Goal: Information Seeking & Learning: Learn about a topic

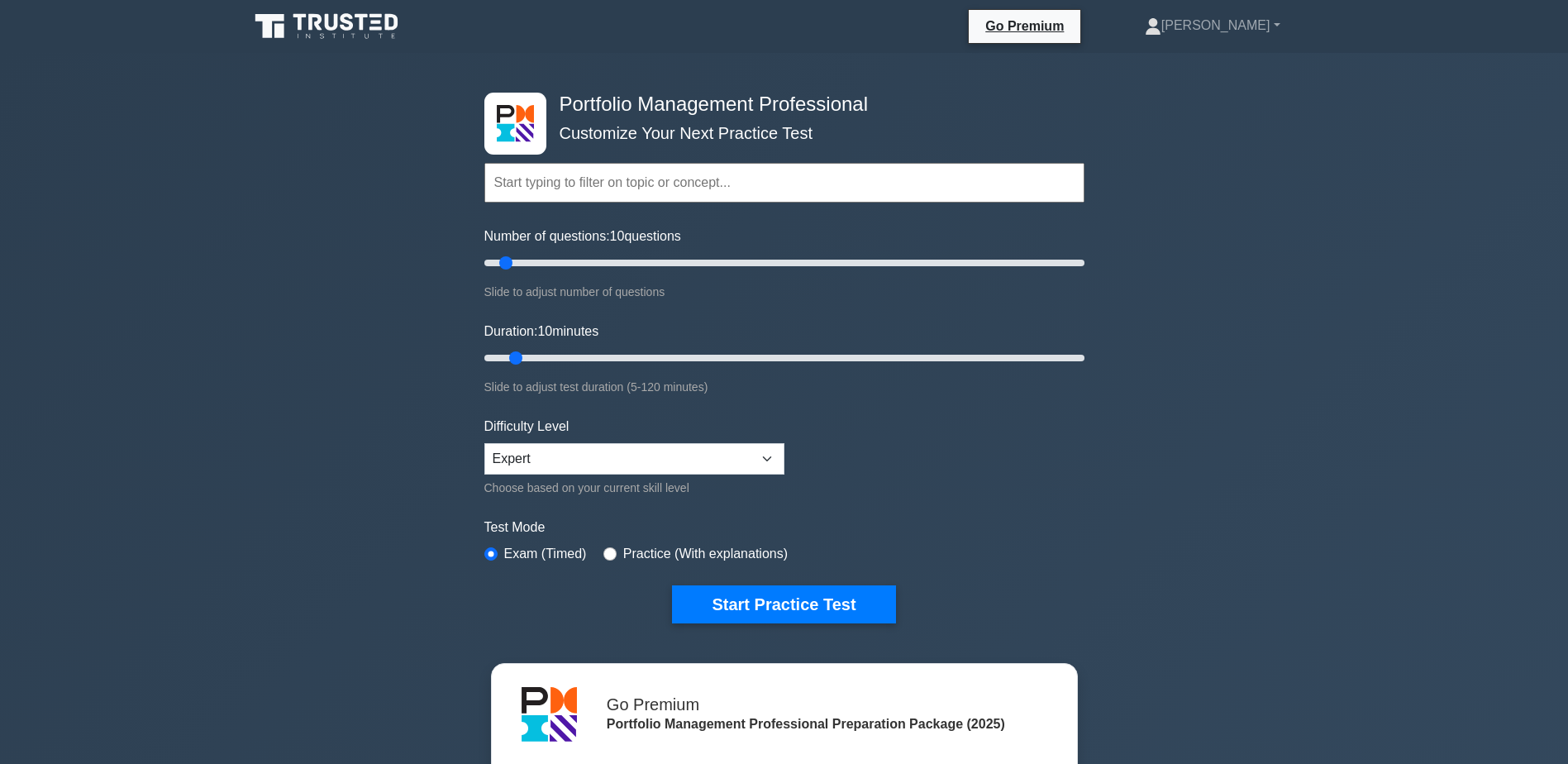
click at [925, 543] on div "Test Mode Exam (Timed) Practice (With explanations)" at bounding box center [784, 541] width 600 height 48
click at [517, 120] on div "Topics Portfolio Management Process Groups Portfolio Strategic Management Portf…" at bounding box center [784, 159] width 600 height 94
click at [638, 105] on h4 "Portfolio Management Professional" at bounding box center [778, 105] width 450 height 24
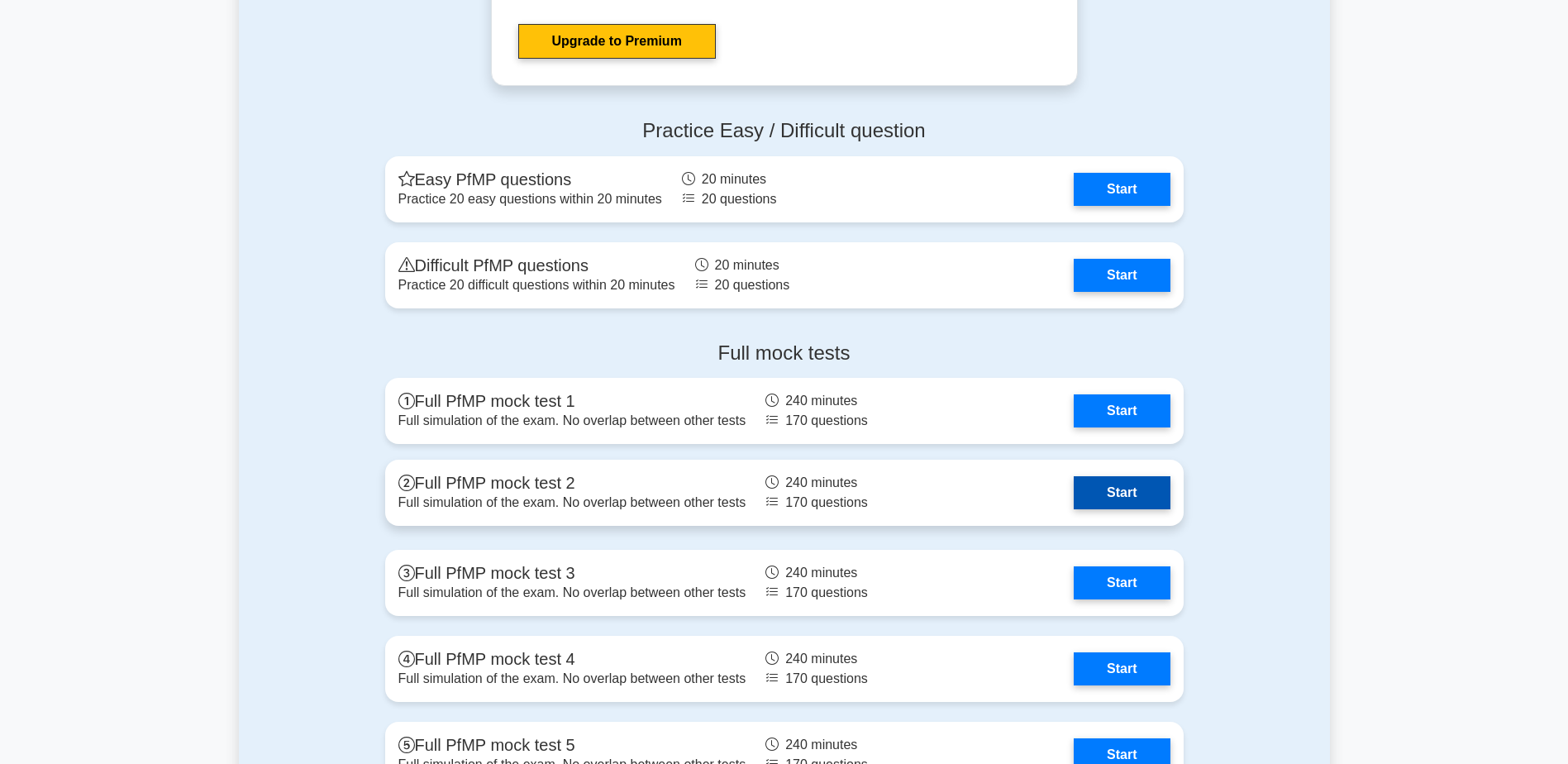
scroll to position [2149, 0]
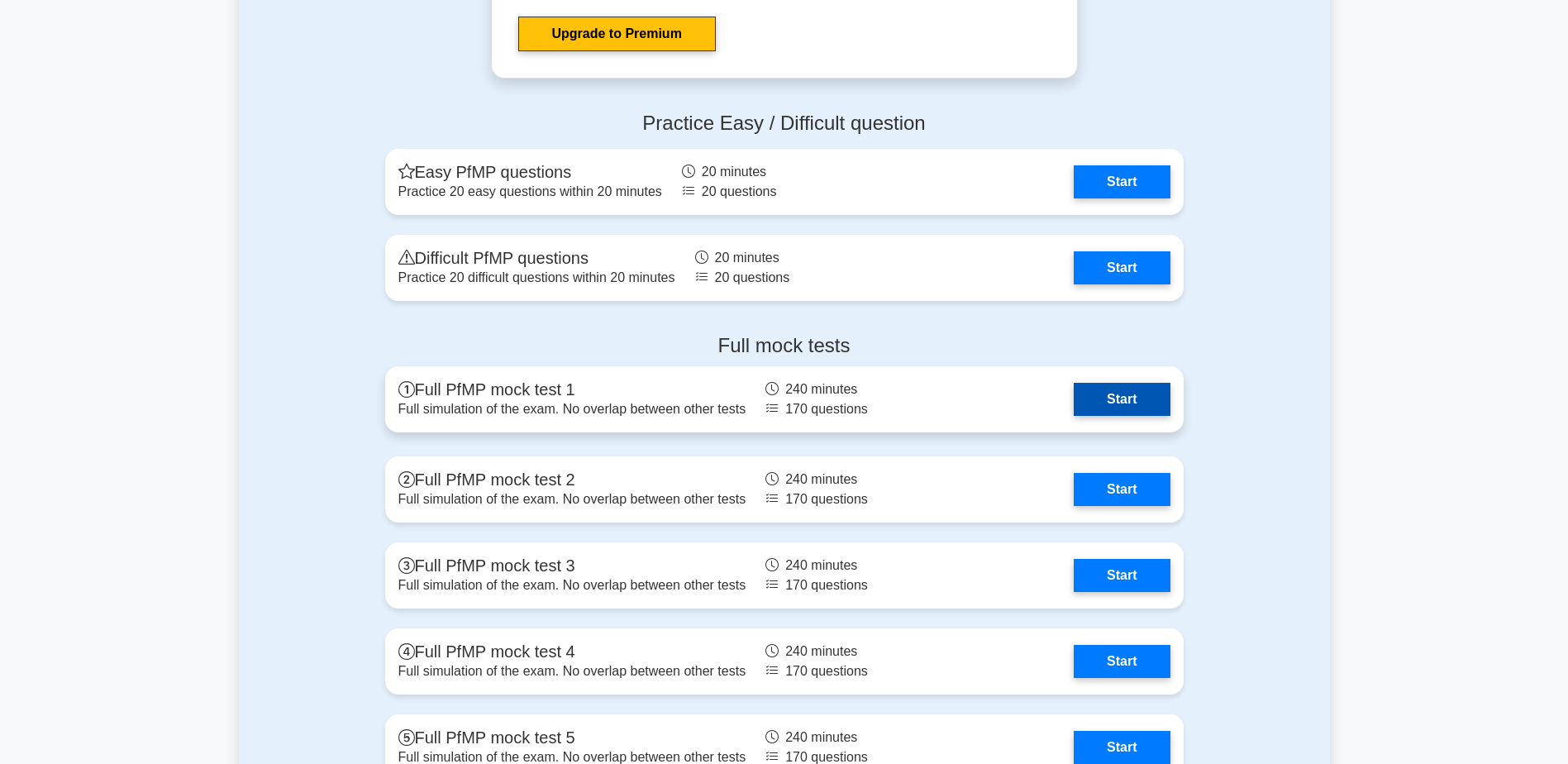
click at [1146, 403] on link "Start" at bounding box center [1121, 399] width 96 height 33
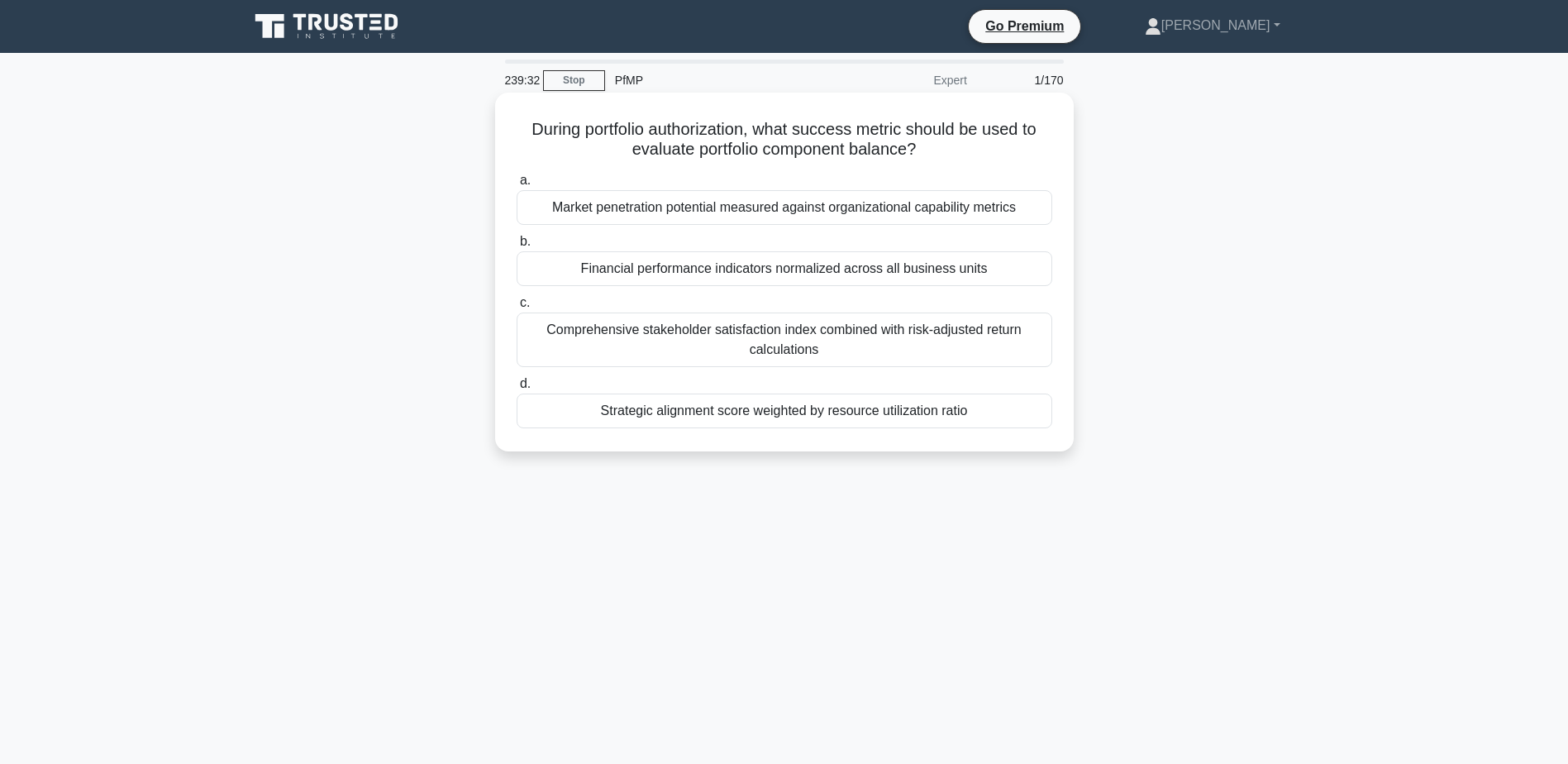
click at [852, 428] on div "Strategic alignment score weighted by resource utilization ratio" at bounding box center [784, 411] width 536 height 35
click at [517, 390] on input "d. Strategic alignment score weighted by resource utilization ratio" at bounding box center [517, 384] width 0 height 10
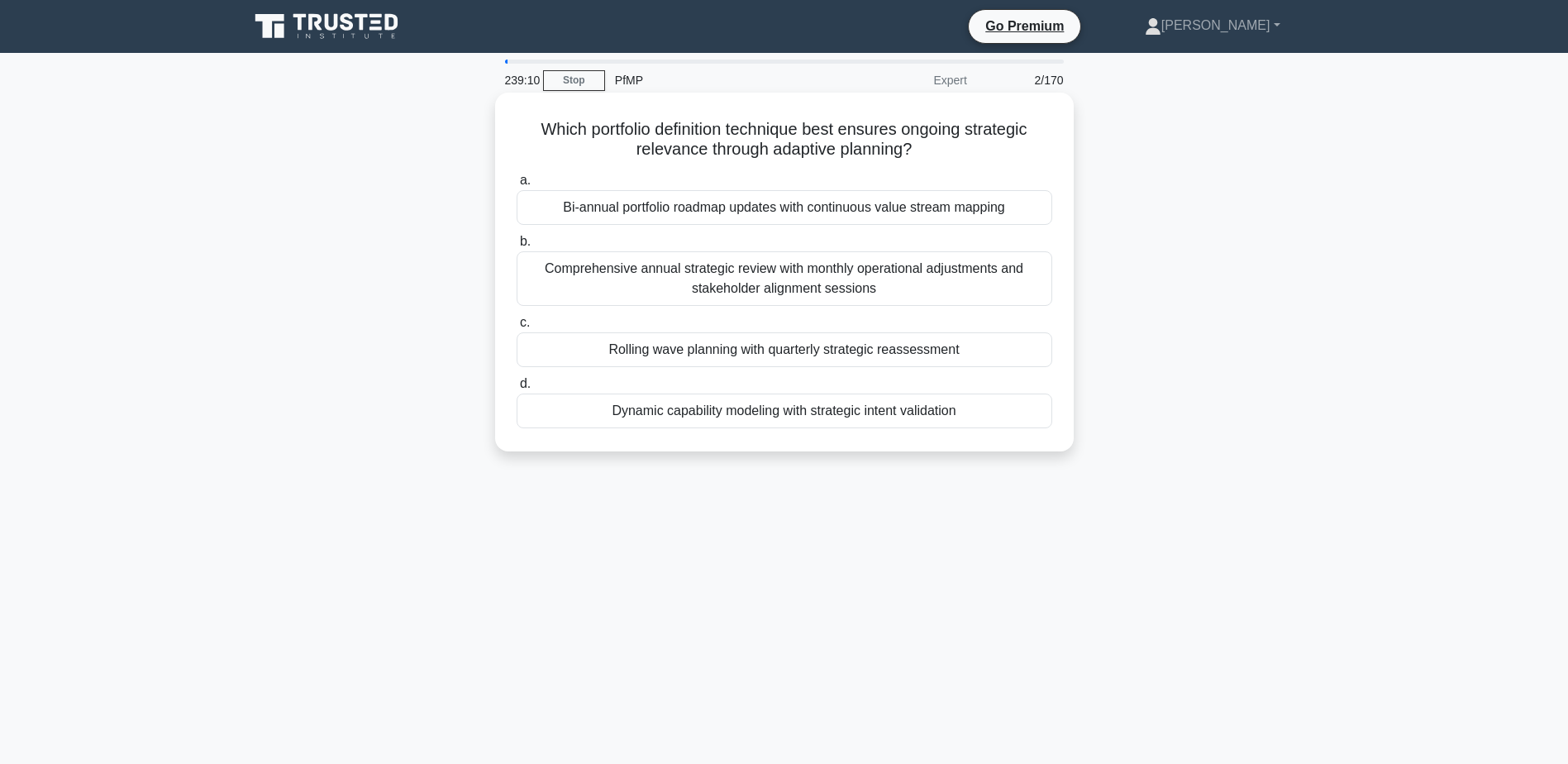
click at [890, 285] on div "Comprehensive annual strategic review with monthly operational adjustments and …" at bounding box center [784, 278] width 536 height 54
click at [517, 247] on input "b. Comprehensive annual strategic review with monthly operational adjustments a…" at bounding box center [517, 242] width 0 height 10
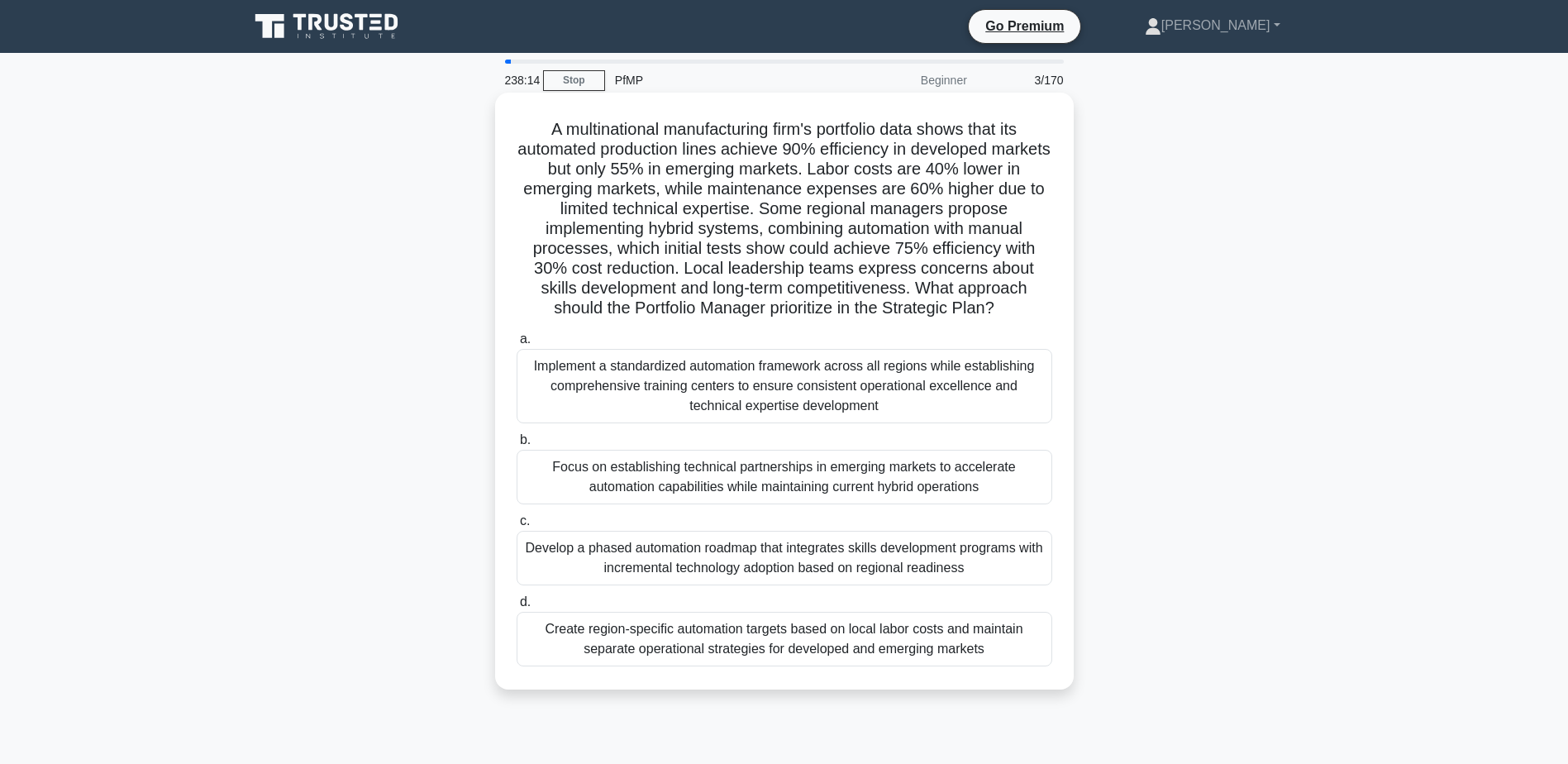
click at [813, 564] on div "Develop a phased automation roadmap that integrates skills development programs…" at bounding box center [784, 557] width 536 height 54
click at [517, 526] on input "c. Develop a phased automation roadmap that integrates skills development progr…" at bounding box center [517, 521] width 0 height 10
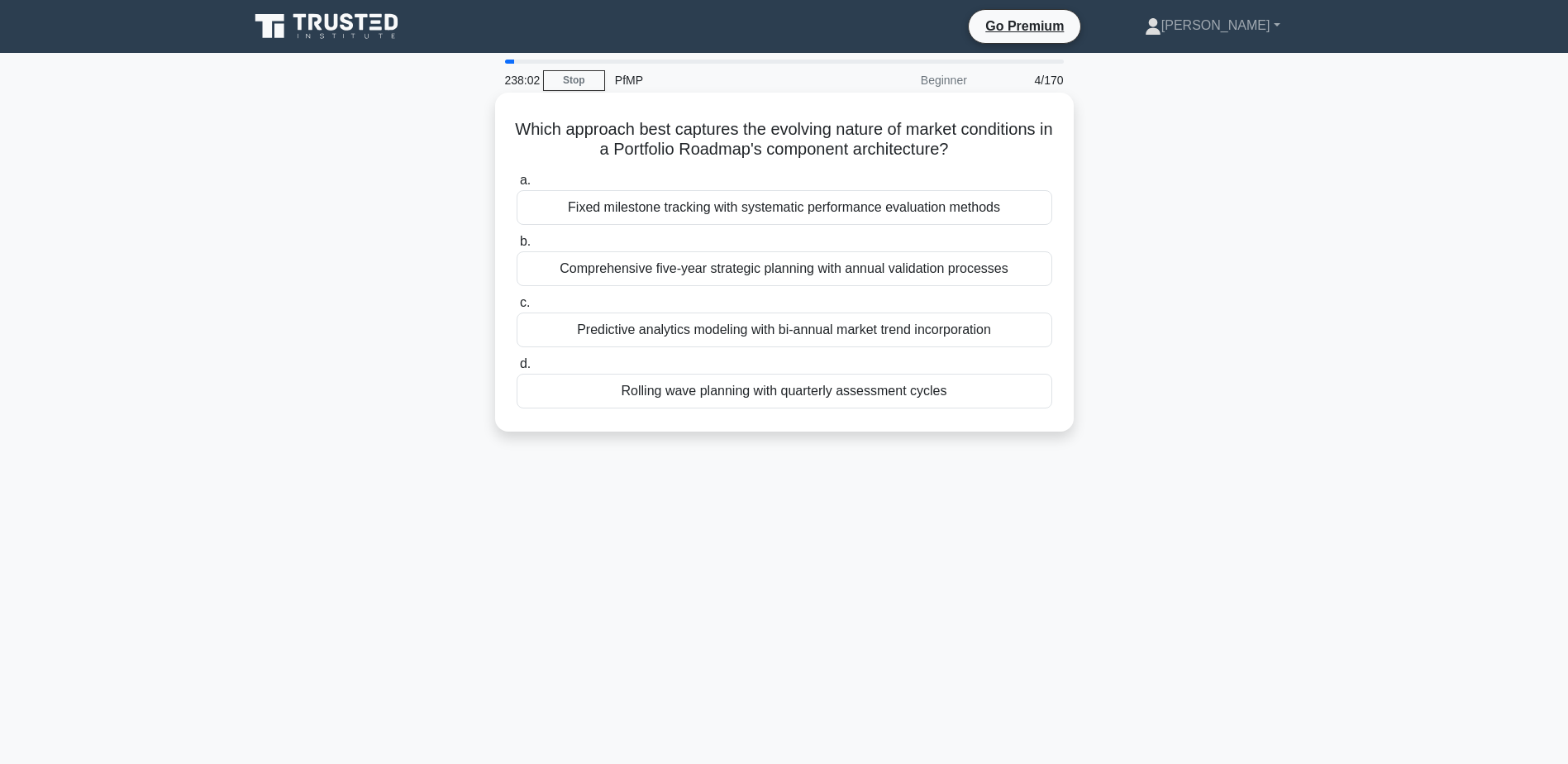
click at [786, 401] on div "Rolling wave planning with quarterly assessment cycles" at bounding box center [784, 391] width 536 height 35
click at [517, 370] on input "d. Rolling wave planning with quarterly assessment cycles" at bounding box center [517, 364] width 0 height 10
click at [790, 395] on div "Industry trend analysis reports" at bounding box center [784, 391] width 536 height 35
click at [517, 370] on input "d. Industry trend analysis reports" at bounding box center [517, 364] width 0 height 10
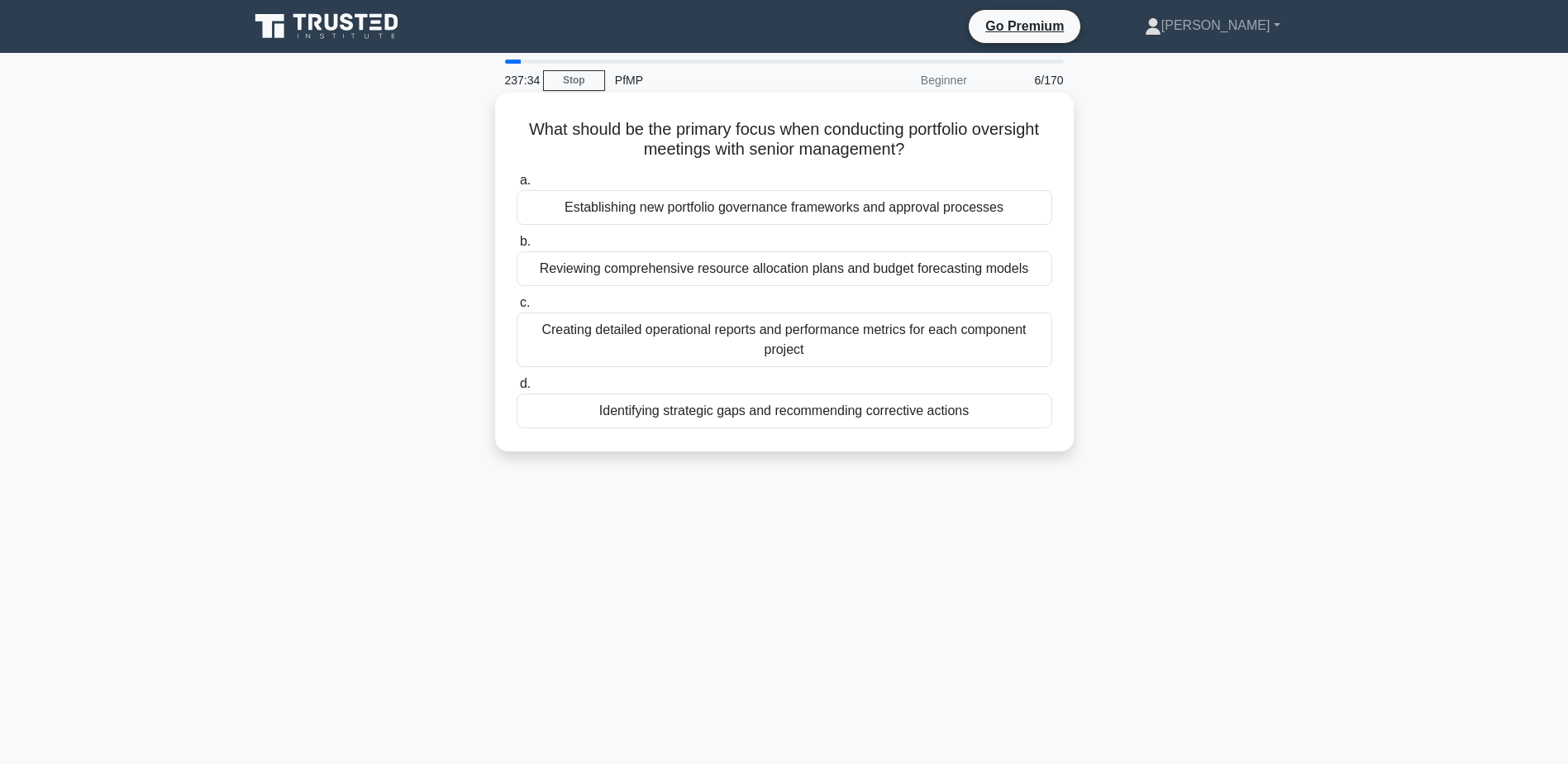
click at [770, 415] on div "Identifying strategic gaps and recommending corrective actions" at bounding box center [784, 411] width 536 height 35
click at [517, 390] on input "d. Identifying strategic gaps and recommending corrective actions" at bounding box center [517, 384] width 0 height 10
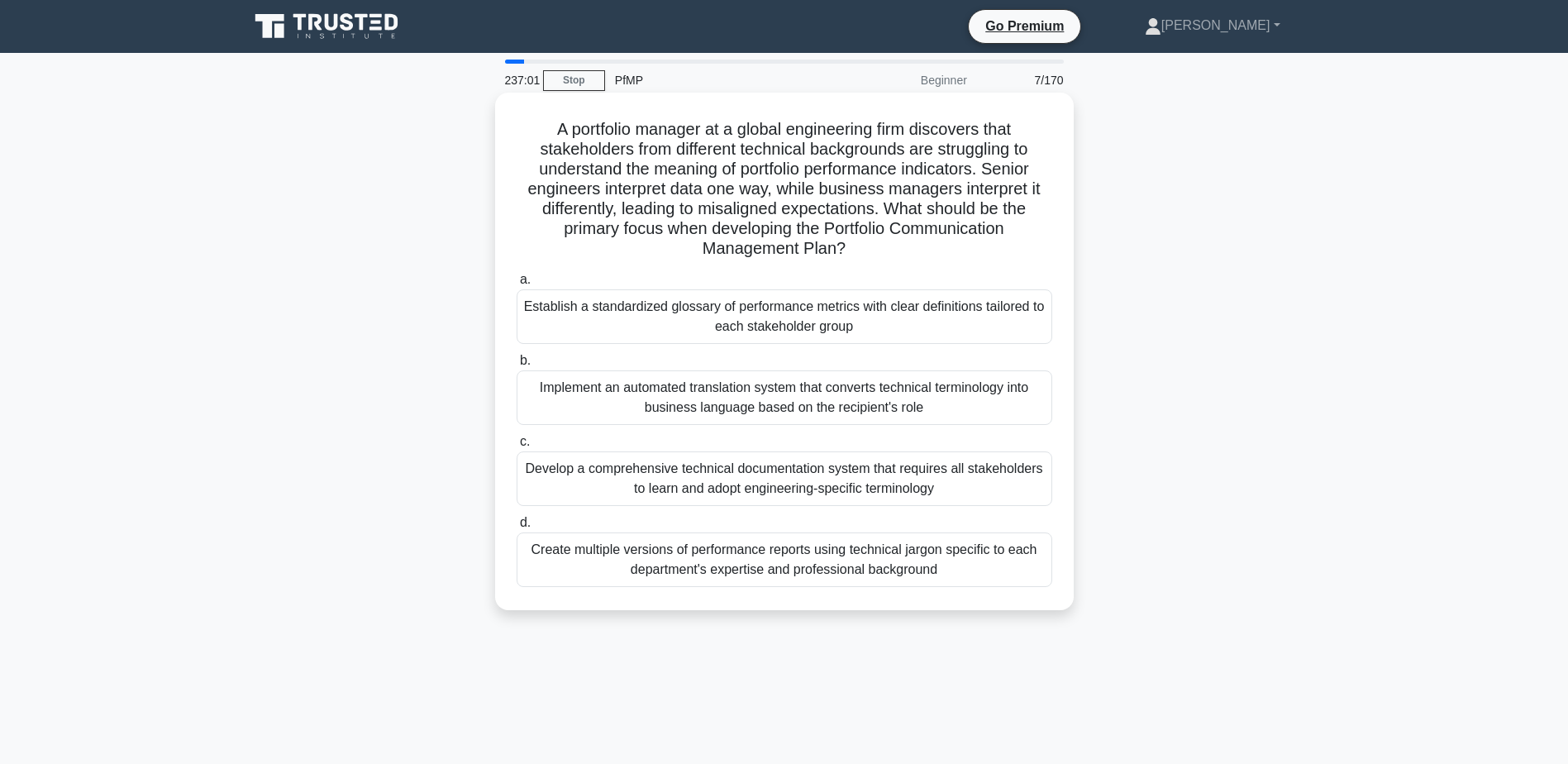
click at [981, 328] on div "Establish a standardized glossary of performance metrics with clear definitions…" at bounding box center [784, 316] width 536 height 54
click at [517, 285] on input "a. Establish a standardized glossary of performance metrics with clear definiti…" at bounding box center [517, 280] width 0 height 10
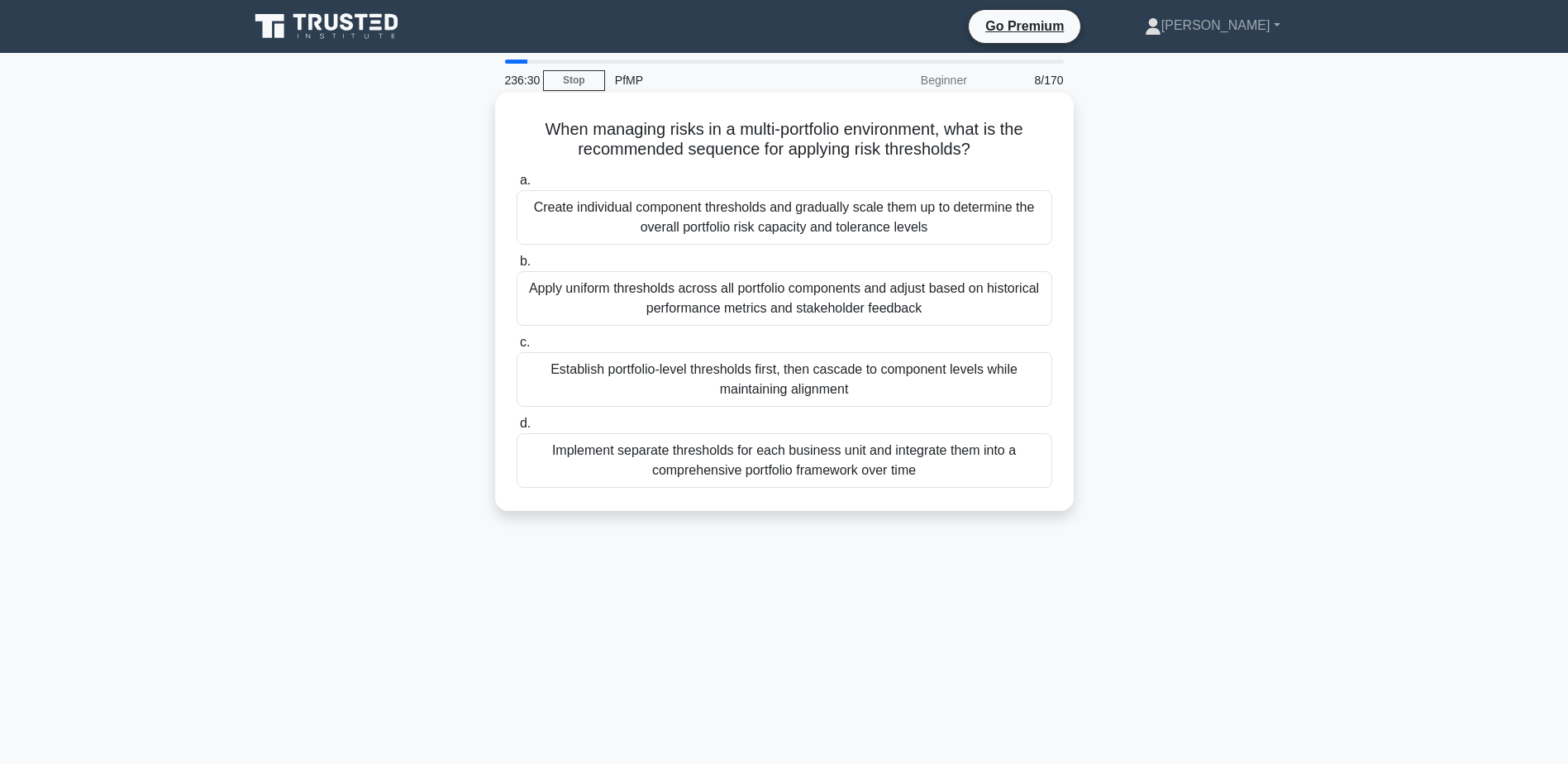
click at [1024, 392] on div "Establish portfolio-level thresholds first, then cascade to component levels wh…" at bounding box center [784, 379] width 536 height 54
click at [517, 348] on input "c. Establish portfolio-level thresholds first, then cascade to component levels…" at bounding box center [517, 342] width 0 height 10
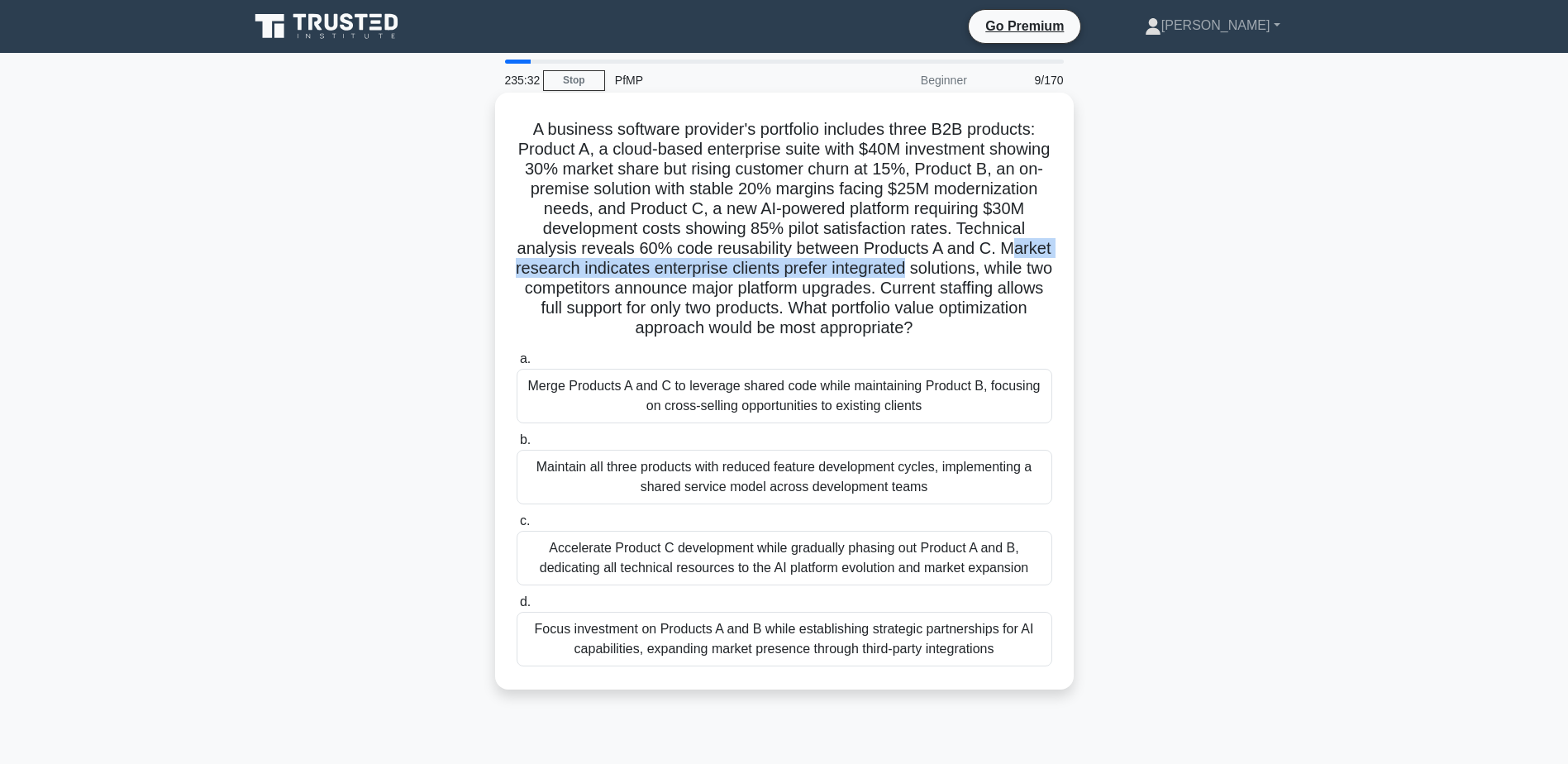
drag, startPoint x: 598, startPoint y: 272, endPoint x: 1066, endPoint y: 271, distance: 468.0
click at [1066, 271] on div "A business software provider's portfolio includes three B2B products: Product A…" at bounding box center [784, 391] width 565 height 583
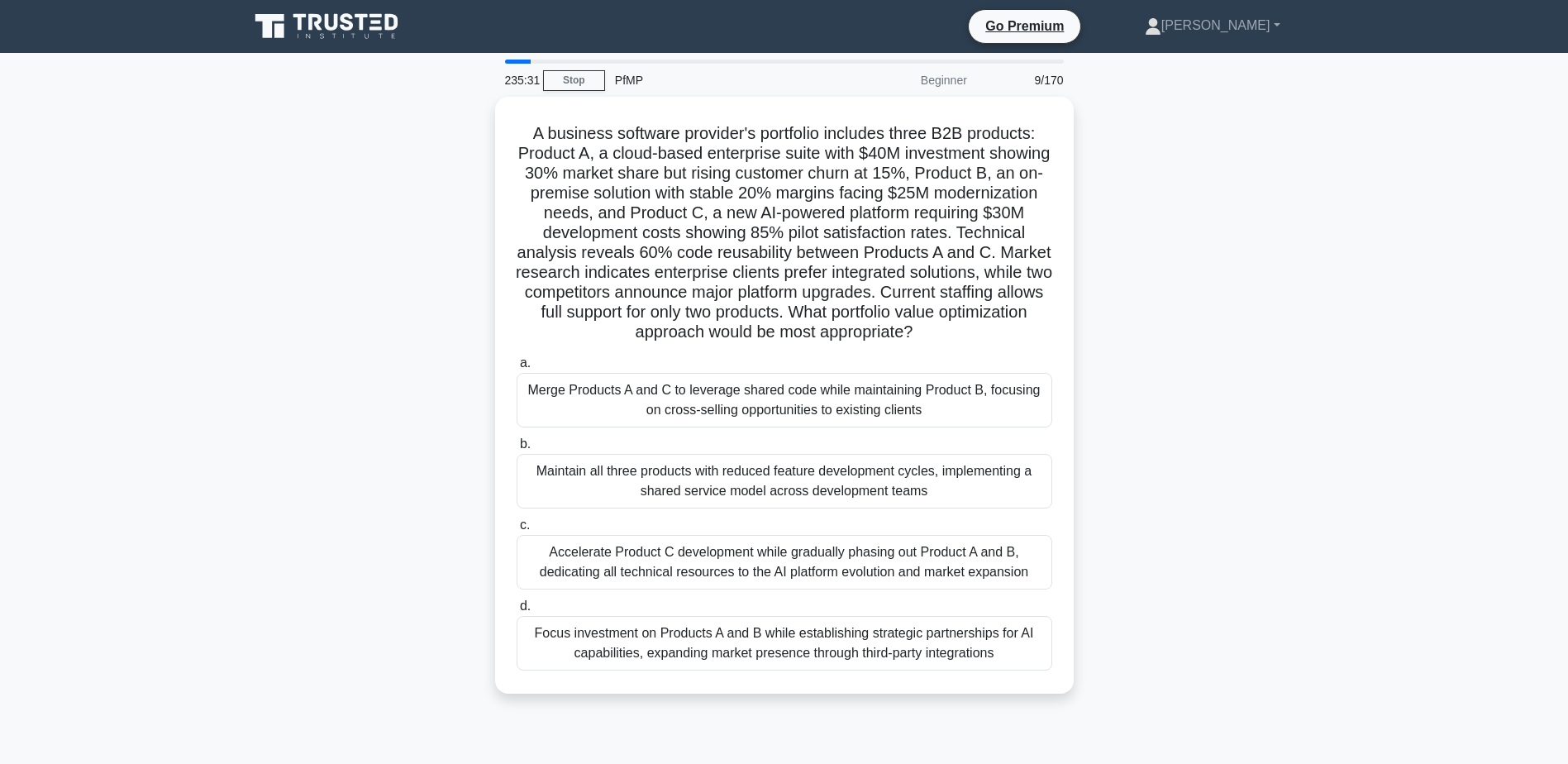
drag, startPoint x: 1066, startPoint y: 271, endPoint x: 1089, endPoint y: 339, distance: 71.8
click at [1089, 339] on div "A business software provider's portfolio includes three B2B products: Product A…" at bounding box center [784, 405] width 1091 height 617
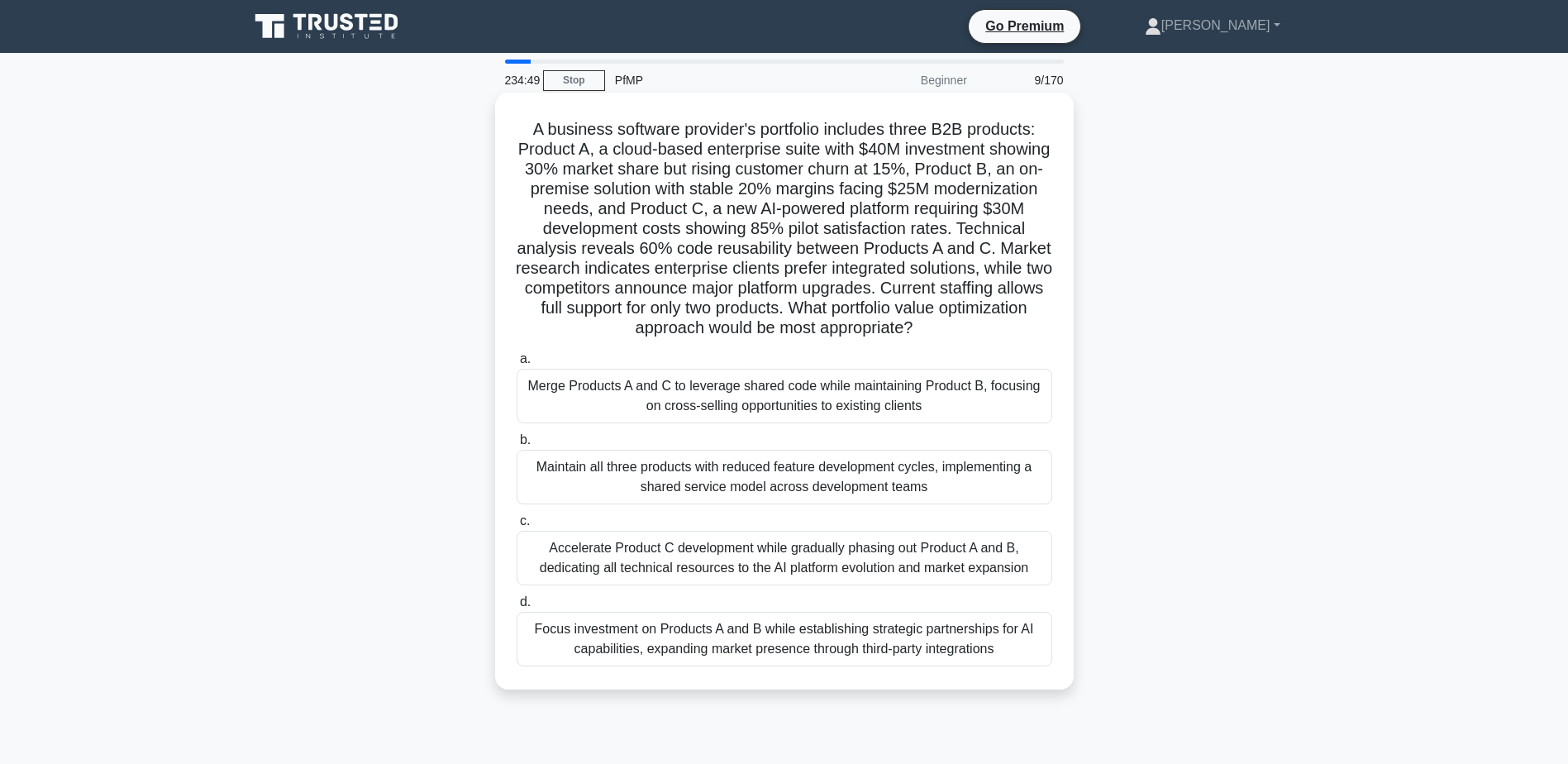
click at [826, 404] on div "Merge Products A and C to leverage shared code while maintaining Product B, foc…" at bounding box center [784, 396] width 536 height 54
click at [517, 365] on input "a. Merge Products A and C to leverage shared code while maintaining Product B, …" at bounding box center [517, 359] width 0 height 10
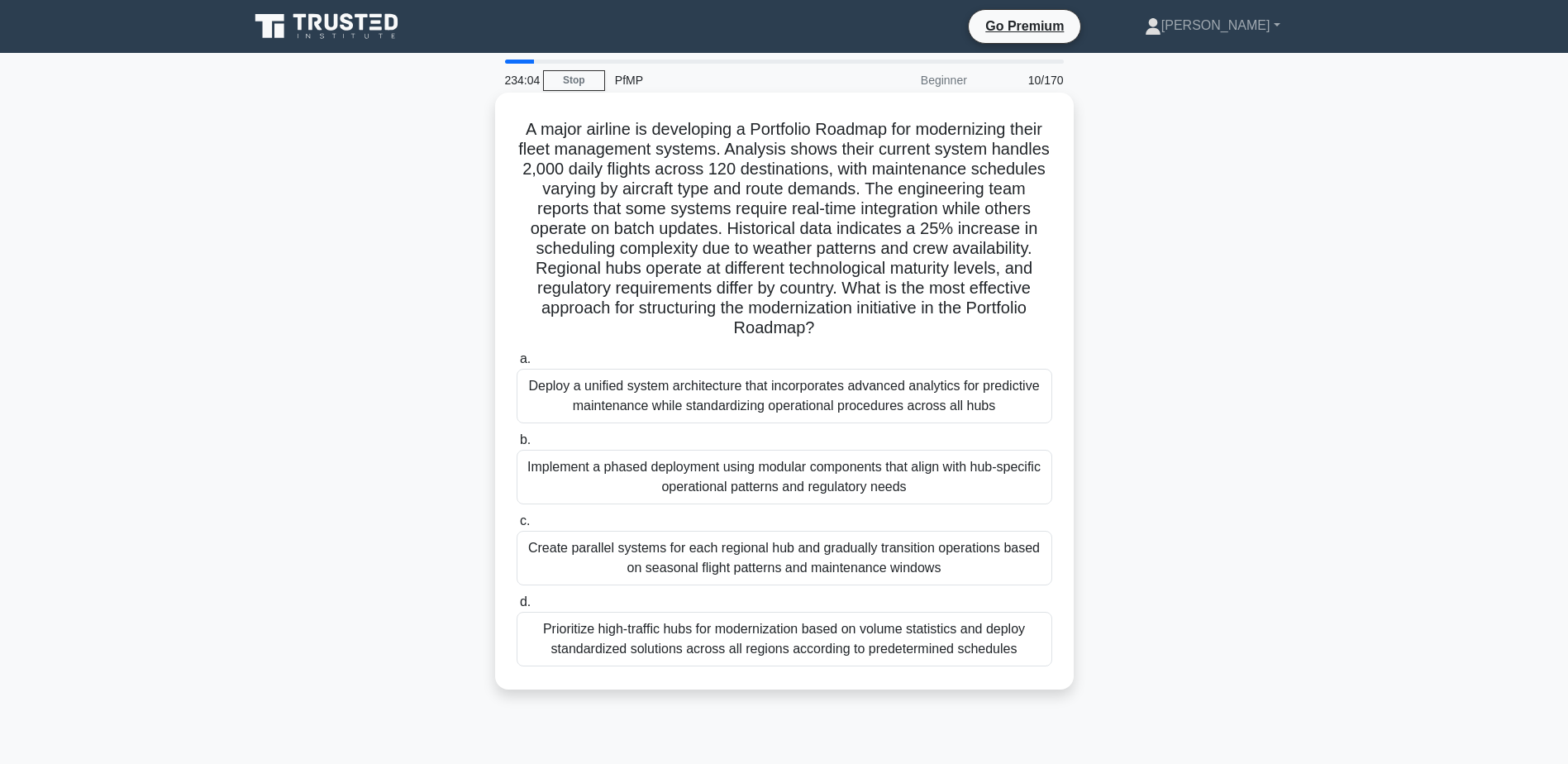
click at [829, 494] on div "Implement a phased deployment using modular components that align with hub-spec…" at bounding box center [784, 476] width 536 height 54
click at [517, 446] on input "b. Implement a phased deployment using modular components that align with hub-s…" at bounding box center [517, 440] width 0 height 10
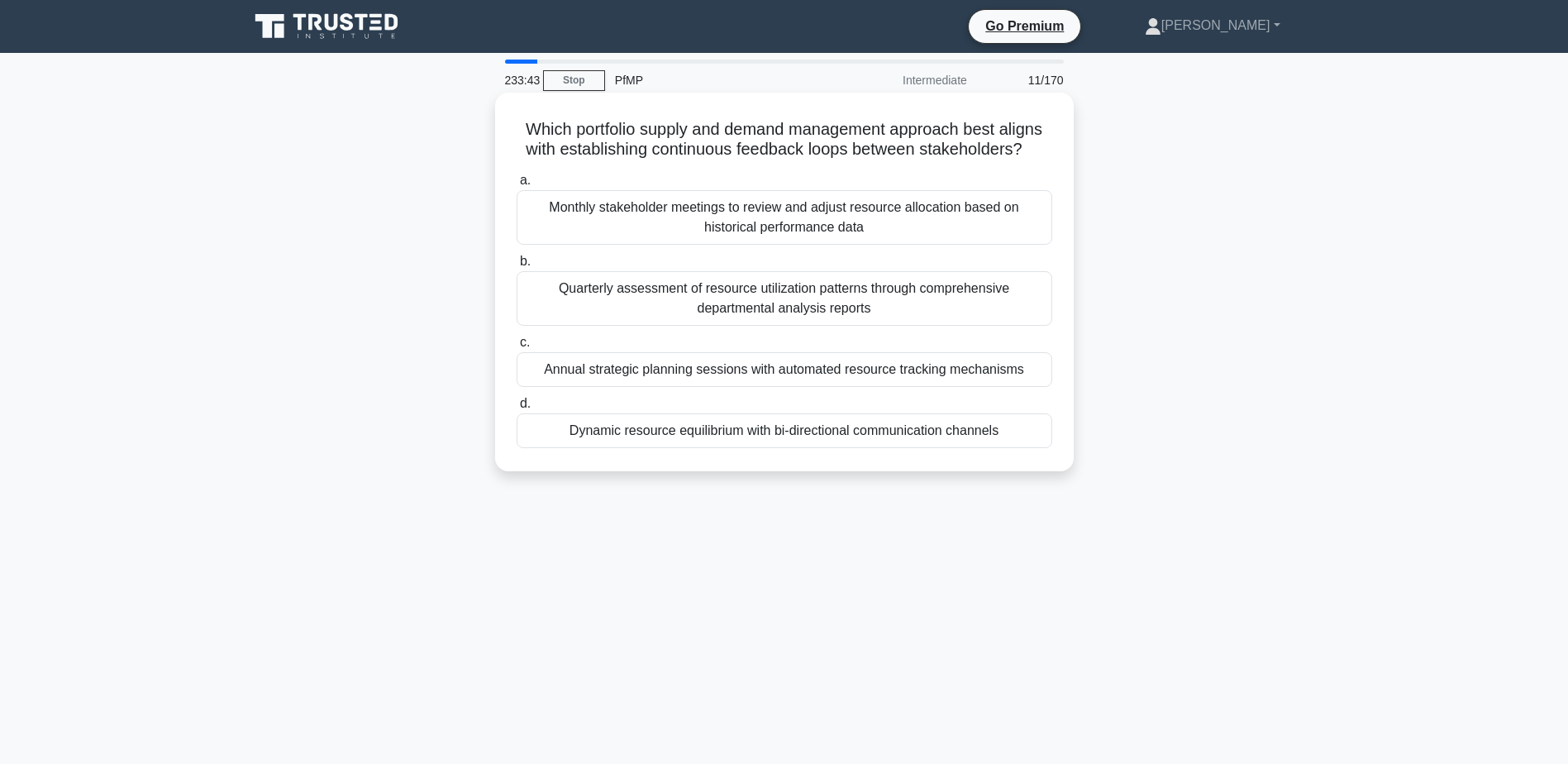
click at [809, 440] on div "Dynamic resource equilibrium with bi-directional communication channels" at bounding box center [784, 430] width 536 height 35
click at [517, 410] on input "d. Dynamic resource equilibrium with bi-directional communication channels" at bounding box center [517, 404] width 0 height 10
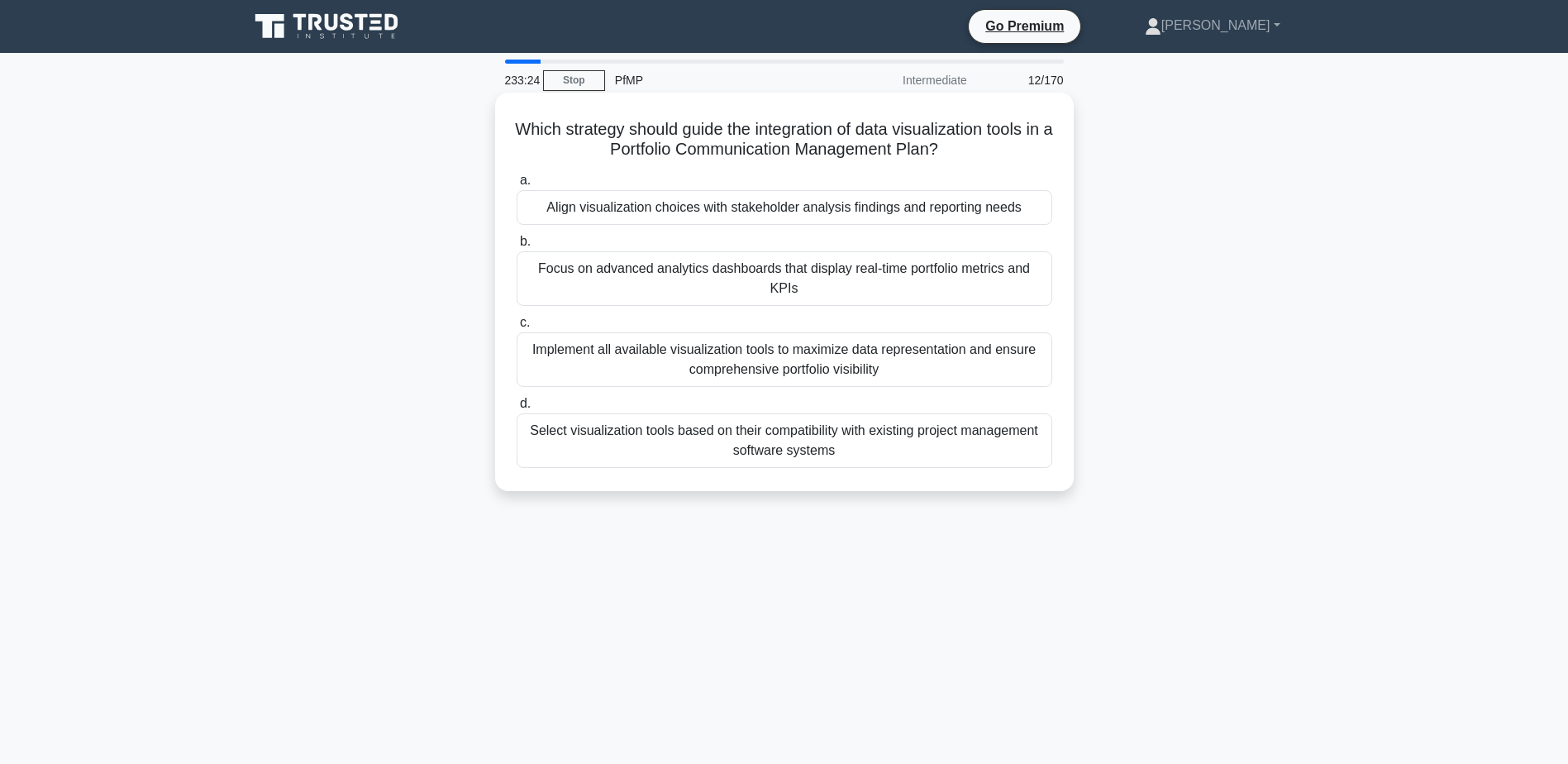
click at [802, 214] on div "Align visualization choices with stakeholder analysis findings and reporting ne…" at bounding box center [784, 207] width 536 height 35
click at [517, 186] on input "a. Align visualization choices with stakeholder analysis findings and reporting…" at bounding box center [517, 181] width 0 height 10
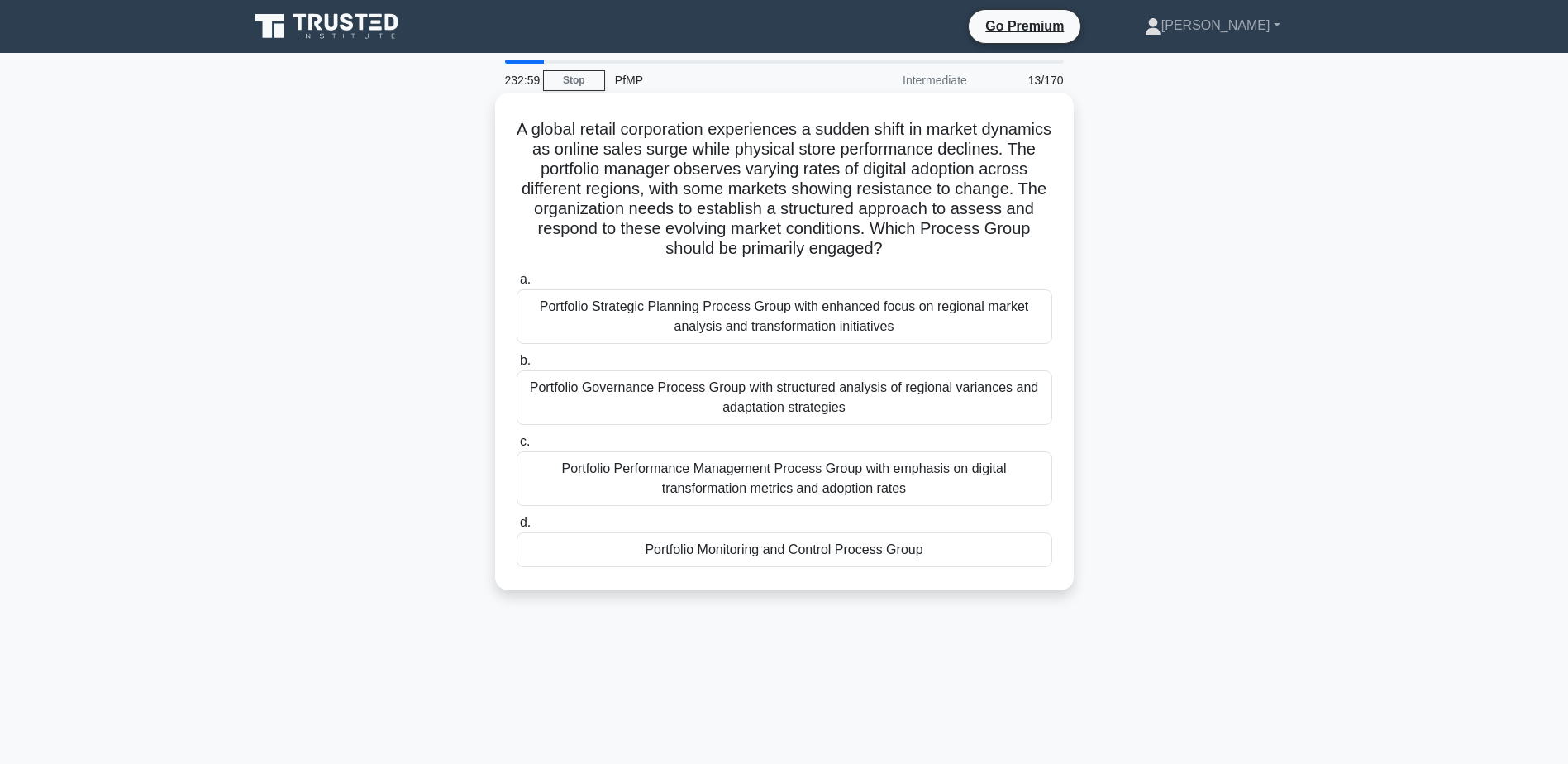
click at [835, 564] on div "Portfolio Monitoring and Control Process Group" at bounding box center [784, 550] width 536 height 35
click at [517, 528] on input "d. Portfolio Monitoring and Control Process Group" at bounding box center [517, 523] width 0 height 10
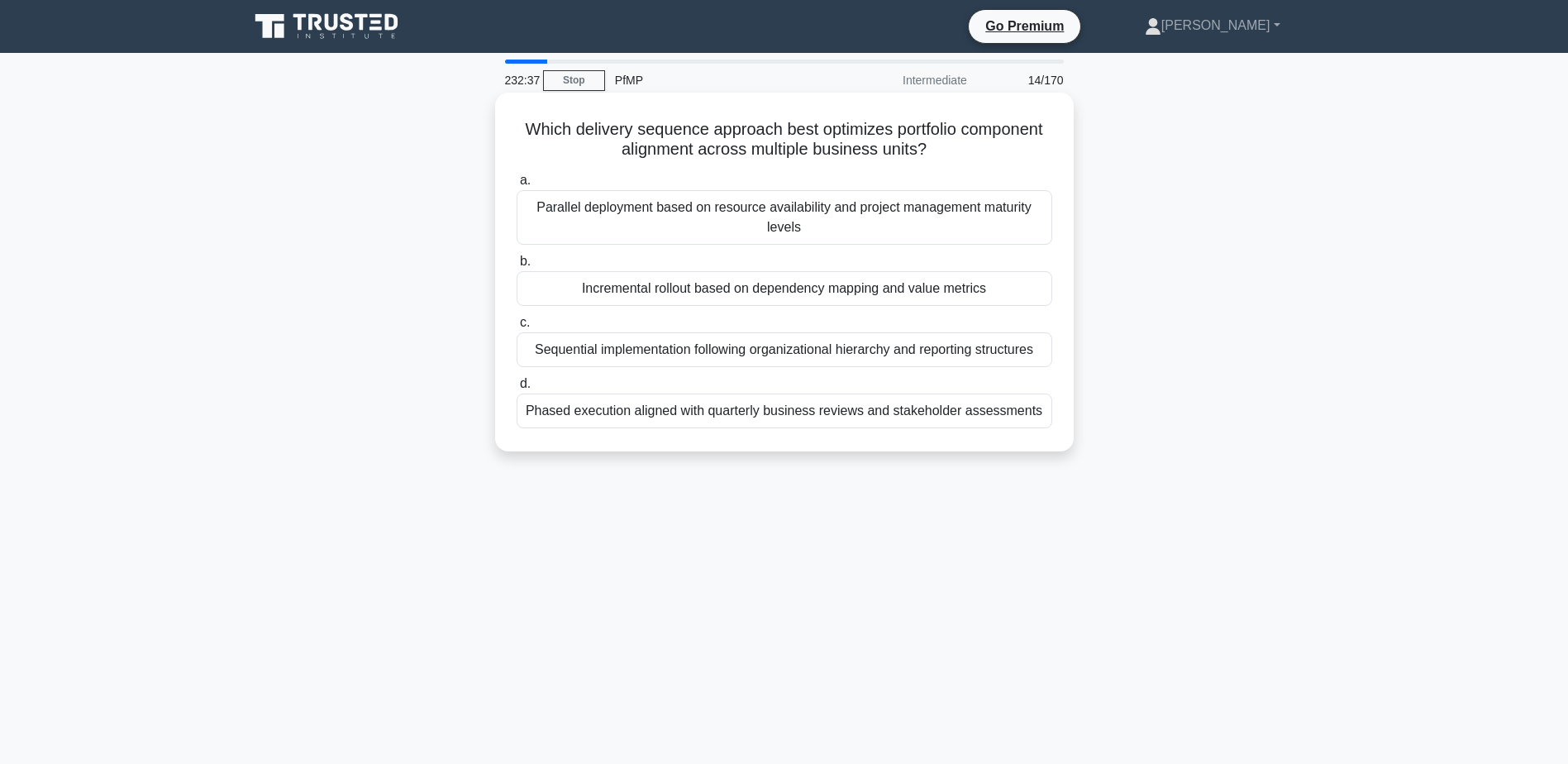
click at [957, 295] on div "Incremental rollout based on dependency mapping and value metrics" at bounding box center [784, 289] width 536 height 35
click at [517, 267] on input "b. Incremental rollout based on dependency mapping and value metrics" at bounding box center [517, 262] width 0 height 10
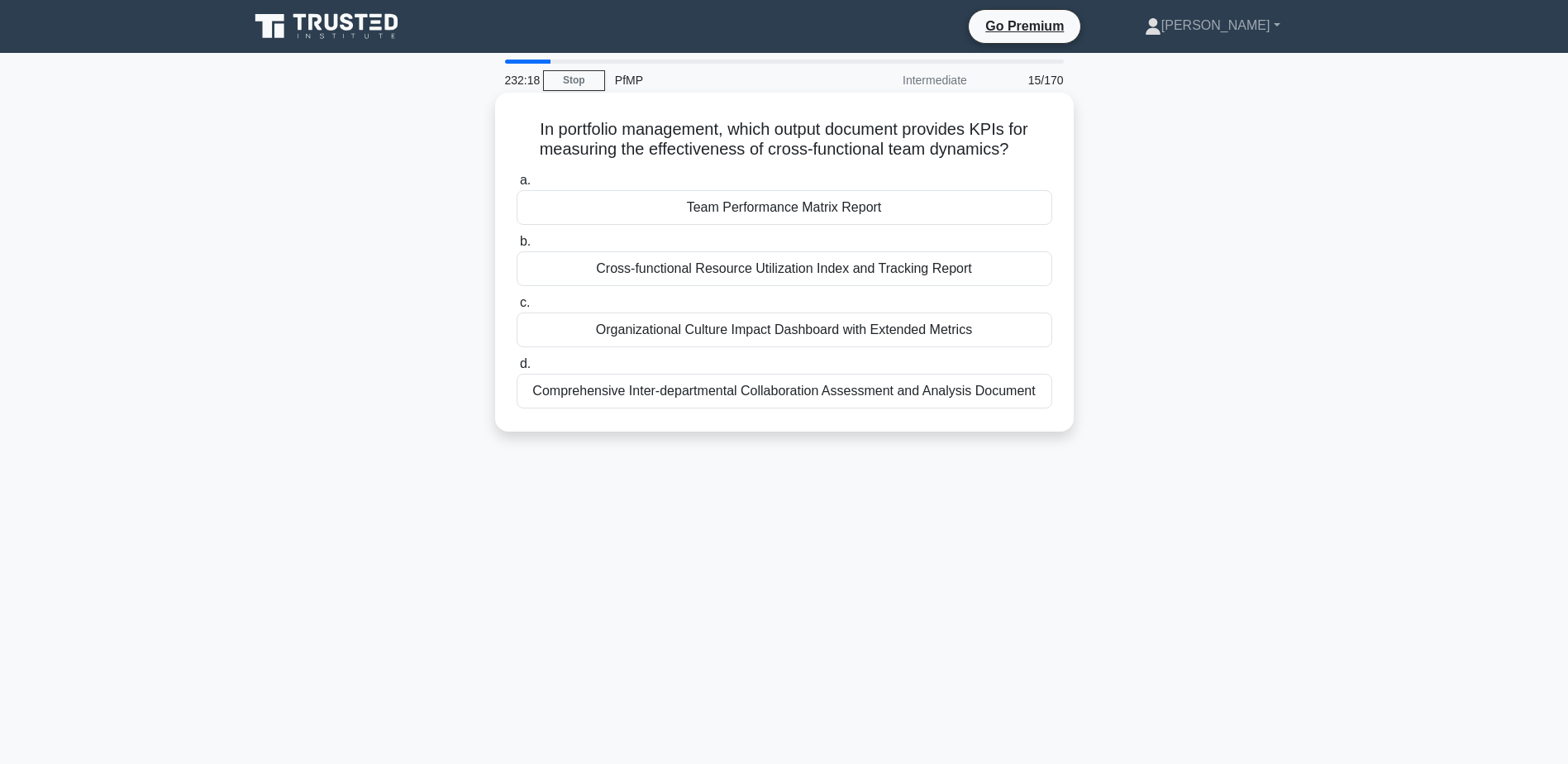
click at [910, 333] on div "Organizational Culture Impact Dashboard with Extended Metrics" at bounding box center [784, 330] width 536 height 35
click at [517, 309] on input "c. Organizational Culture Impact Dashboard with Extended Metrics" at bounding box center [517, 302] width 0 height 10
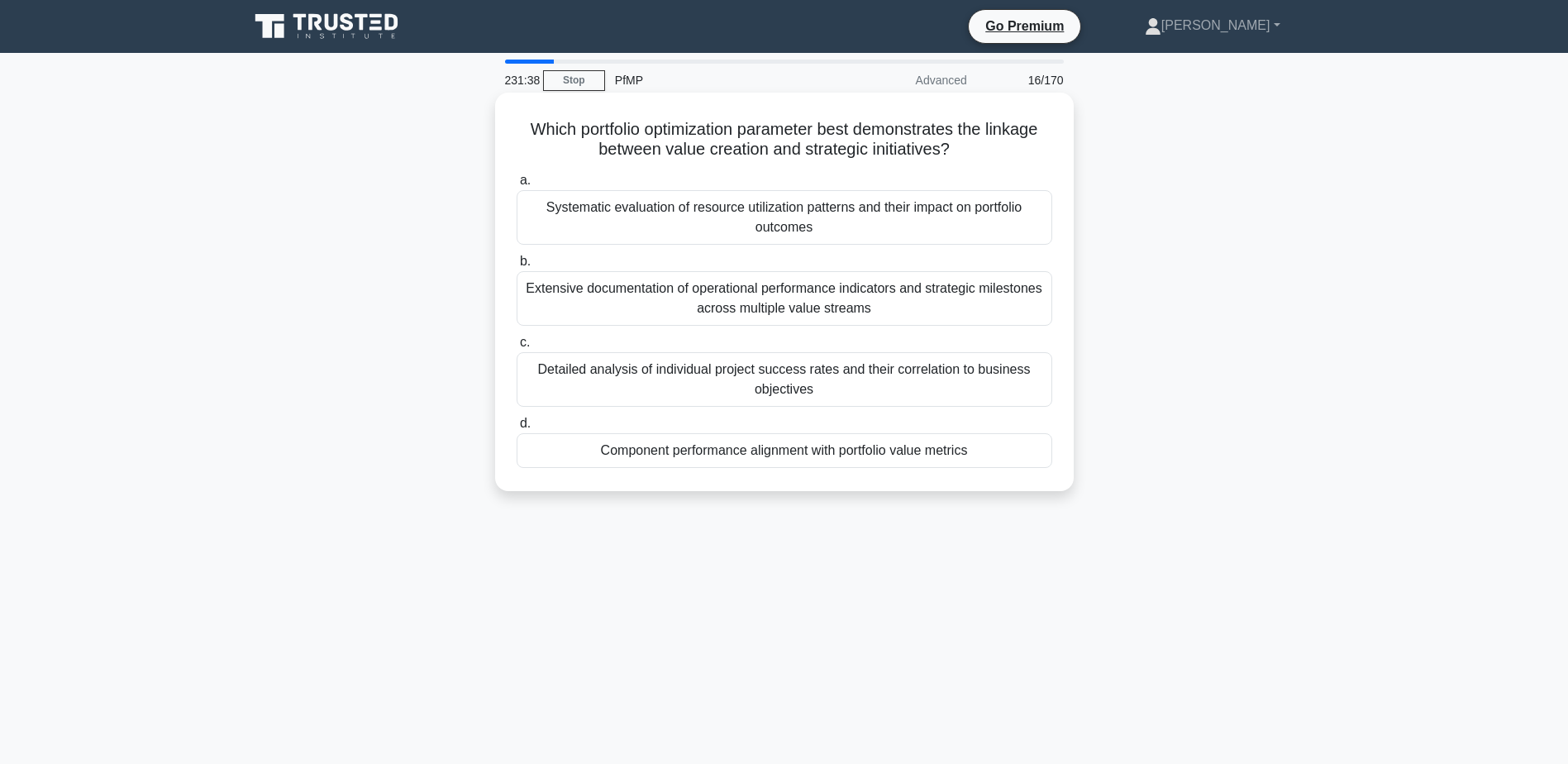
click at [619, 460] on div "Component performance alignment with portfolio value metrics" at bounding box center [784, 450] width 536 height 35
click at [517, 430] on input "d. Component performance alignment with portfolio value metrics" at bounding box center [517, 423] width 0 height 10
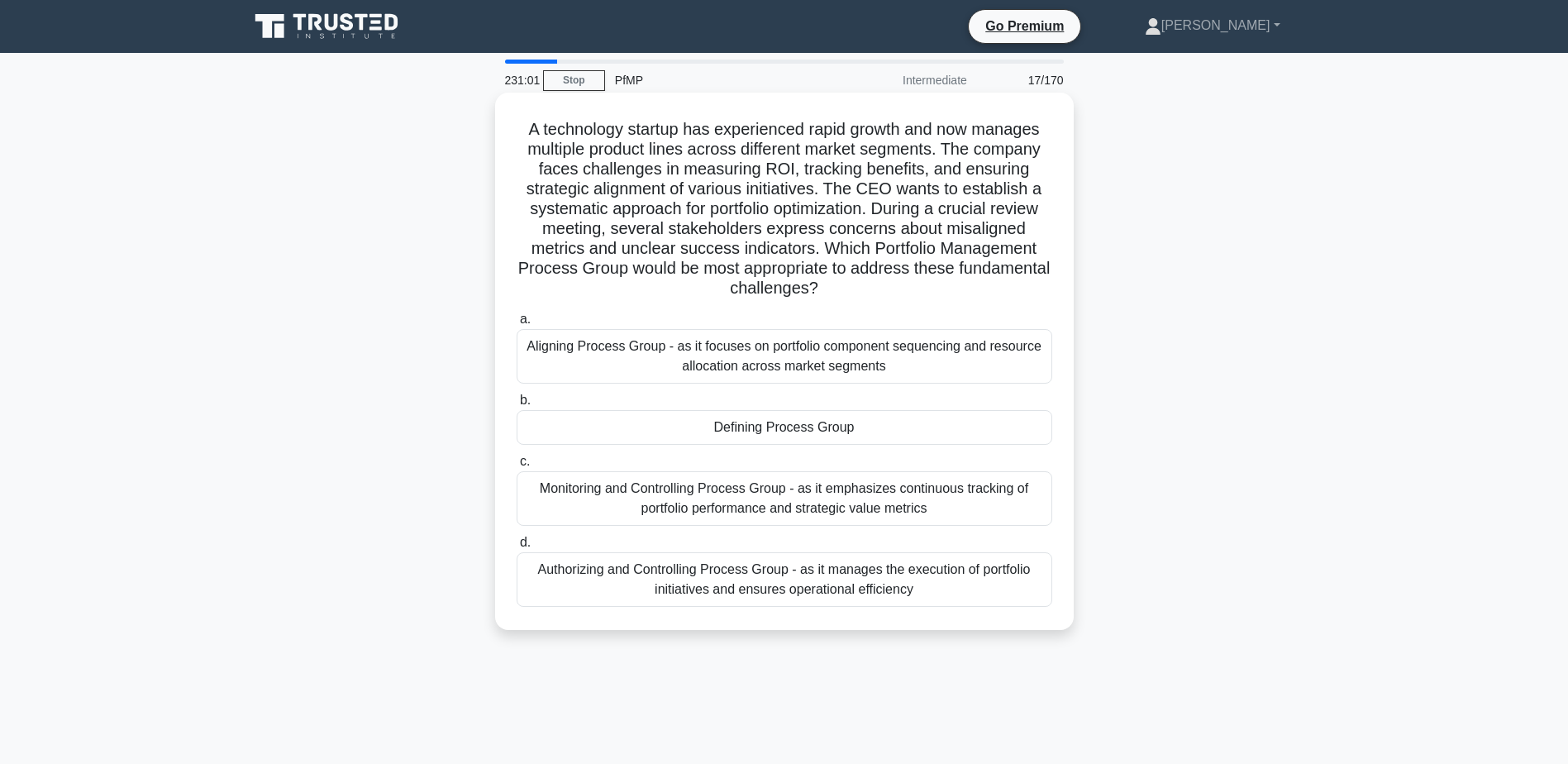
click at [729, 489] on div "Monitoring and Controlling Process Group - as it emphasizes continuous tracking…" at bounding box center [784, 498] width 536 height 54
click at [517, 468] on input "c. Monitoring and Controlling Process Group - as it emphasizes continuous track…" at bounding box center [517, 462] width 0 height 10
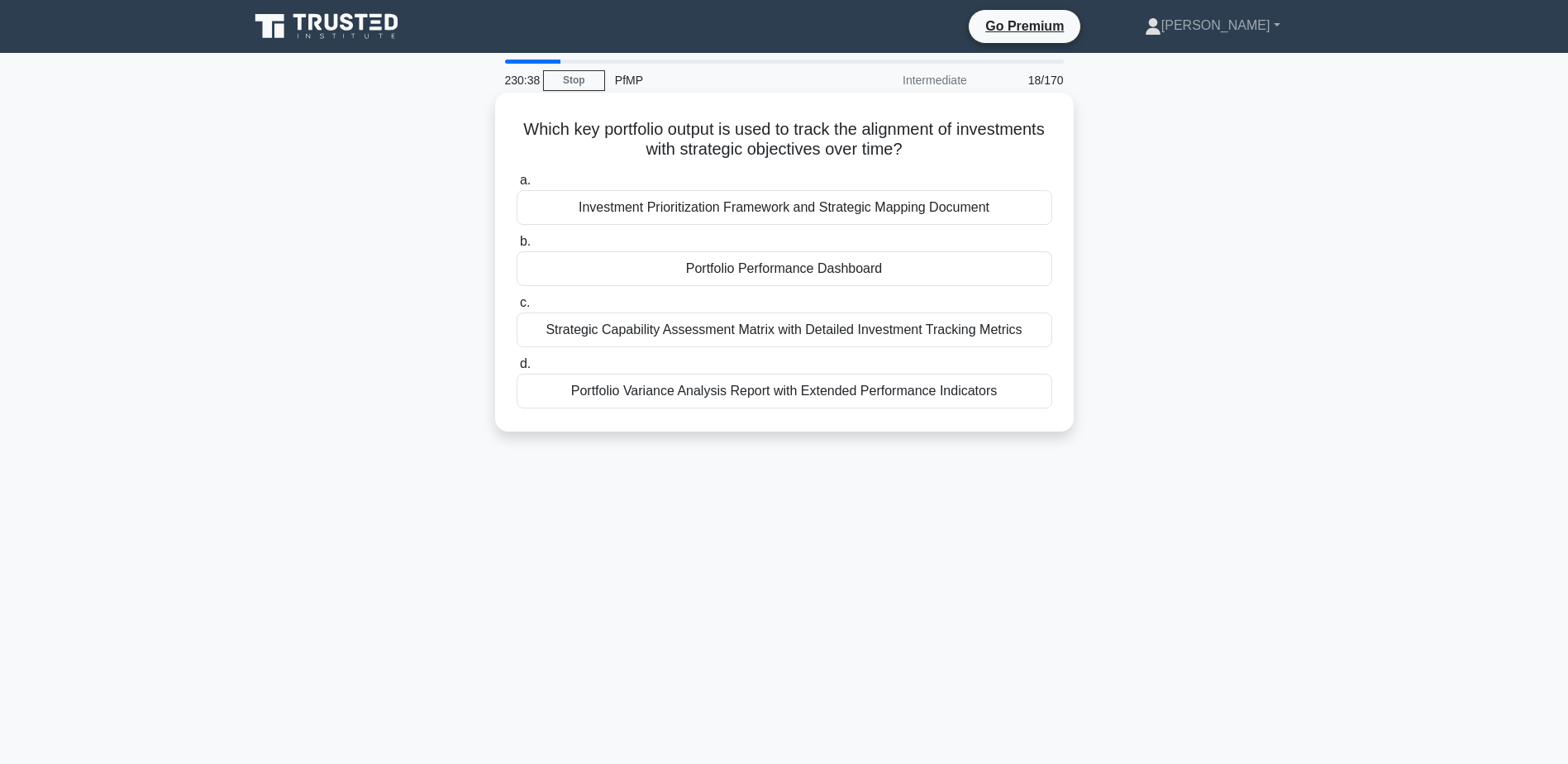
click at [722, 272] on div "Portfolio Performance Dashboard" at bounding box center [784, 269] width 536 height 35
click at [517, 247] on input "b. Portfolio Performance Dashboard" at bounding box center [517, 242] width 0 height 10
click at [930, 277] on div "Performance metrics that align with strategic initiatives" at bounding box center [784, 269] width 536 height 35
click at [517, 247] on input "b. Performance metrics that align with strategic initiatives" at bounding box center [517, 242] width 0 height 10
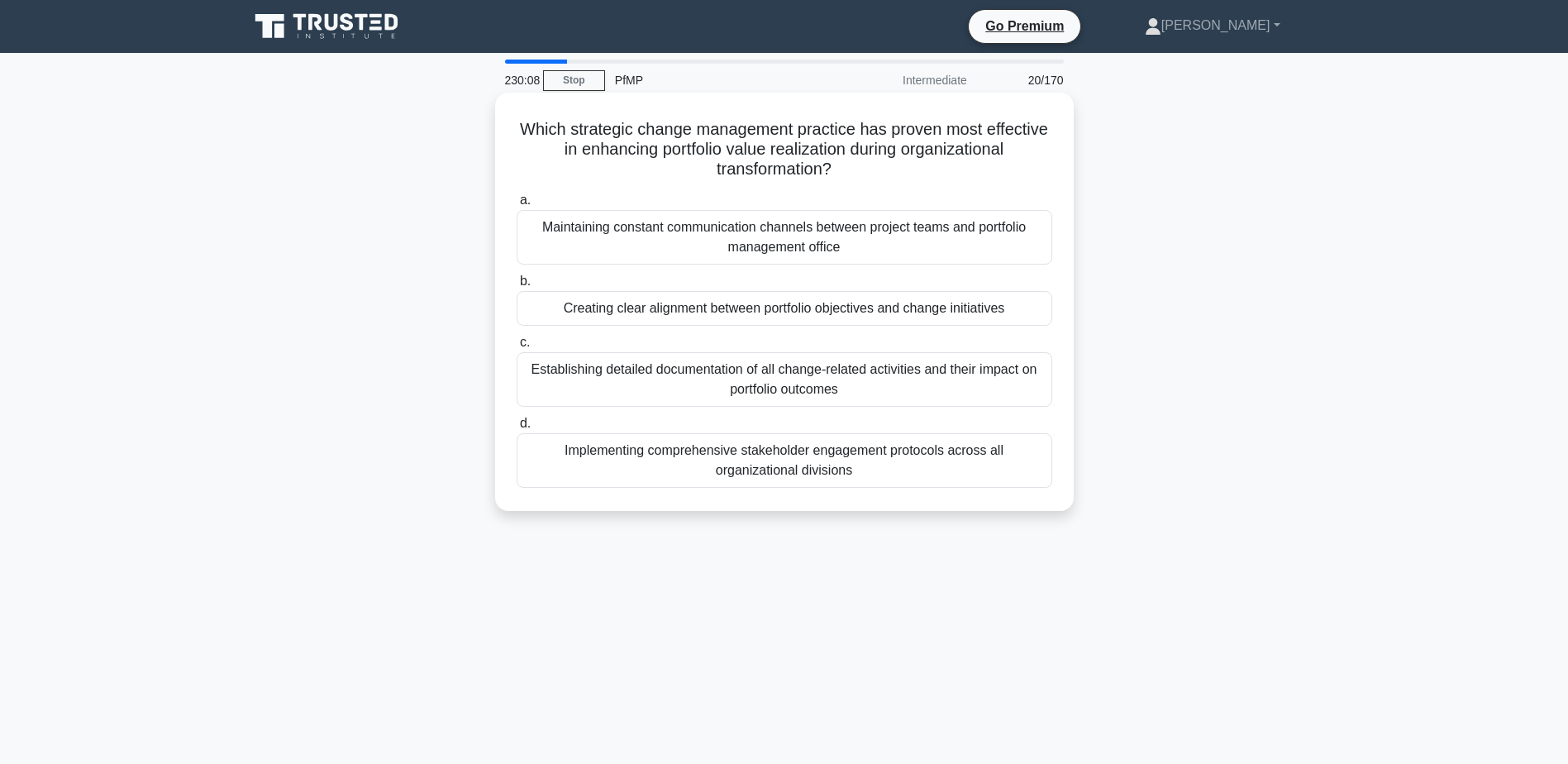
click at [824, 460] on div "Implementing comprehensive stakeholder engagement protocols across all organiza…" at bounding box center [784, 460] width 536 height 54
click at [517, 430] on input "d. Implementing comprehensive stakeholder engagement protocols across all organ…" at bounding box center [517, 423] width 0 height 10
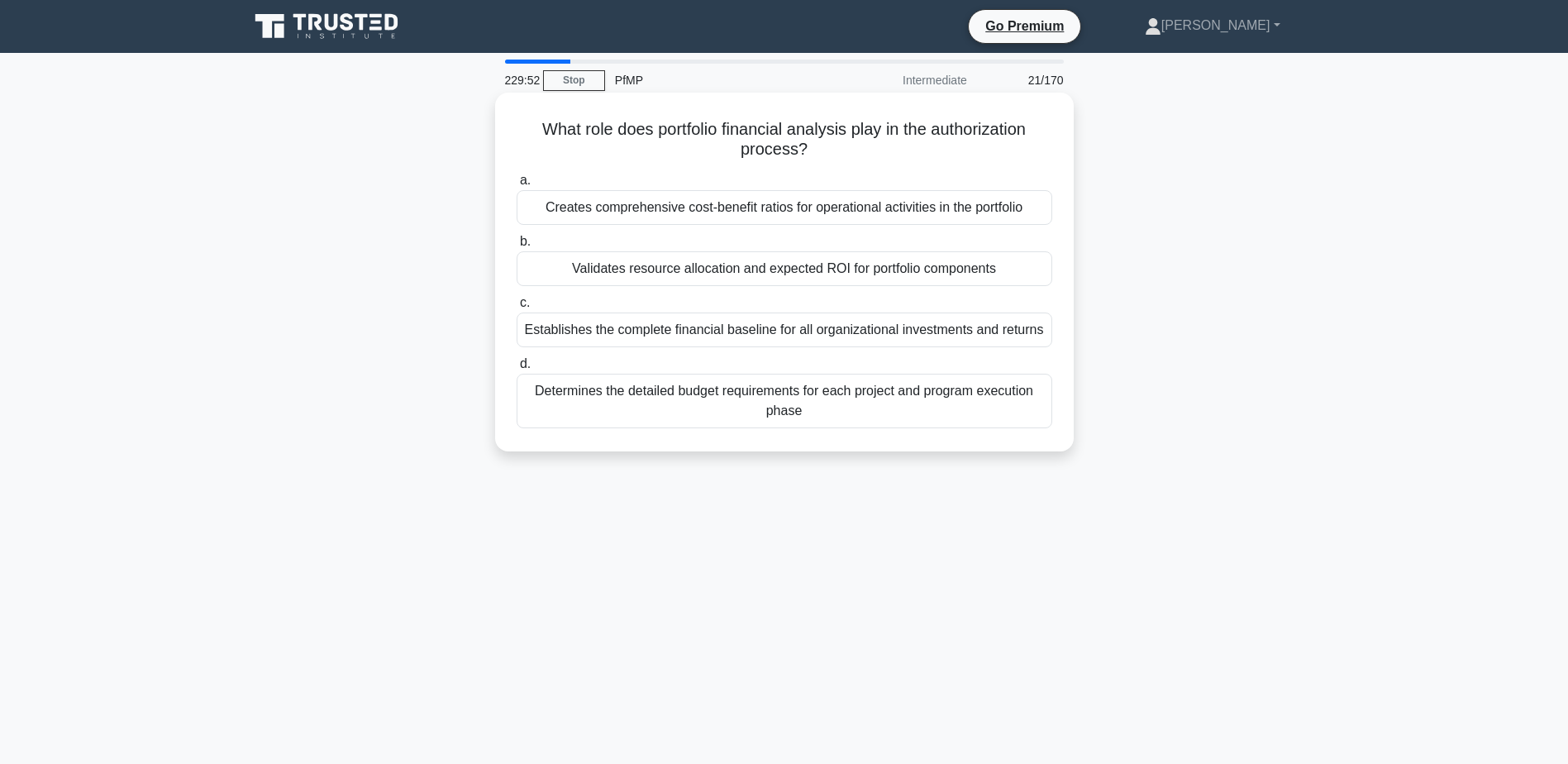
click at [820, 270] on div "Validates resource allocation and expected ROI for portfolio components" at bounding box center [784, 269] width 536 height 35
click at [517, 247] on input "b. Validates resource allocation and expected ROI for portfolio components" at bounding box center [517, 242] width 0 height 10
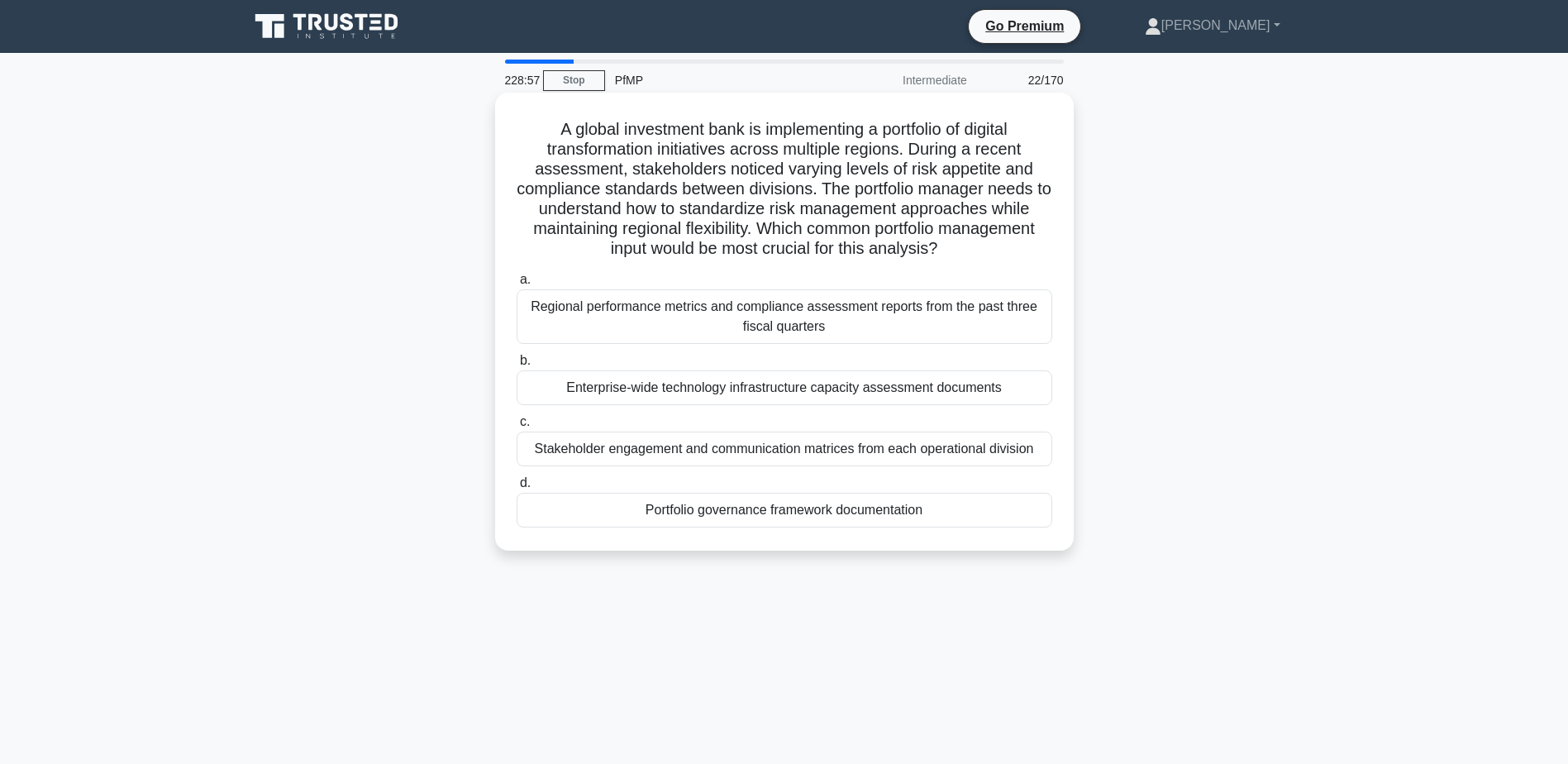
click at [912, 395] on div "Enterprise-wide technology infrastructure capacity assessment documents" at bounding box center [784, 388] width 536 height 35
click at [517, 366] on input "b. Enterprise-wide technology infrastructure capacity assessment documents" at bounding box center [517, 360] width 0 height 10
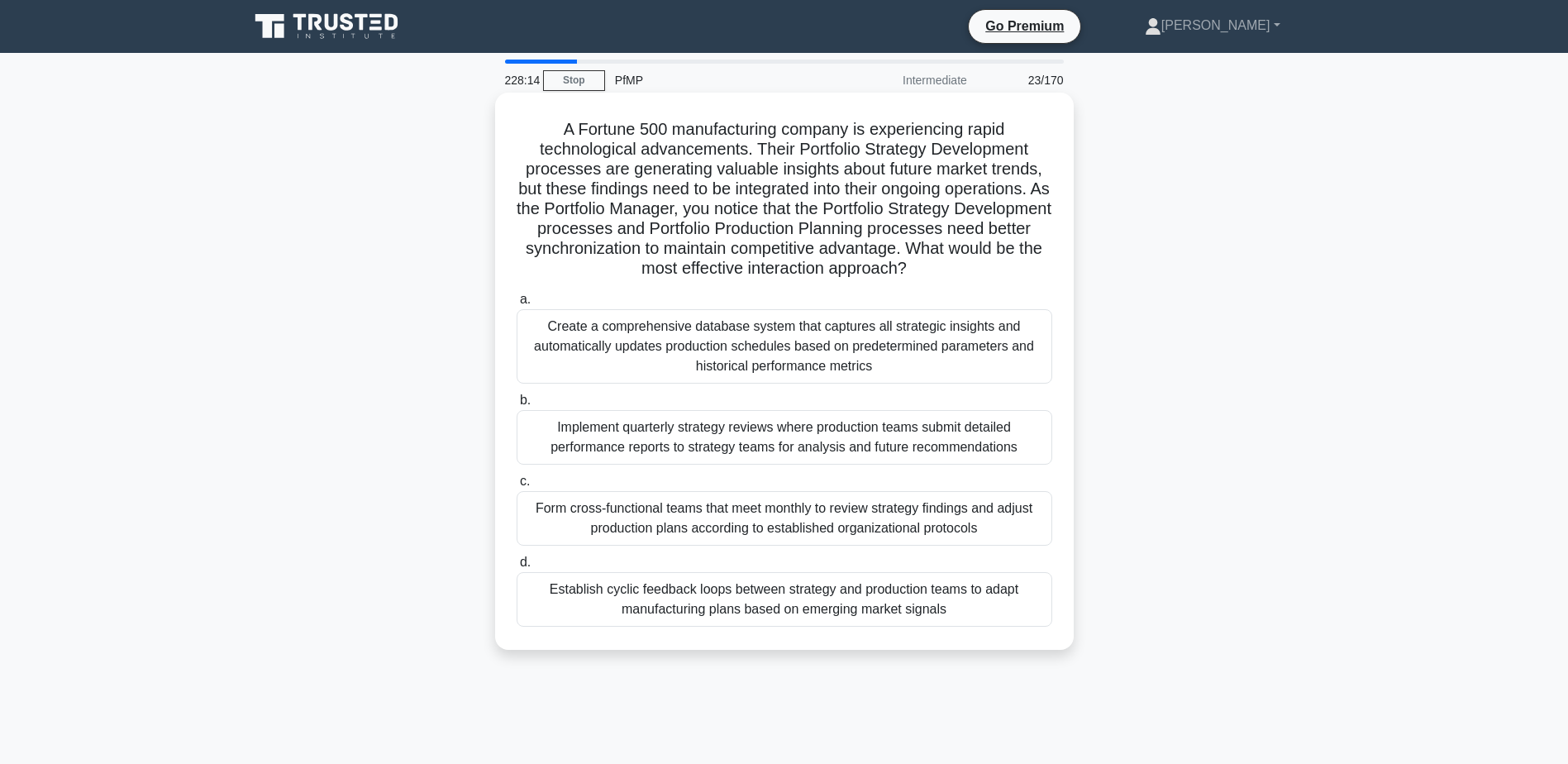
click at [939, 589] on div "Establish cyclic feedback loops between strategy and production teams to adapt …" at bounding box center [784, 599] width 536 height 54
click at [517, 568] on input "d. Establish cyclic feedback loops between strategy and production teams to ada…" at bounding box center [517, 563] width 0 height 10
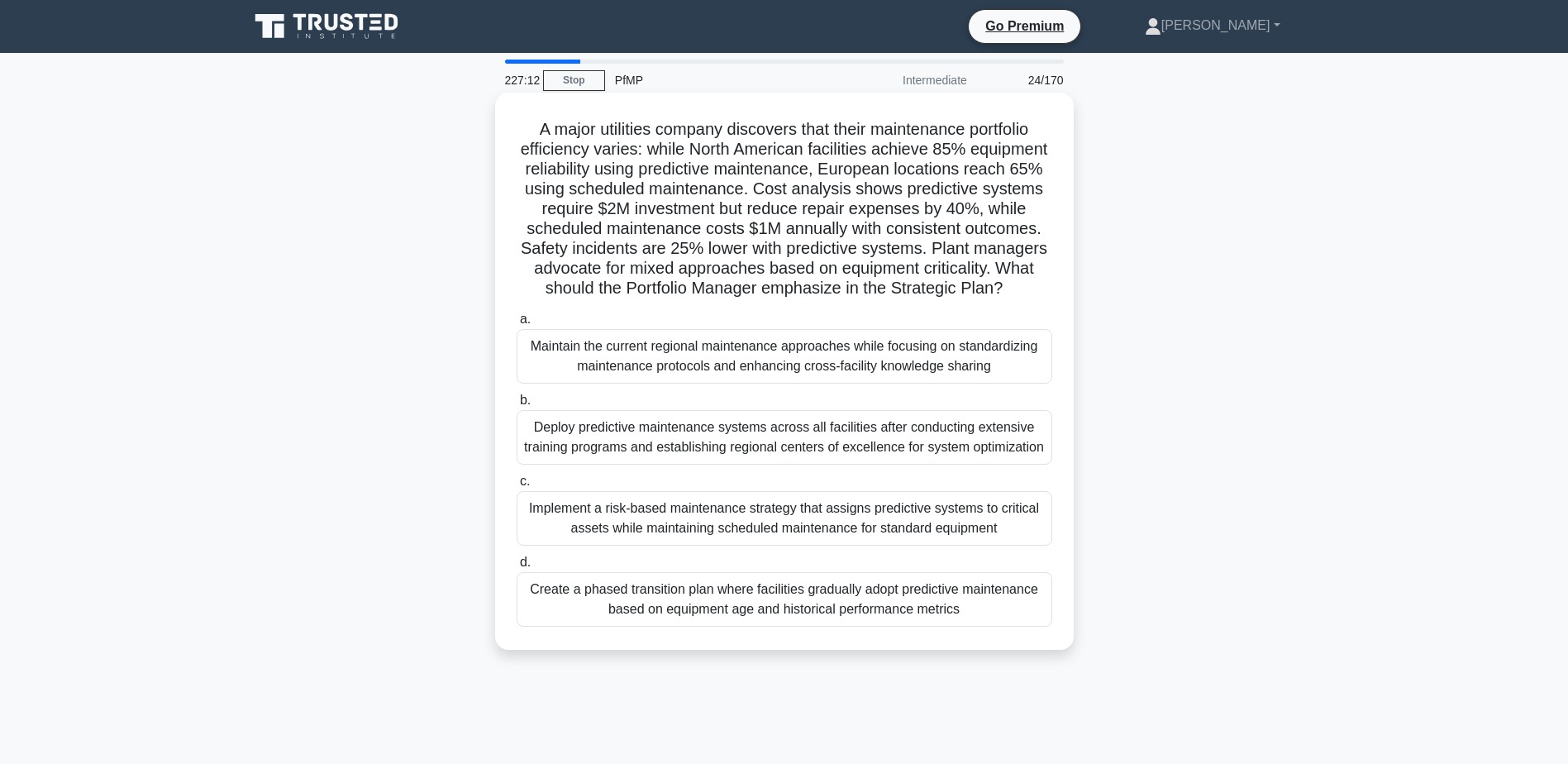
click at [950, 627] on div "Create a phased transition plan where facilities gradually adopt predictive mai…" at bounding box center [784, 599] width 536 height 54
click at [517, 568] on input "d. Create a phased transition plan where facilities gradually adopt predictive …" at bounding box center [517, 563] width 0 height 10
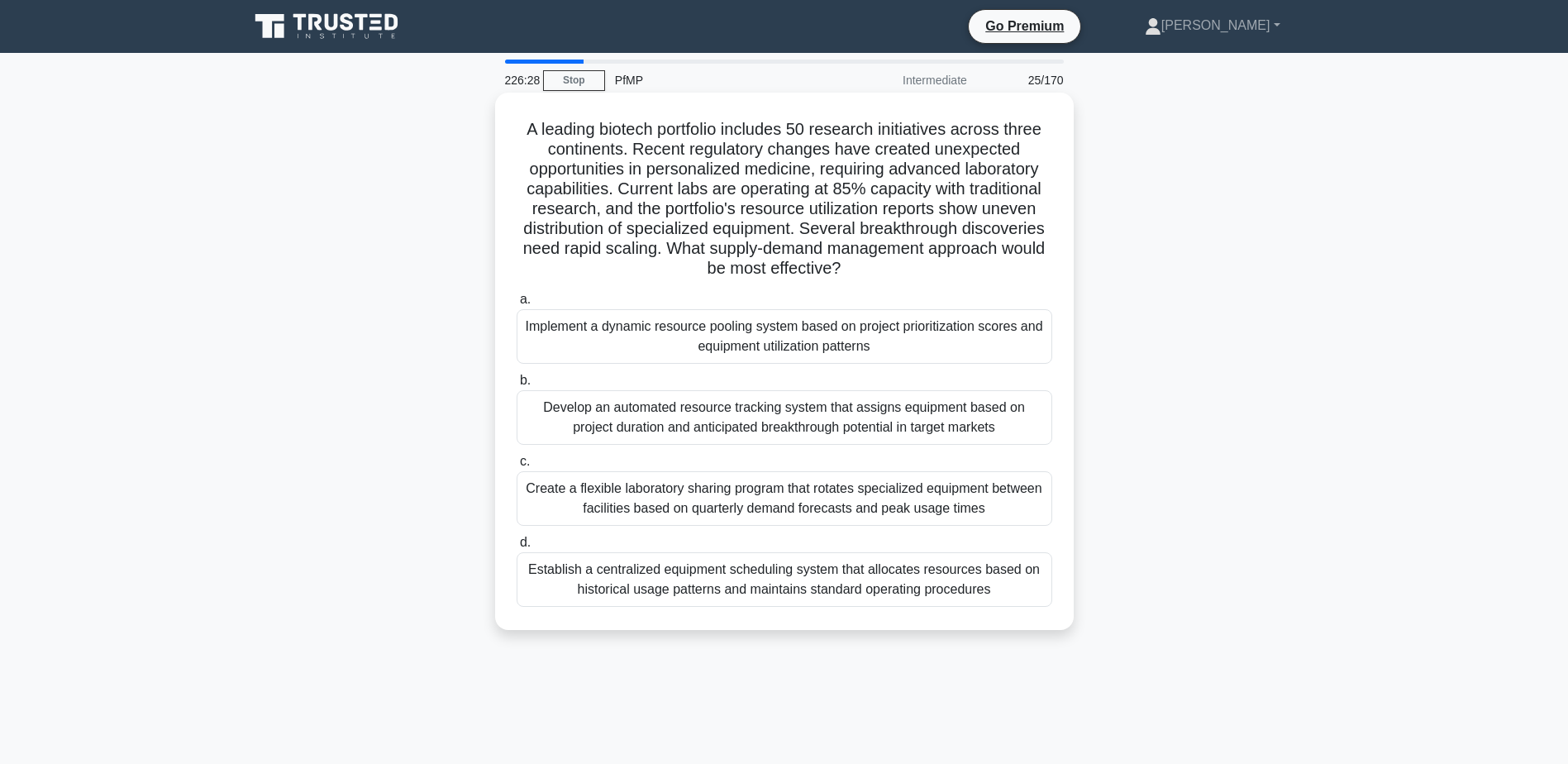
click at [790, 329] on div "Implement a dynamic resource pooling system based on project prioritization sco…" at bounding box center [784, 336] width 536 height 54
click at [517, 305] on input "a. Implement a dynamic resource pooling system based on project prioritization …" at bounding box center [517, 300] width 0 height 10
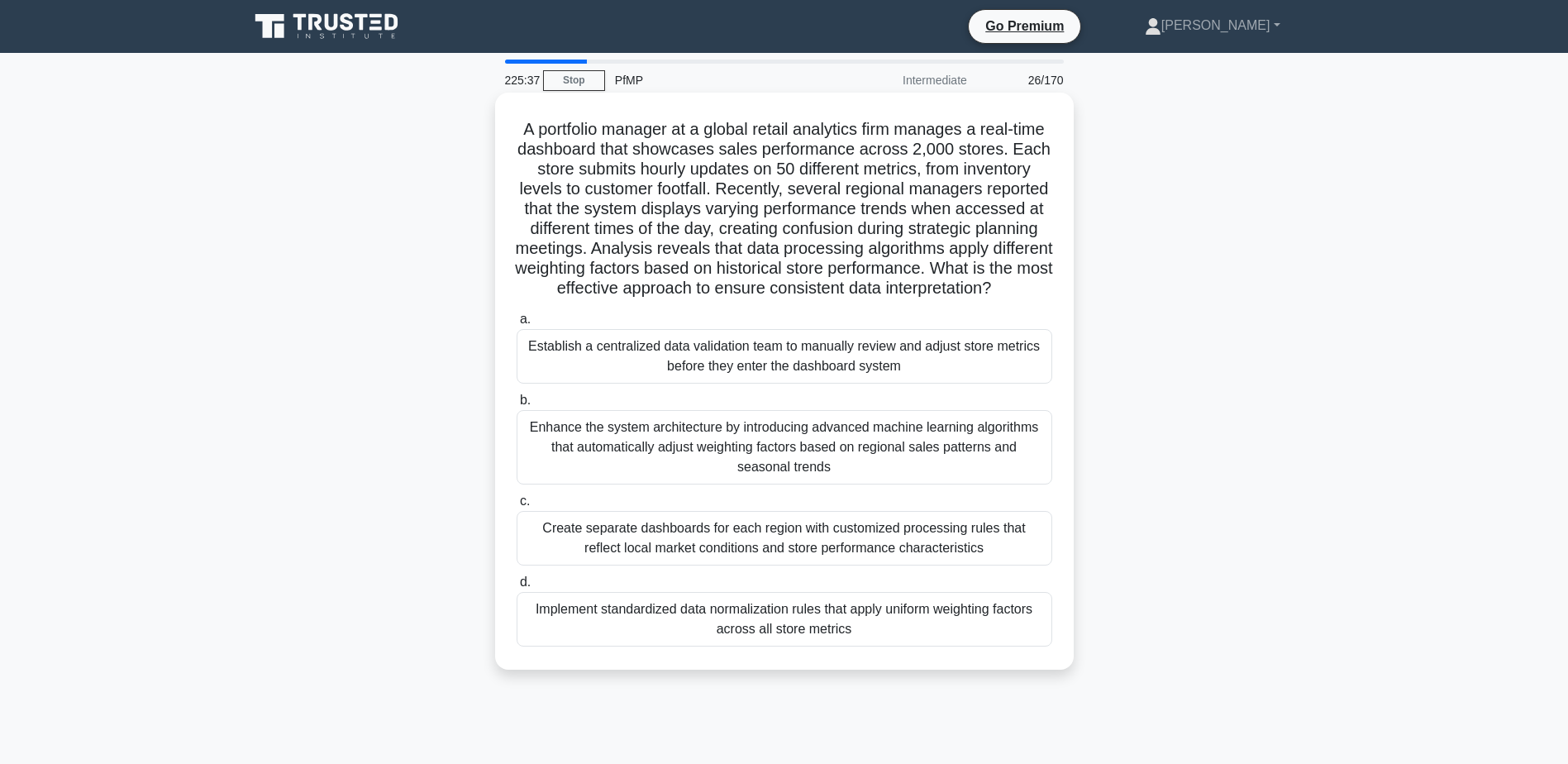
click at [979, 474] on div "Enhance the system architecture by introducing advanced machine learning algori…" at bounding box center [784, 448] width 536 height 74
click at [517, 406] on input "b. Enhance the system architecture by introducing advanced machine learning alg…" at bounding box center [517, 400] width 0 height 10
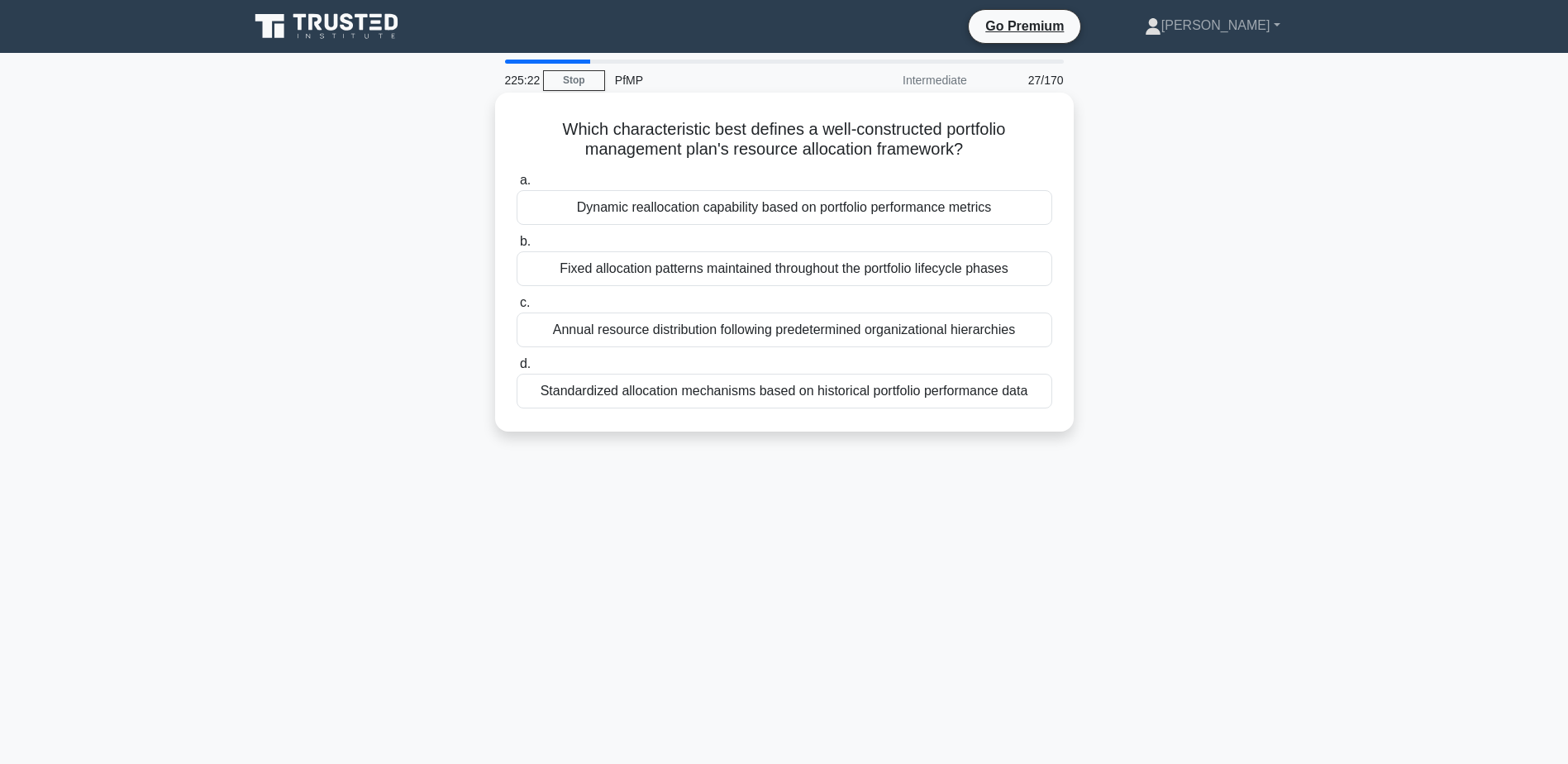
click at [973, 212] on div "Dynamic reallocation capability based on portfolio performance metrics" at bounding box center [784, 207] width 536 height 35
click at [517, 186] on input "a. Dynamic reallocation capability based on portfolio performance metrics" at bounding box center [517, 181] width 0 height 10
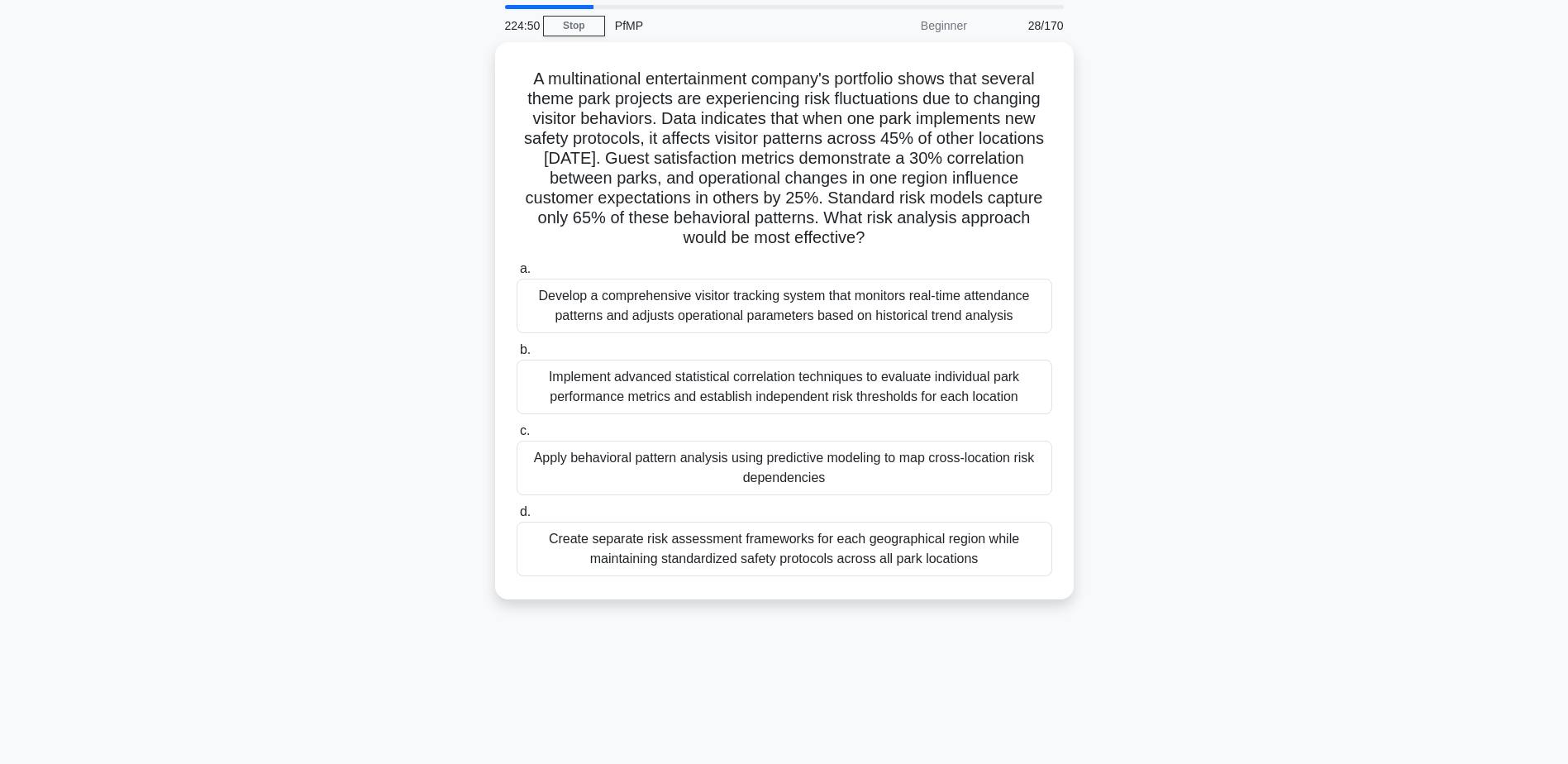
scroll to position [83, 0]
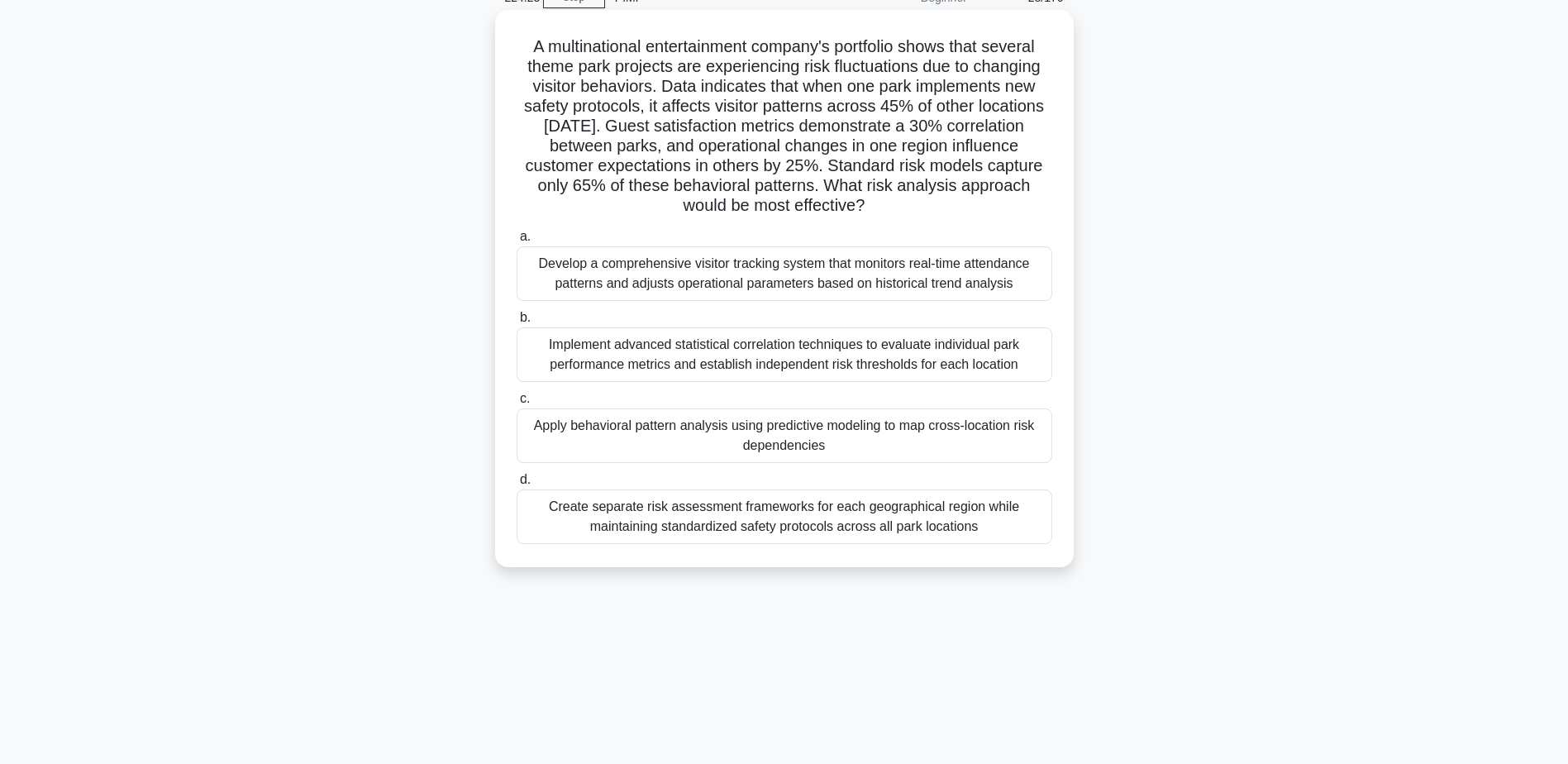
click at [923, 374] on div "Implement advanced statistical correlation techniques to evaluate individual pa…" at bounding box center [784, 354] width 536 height 54
click at [517, 323] on input "b. Implement advanced statistical correlation techniques to evaluate individual…" at bounding box center [517, 318] width 0 height 10
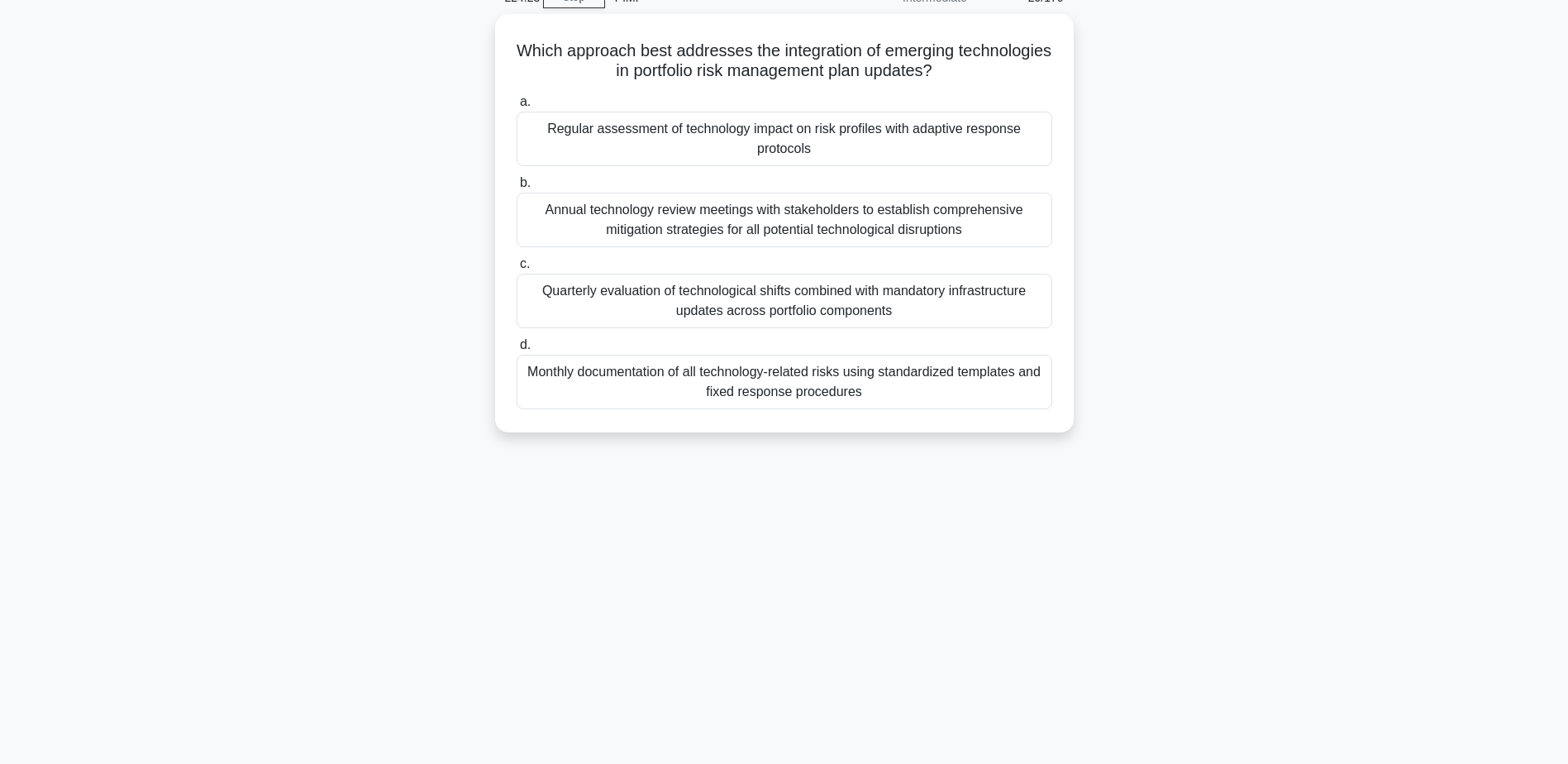
scroll to position [0, 0]
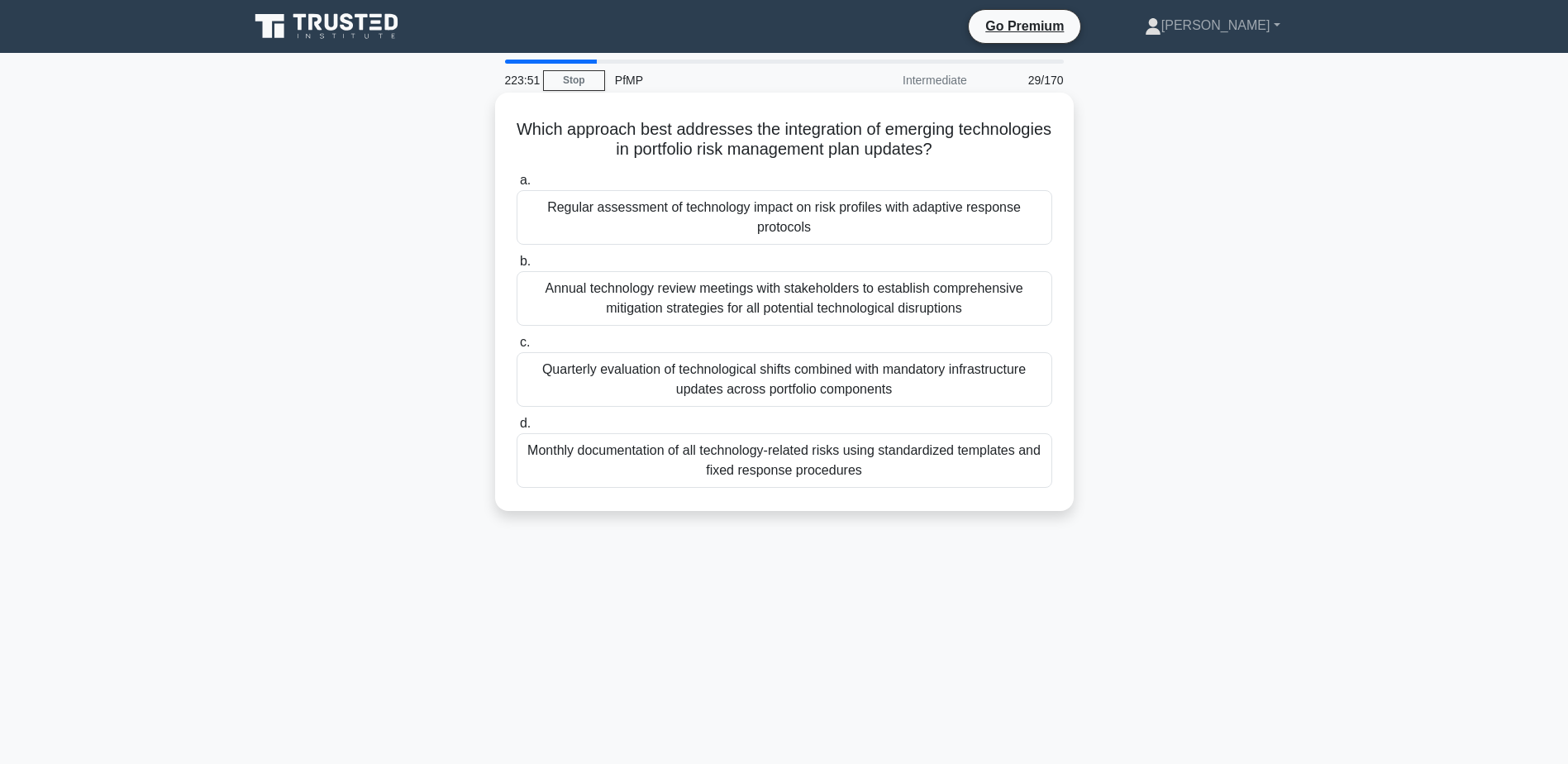
click at [1014, 232] on div "Regular assessment of technology impact on risk profiles with adaptive response…" at bounding box center [784, 217] width 536 height 54
click at [517, 186] on input "a. Regular assessment of technology impact on risk profiles with adaptive respo…" at bounding box center [517, 181] width 0 height 10
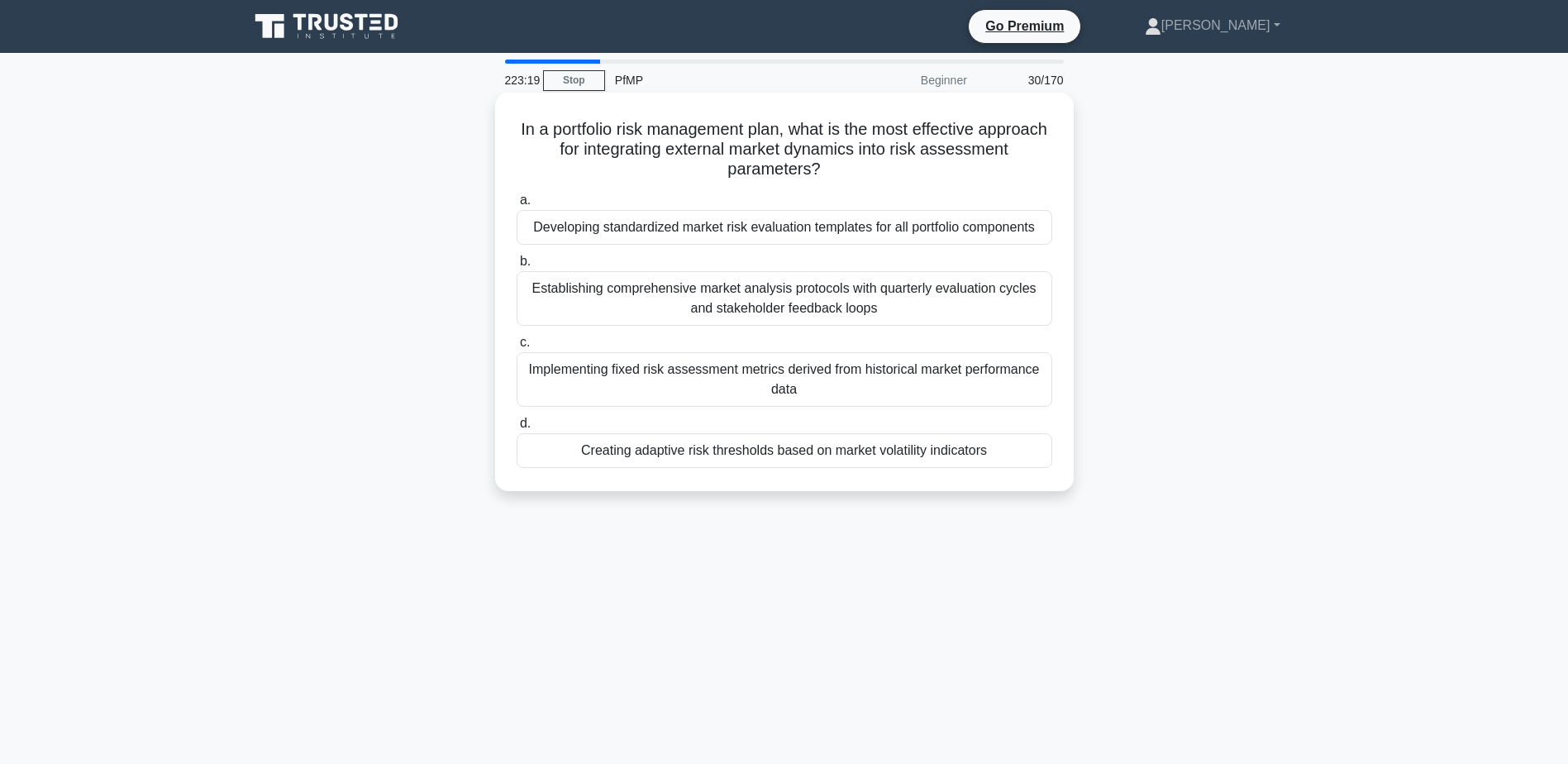
click at [850, 453] on div "Creating adaptive risk thresholds based on market volatility indicators" at bounding box center [784, 450] width 536 height 35
click at [517, 430] on input "d. Creating adaptive risk thresholds based on market volatility indicators" at bounding box center [517, 423] width 0 height 10
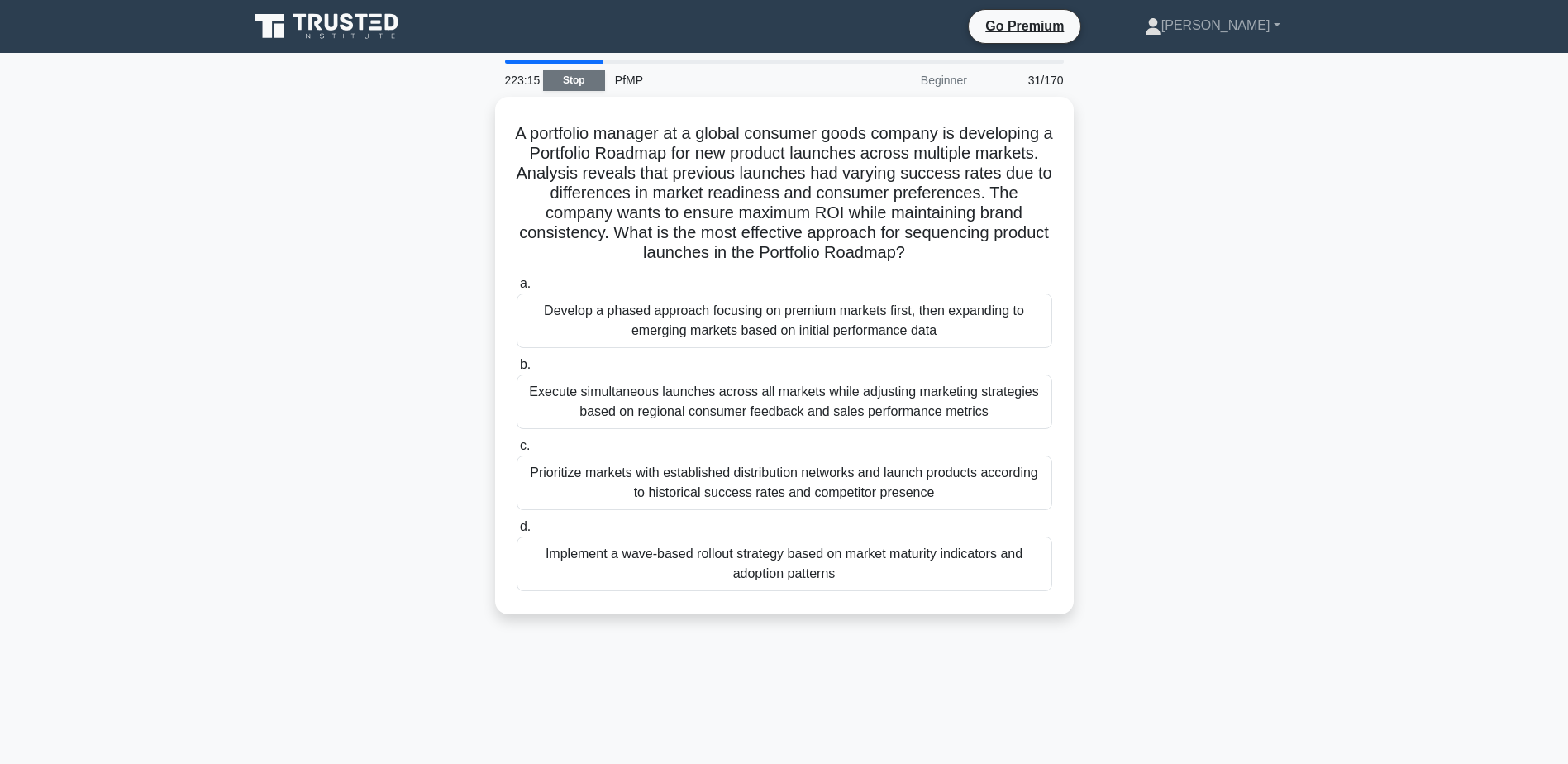
click at [575, 81] on link "Stop" at bounding box center [575, 80] width 62 height 21
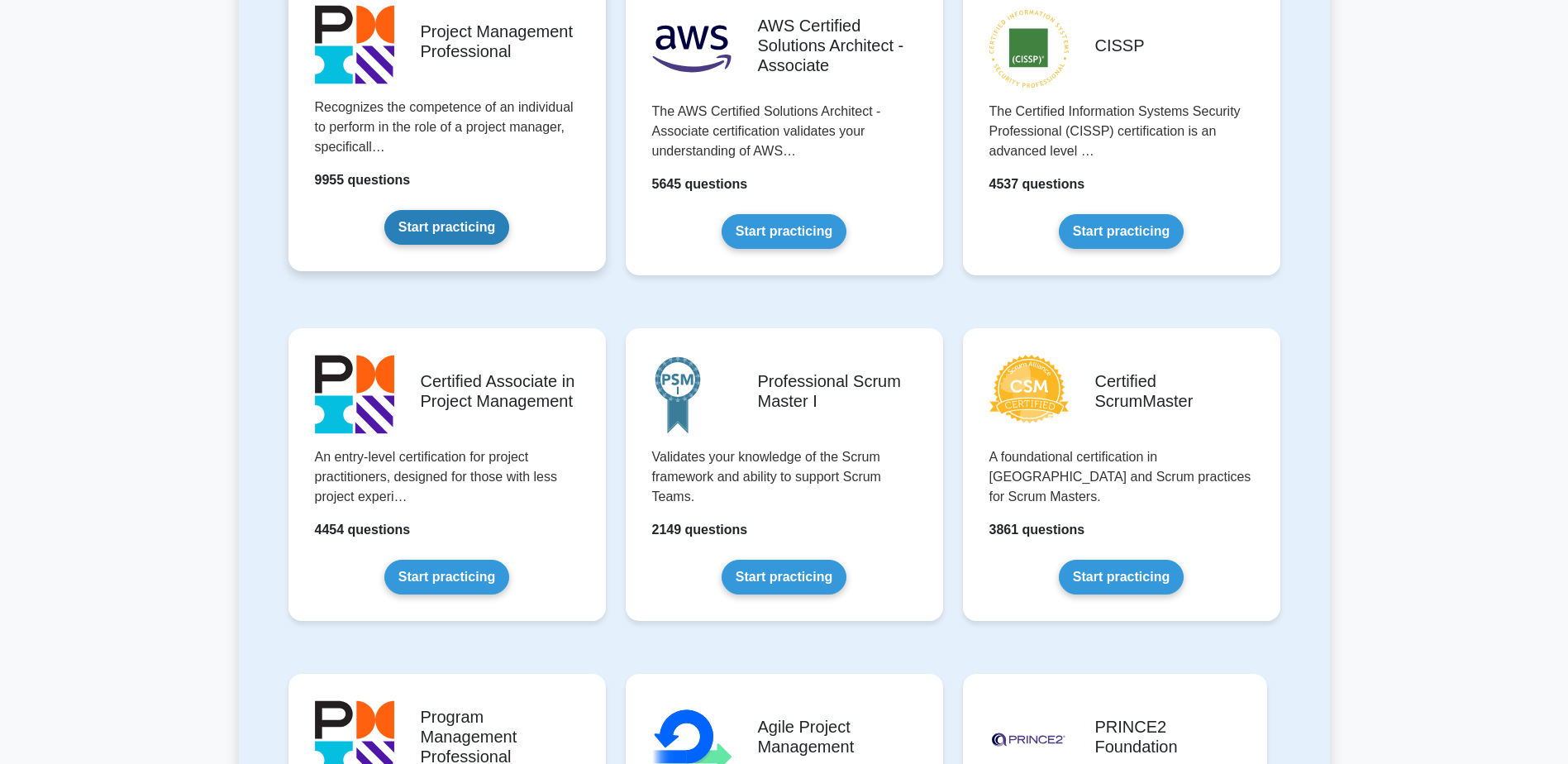
scroll to position [413, 0]
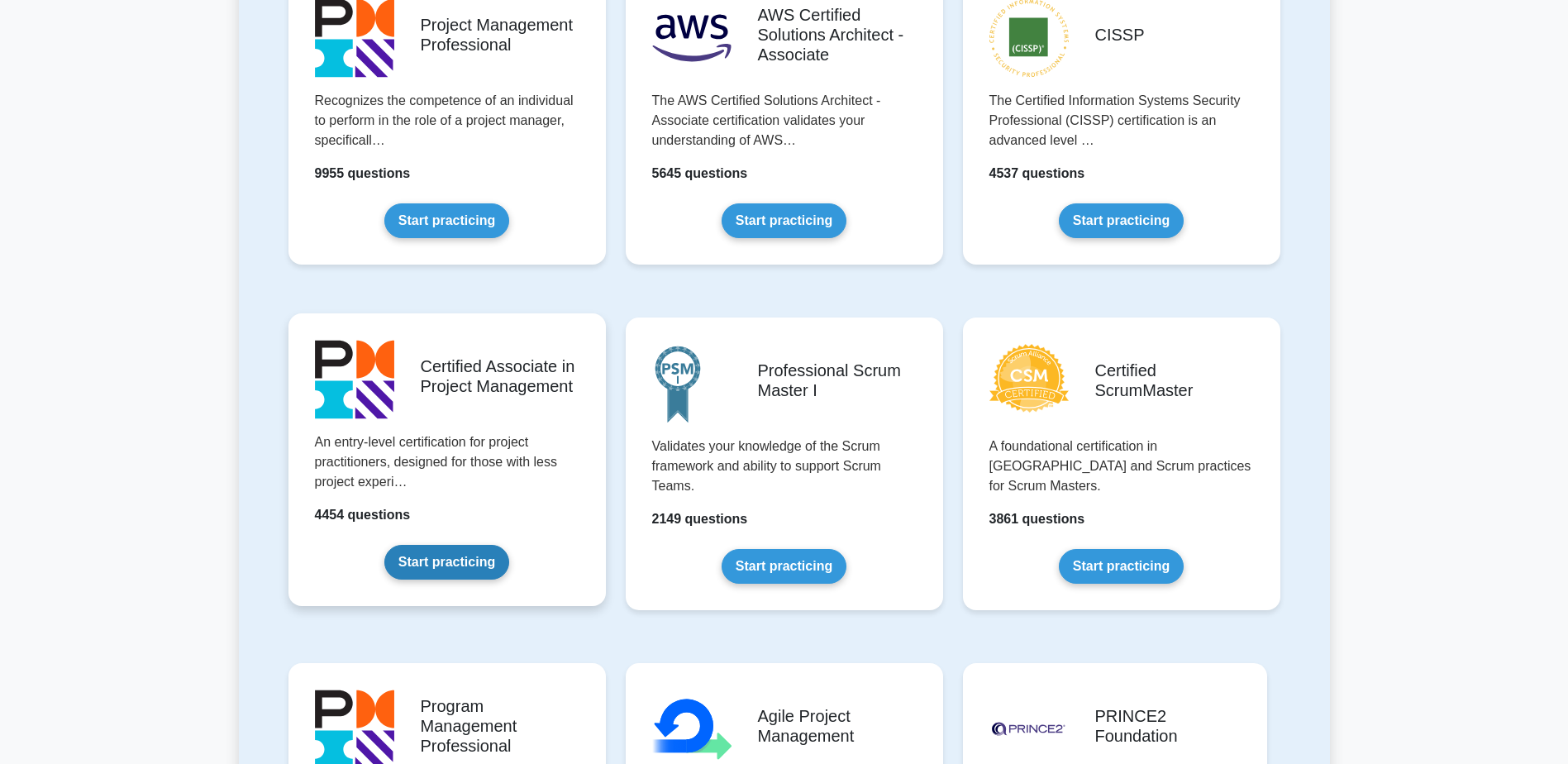
click at [412, 544] on link "Start practicing" at bounding box center [447, 562] width 124 height 35
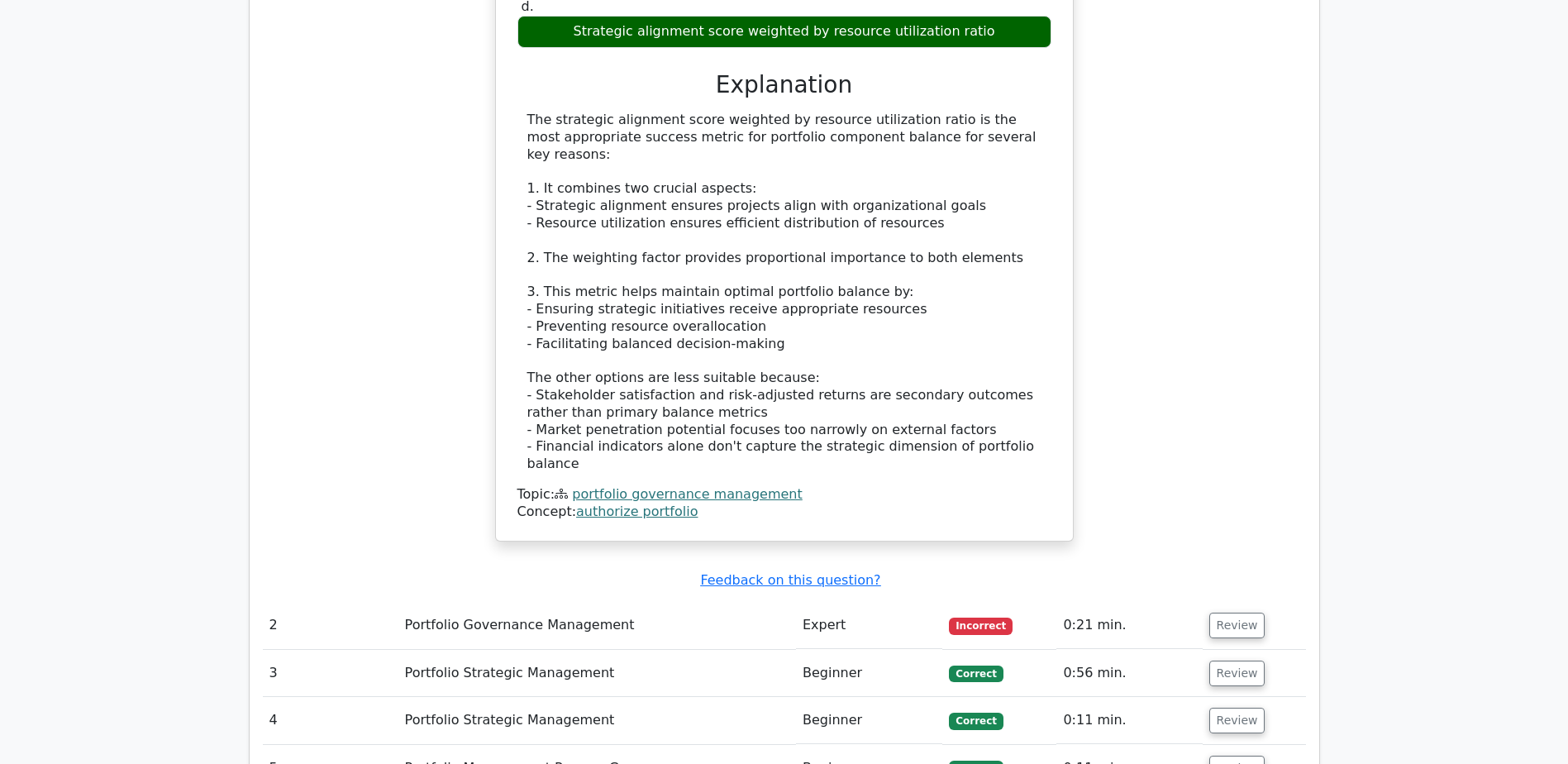
scroll to position [1736, 0]
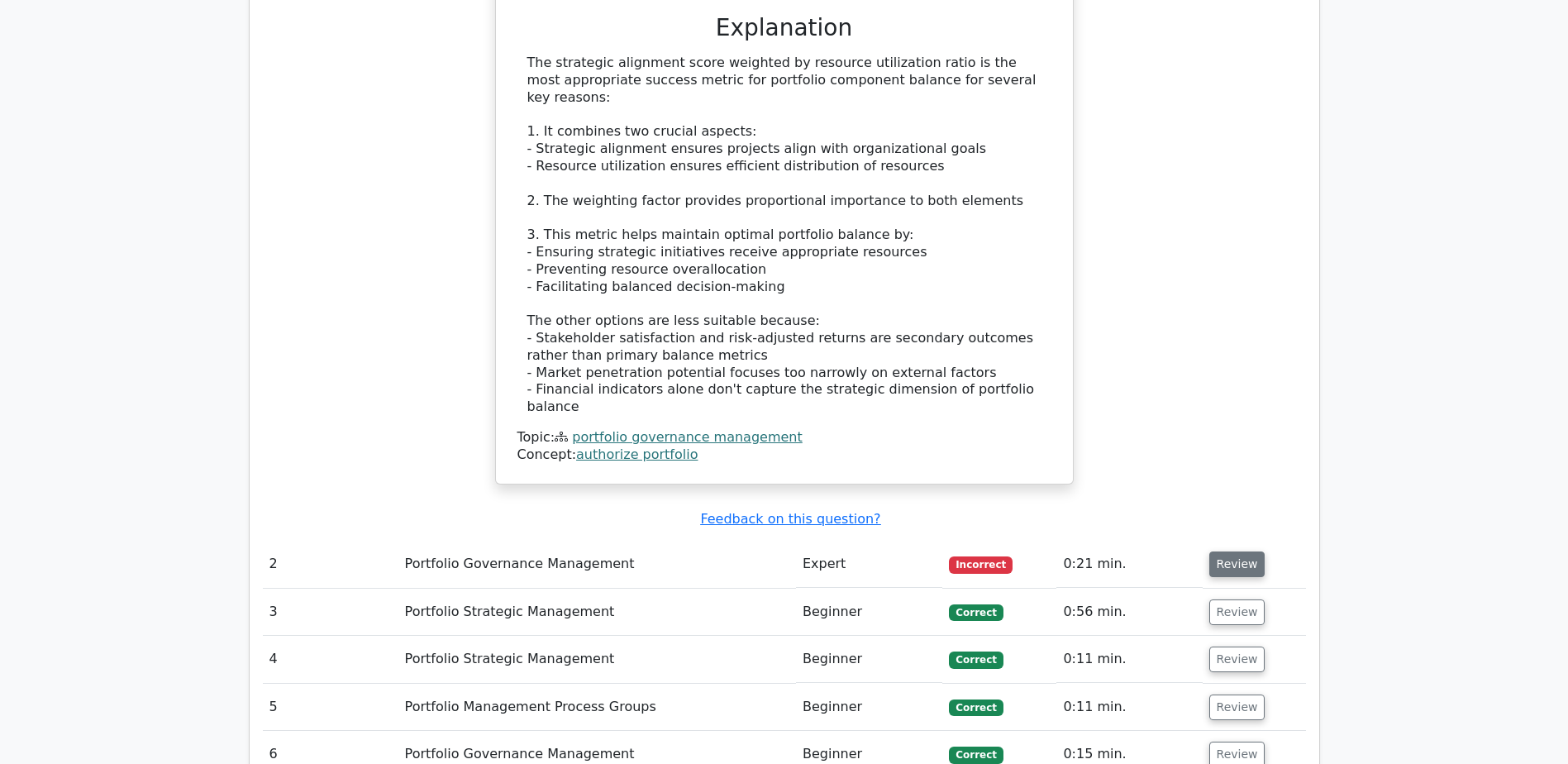
click at [1218, 551] on button "Review" at bounding box center [1237, 564] width 56 height 26
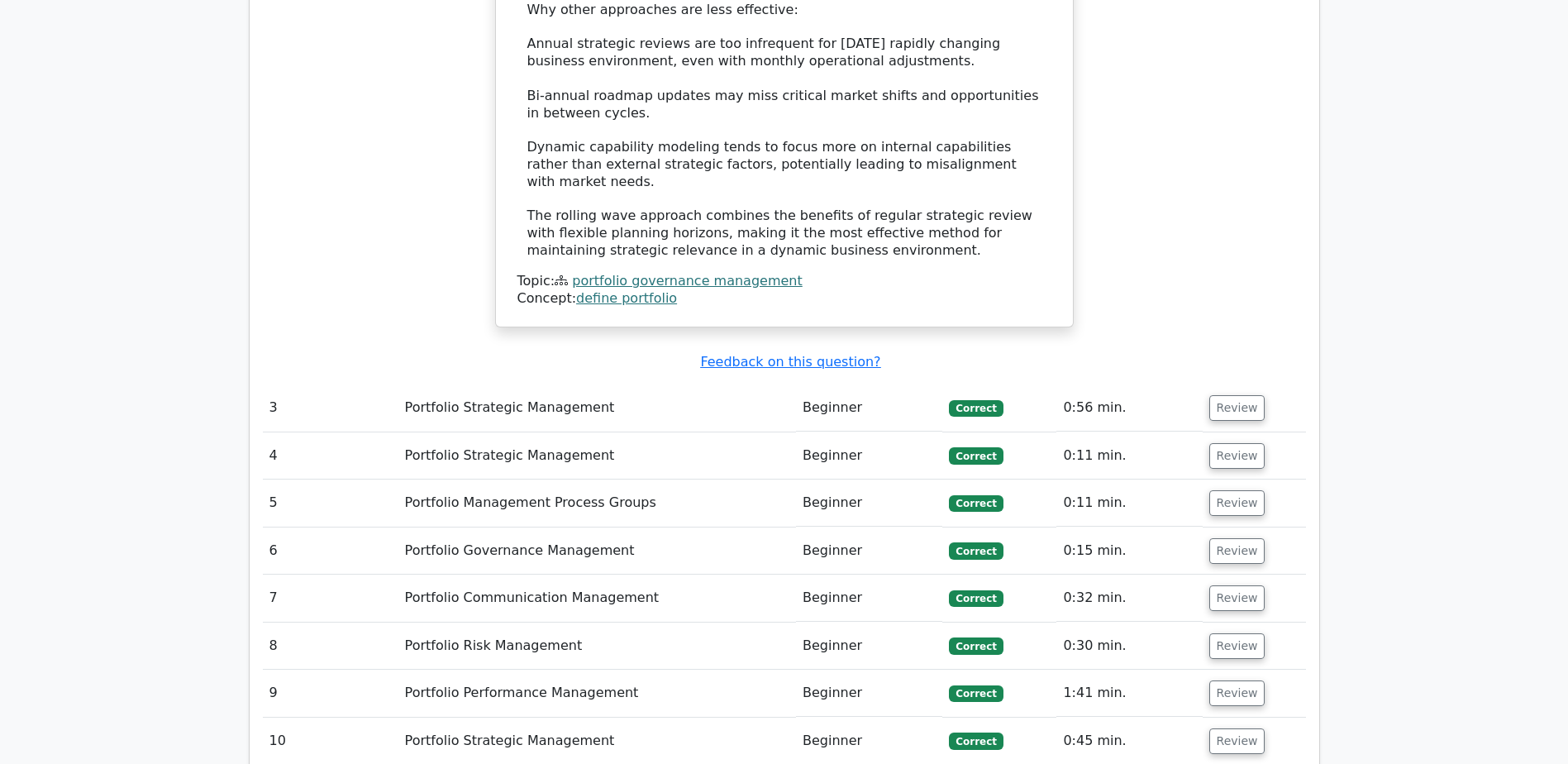
scroll to position [3059, 0]
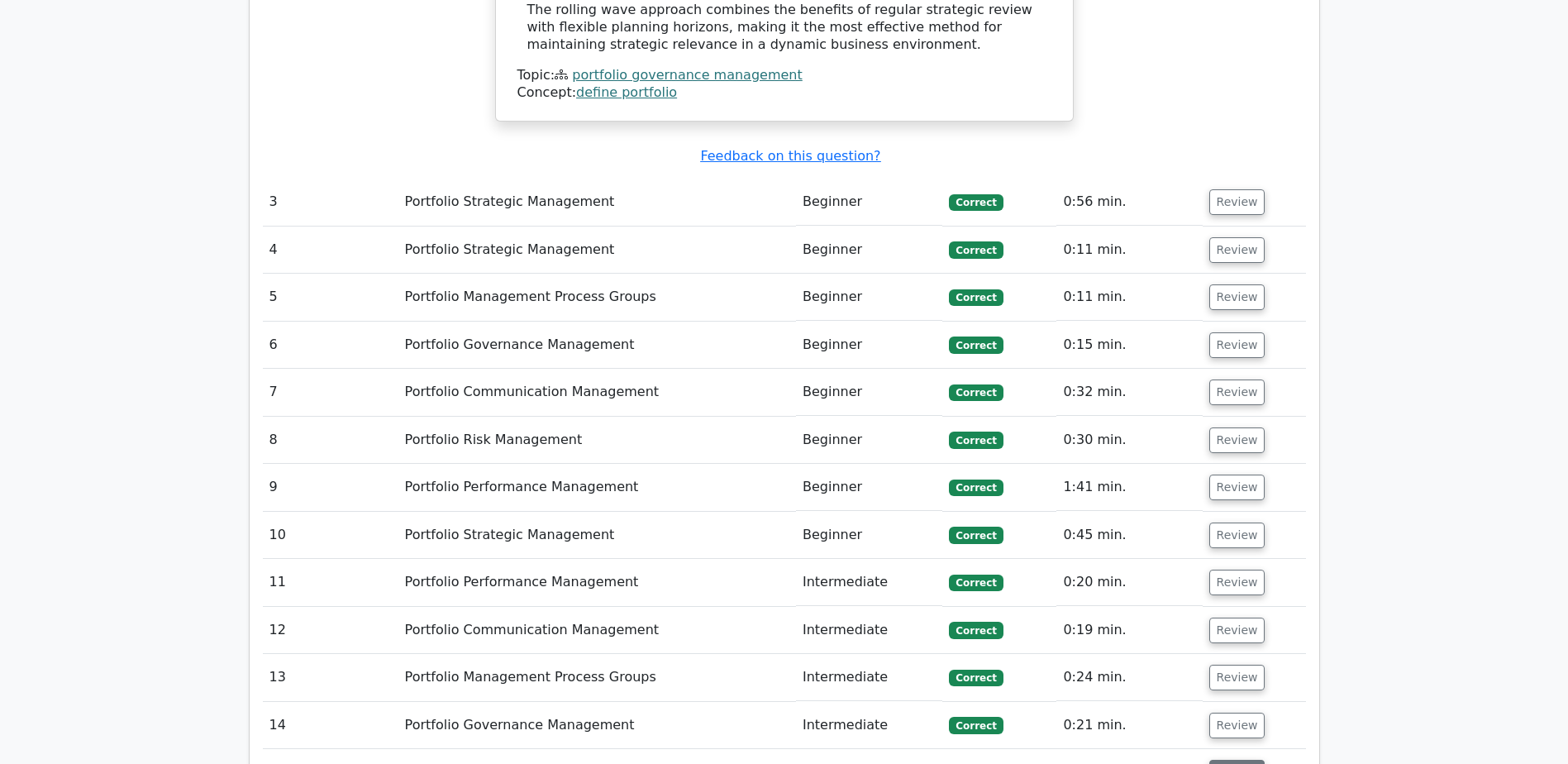
click at [1243, 760] on button "Review" at bounding box center [1237, 773] width 56 height 26
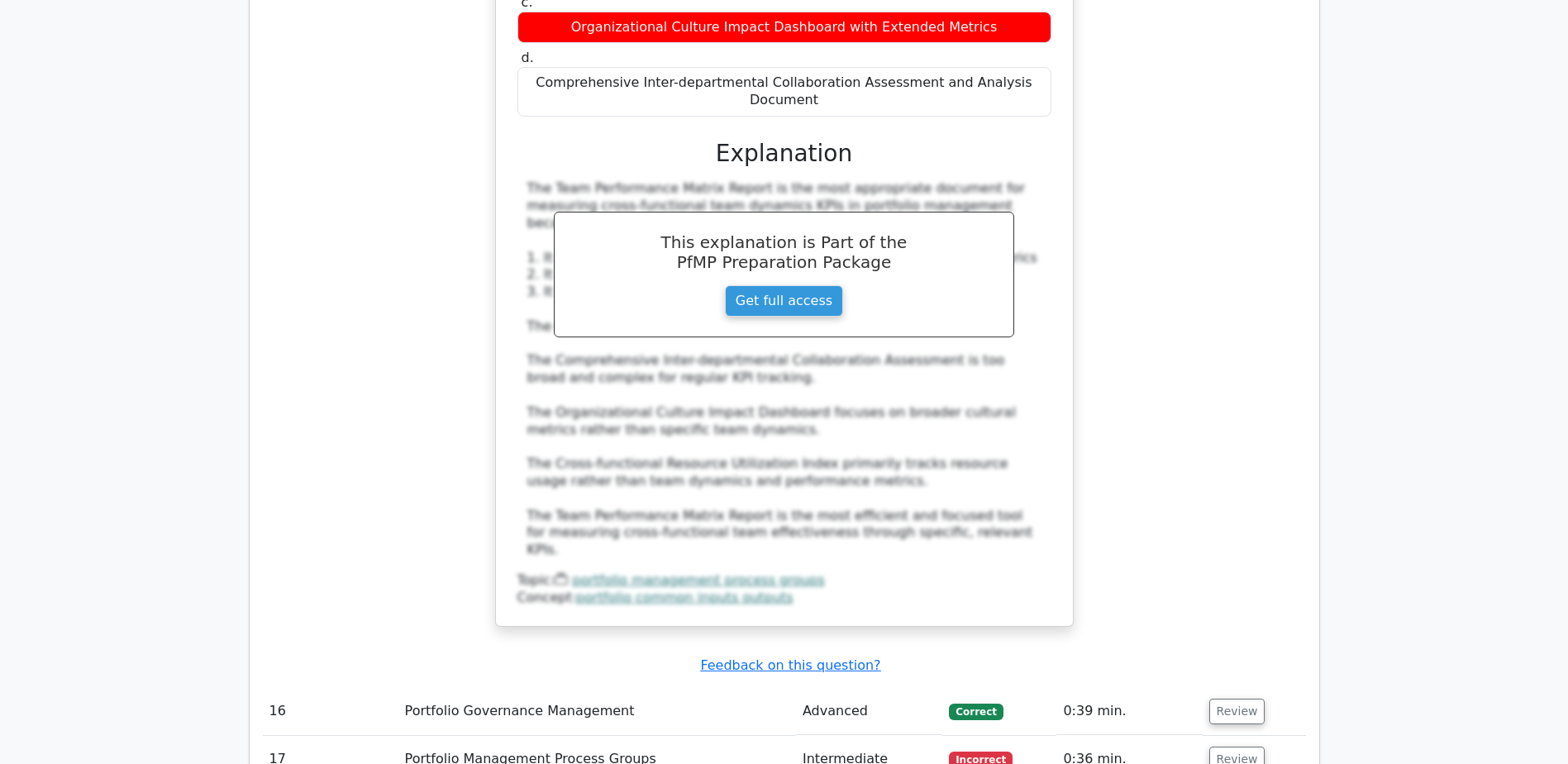
scroll to position [4217, 0]
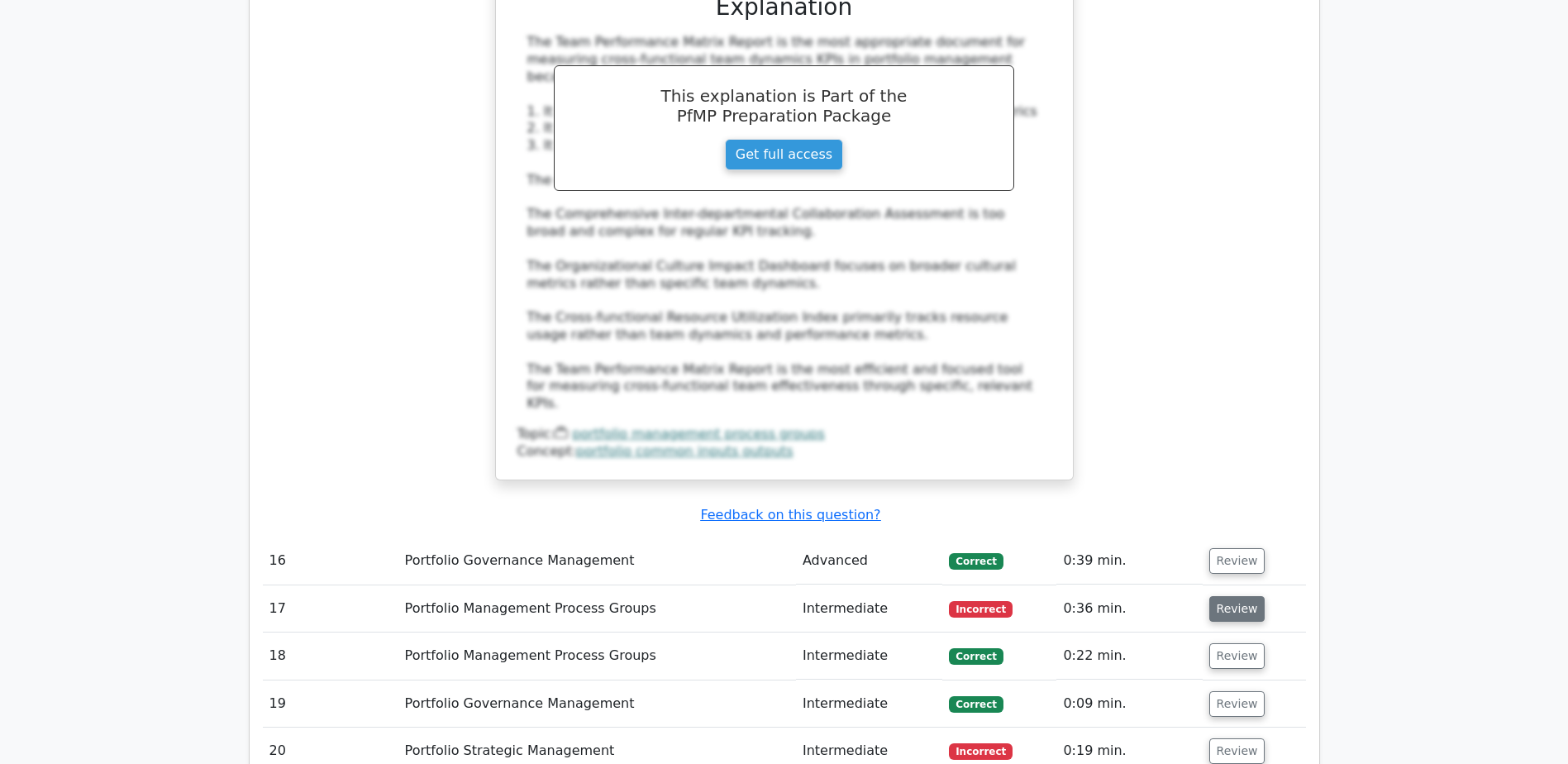
click at [1220, 596] on button "Review" at bounding box center [1237, 609] width 56 height 26
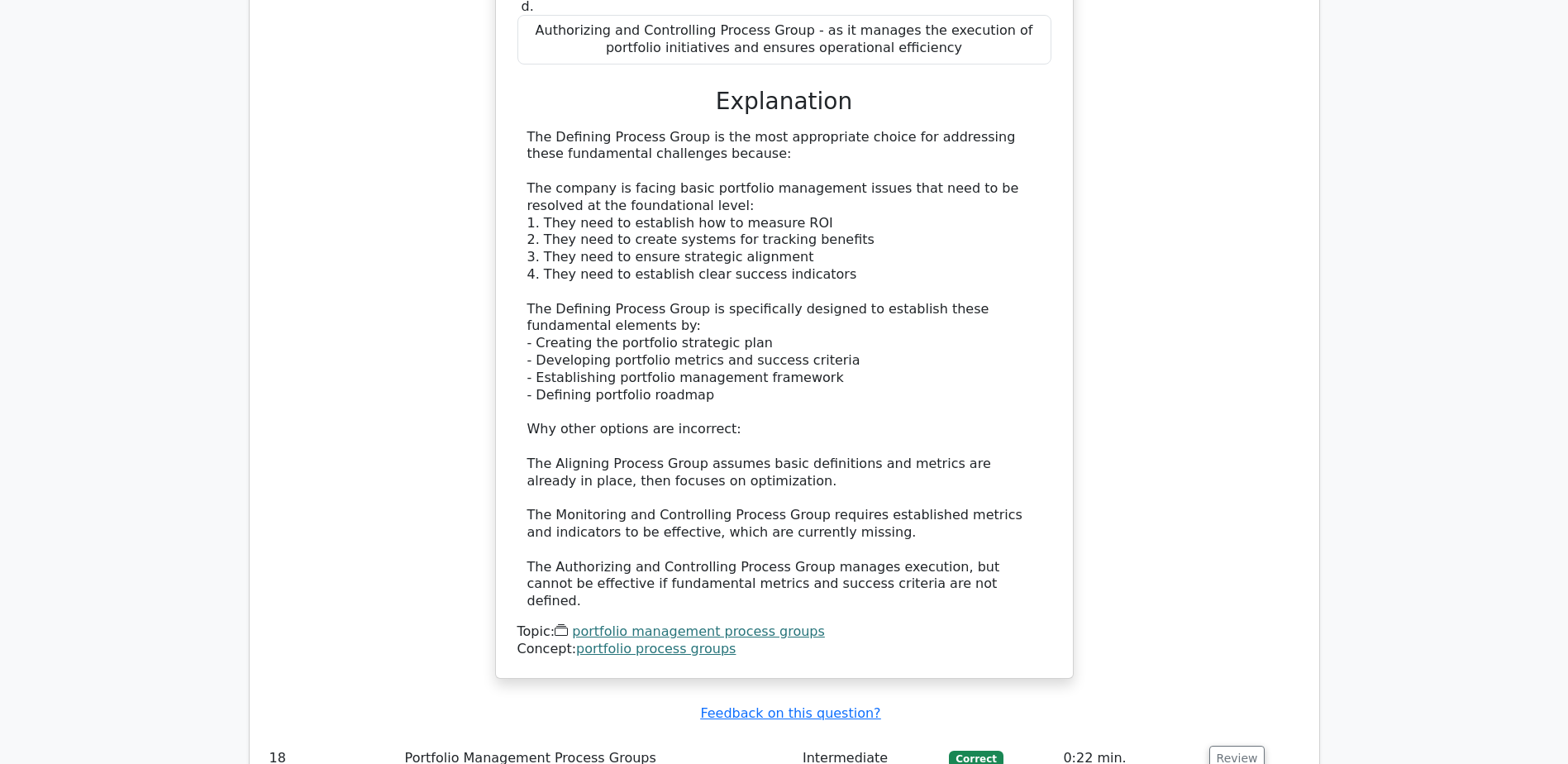
scroll to position [5457, 0]
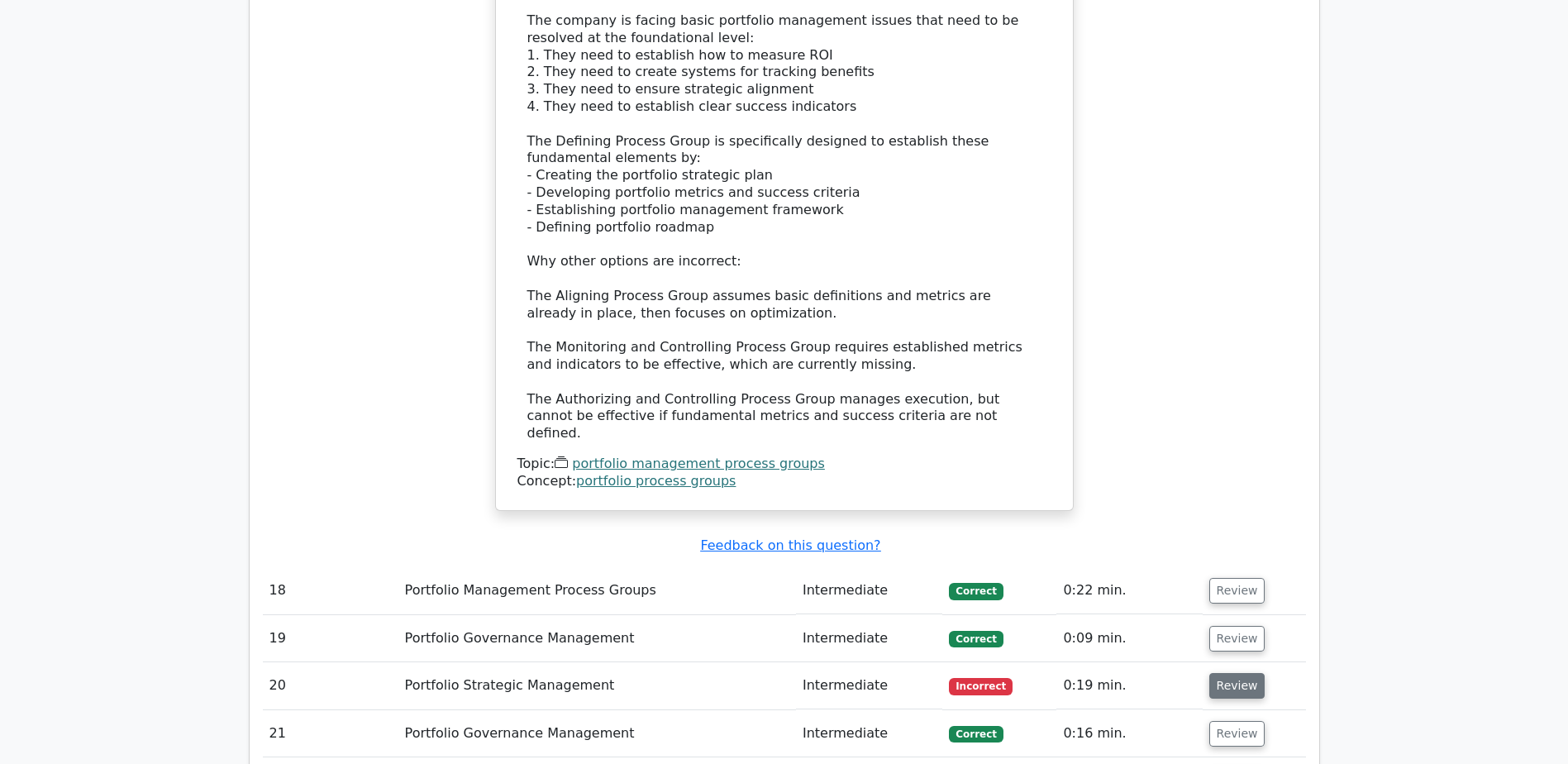
click at [1217, 673] on button "Review" at bounding box center [1237, 686] width 56 height 26
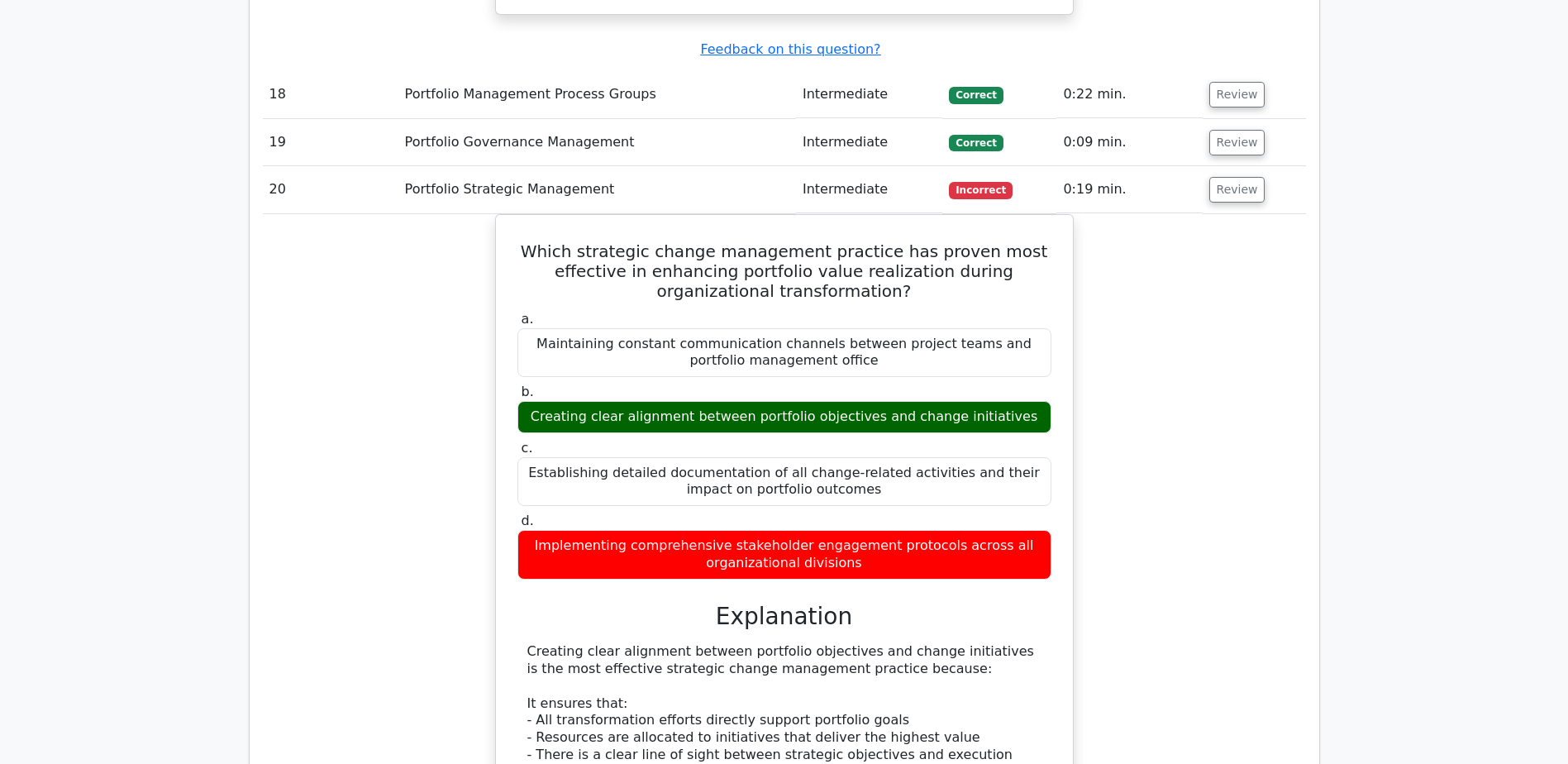
scroll to position [6284, 0]
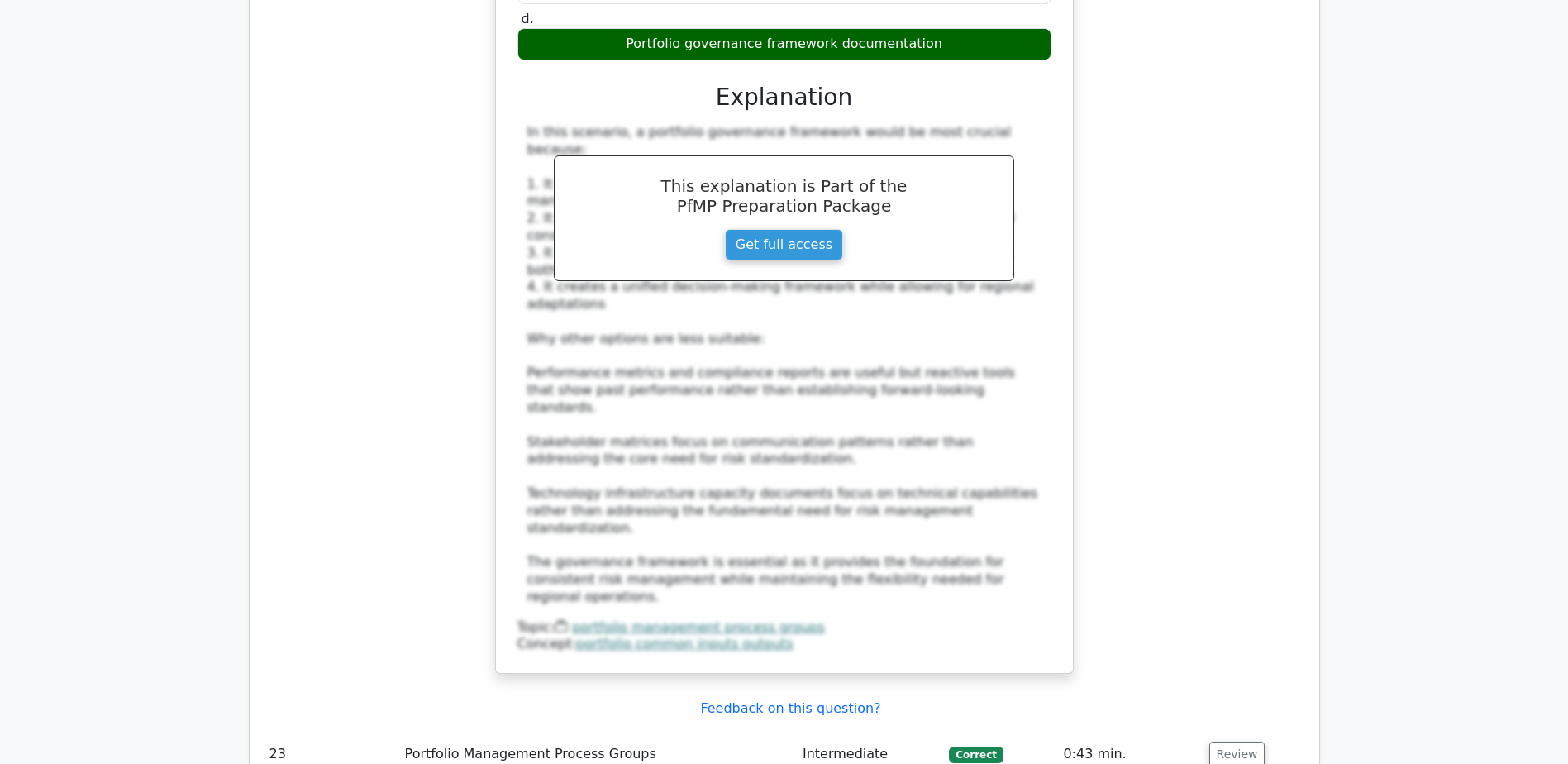
scroll to position [7607, 0]
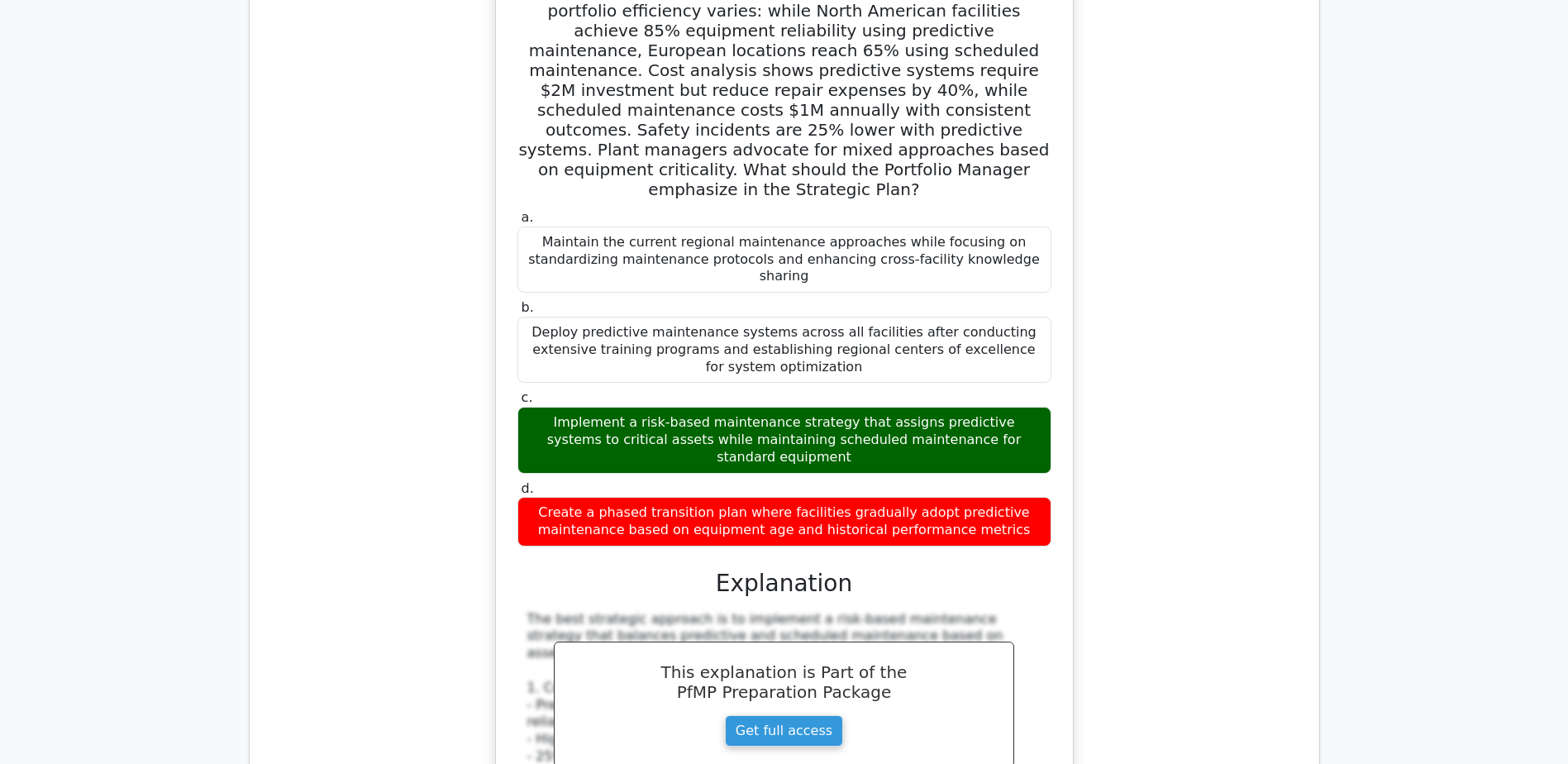
scroll to position [8516, 0]
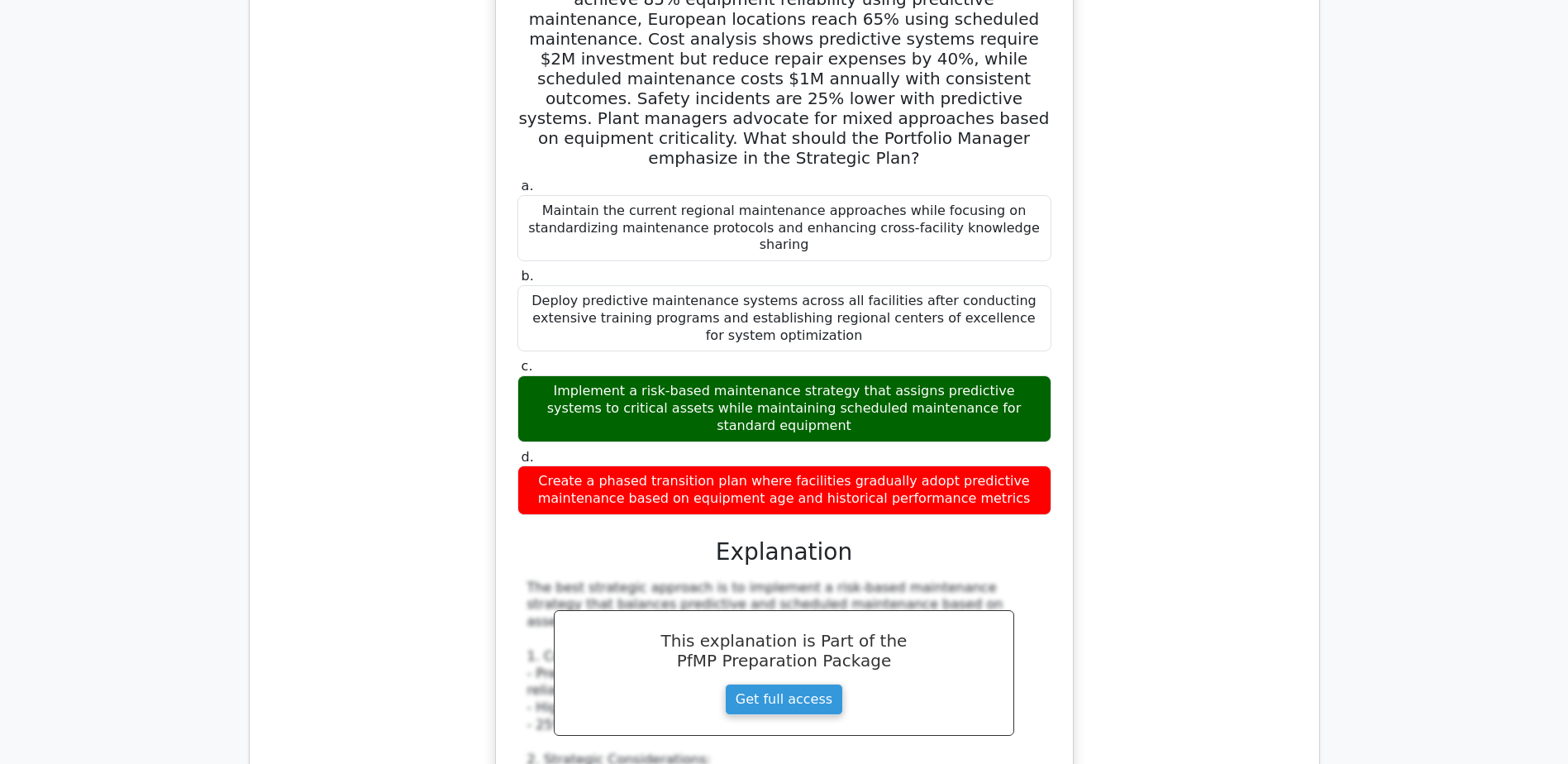
drag, startPoint x: 609, startPoint y: 547, endPoint x: 547, endPoint y: 553, distance: 62.3
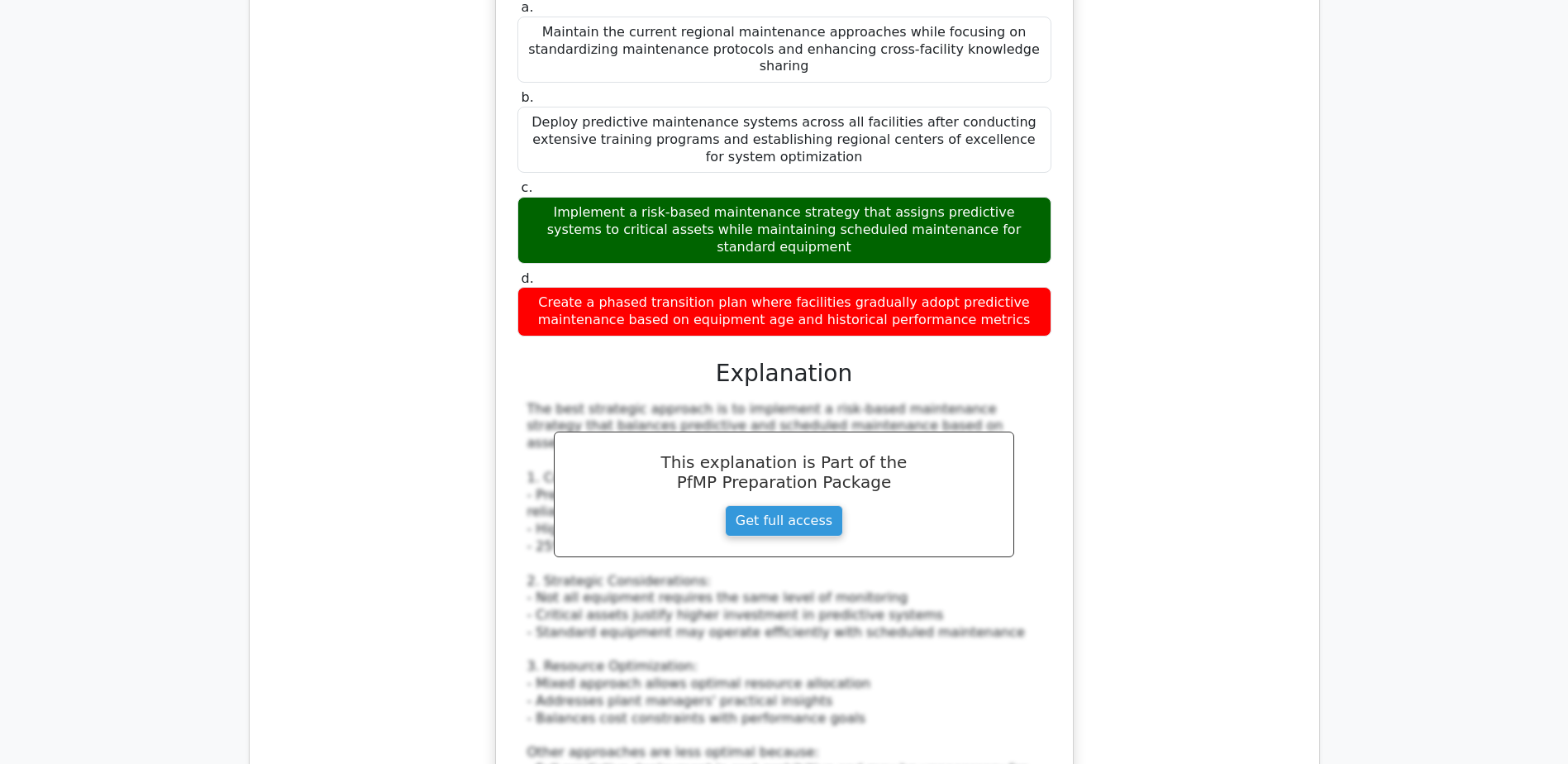
scroll to position [8847, 0]
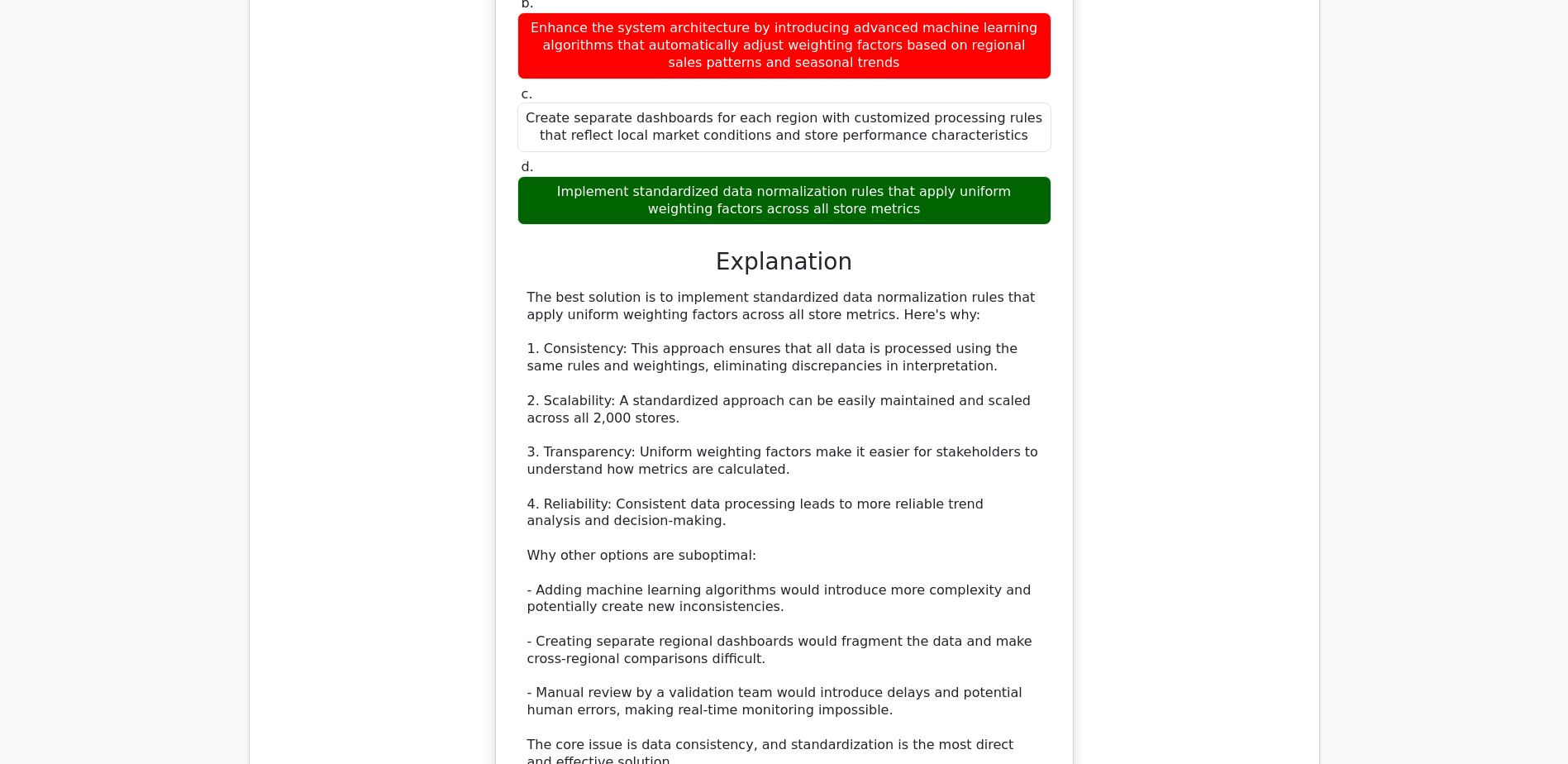
scroll to position [10170, 0]
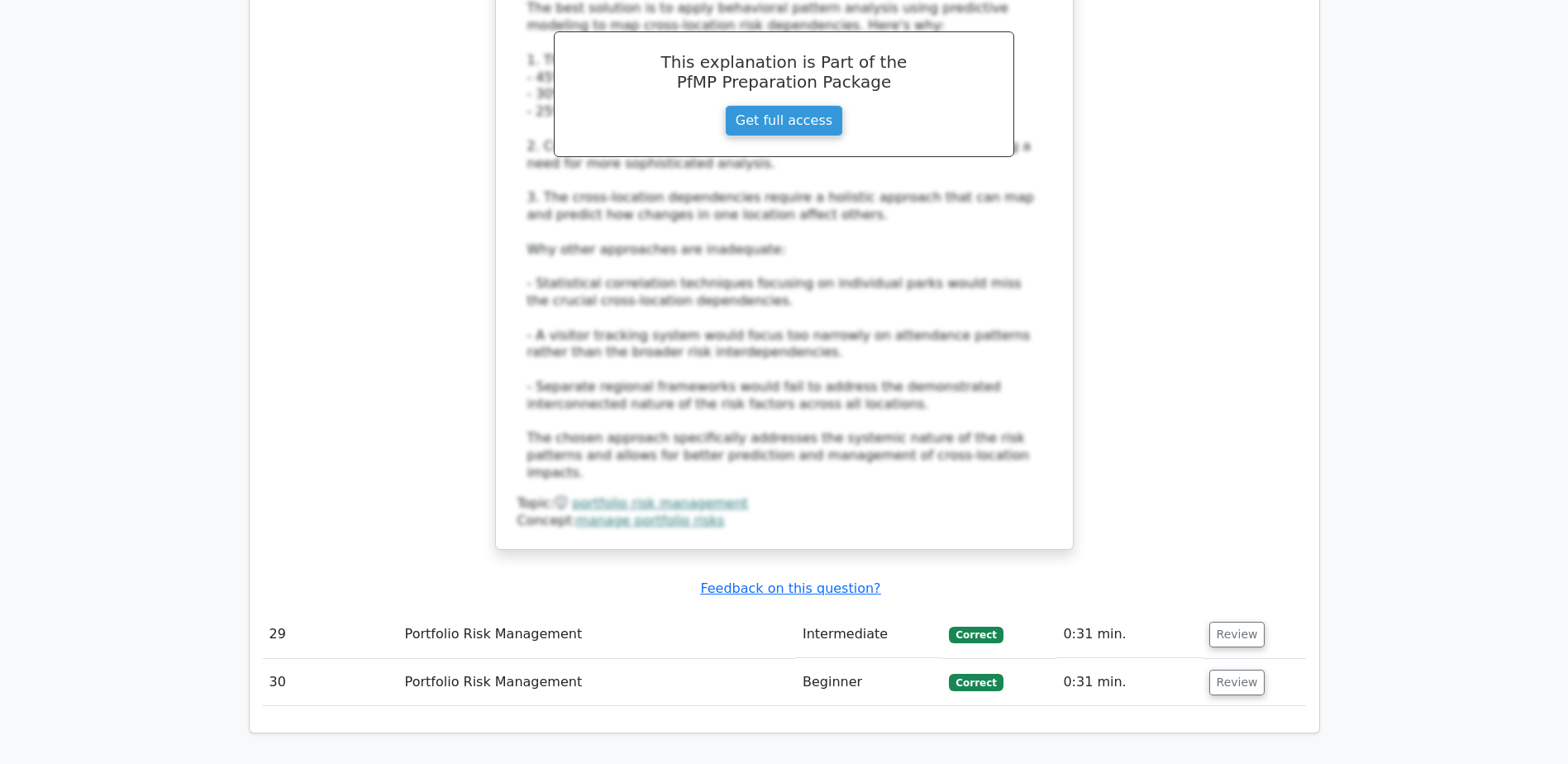
scroll to position [11883, 0]
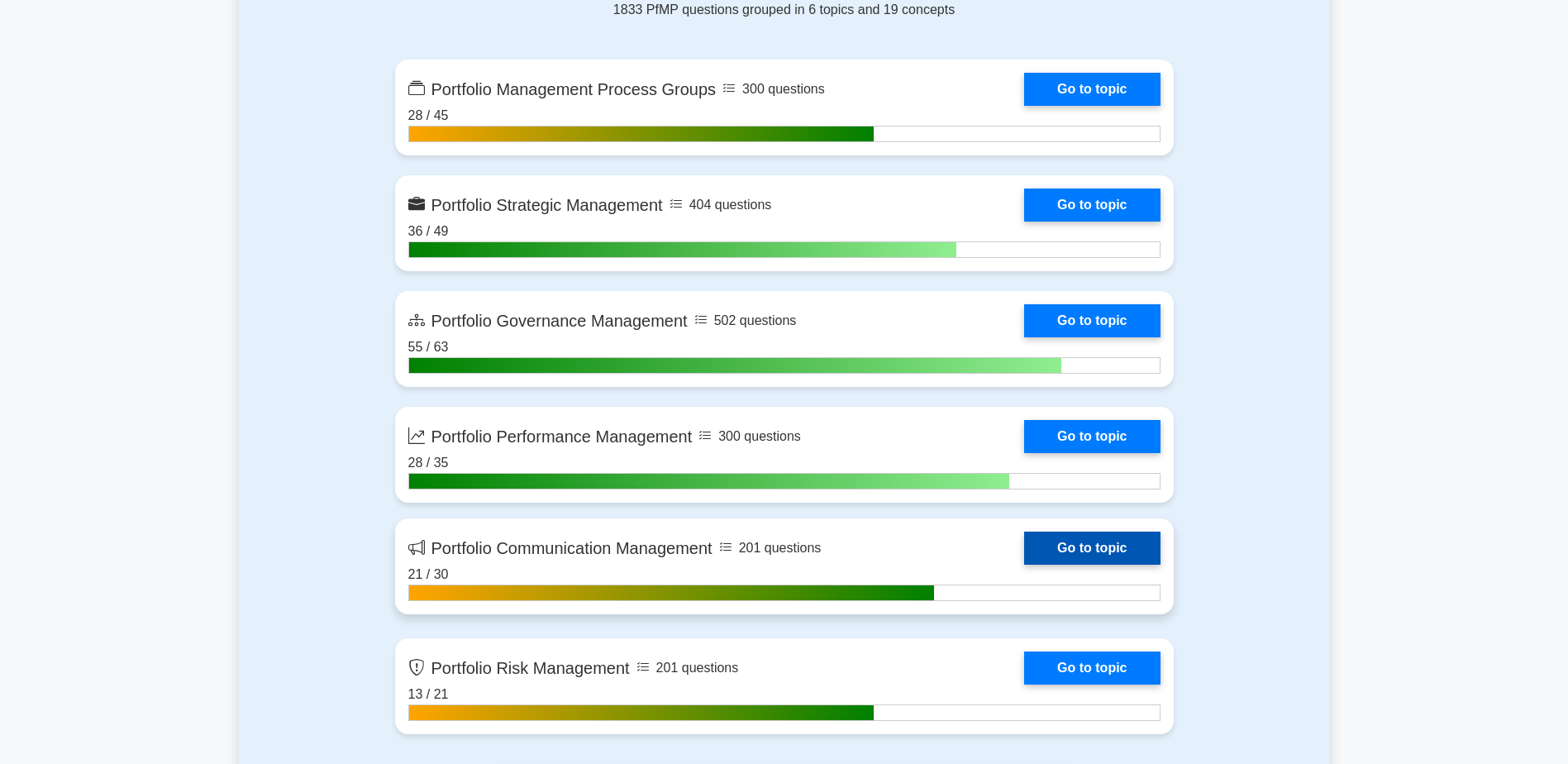
scroll to position [1075, 0]
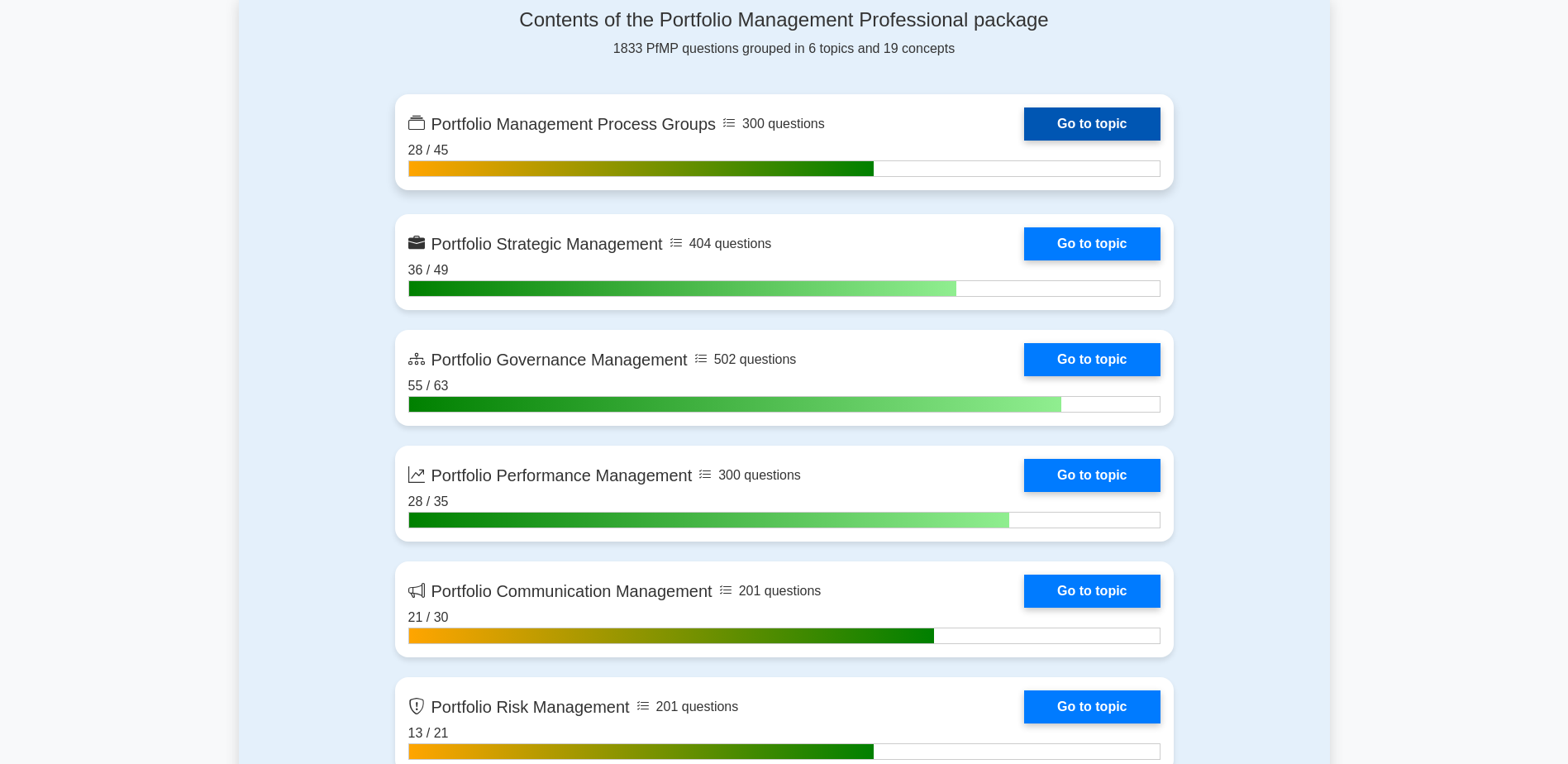
click at [1024, 132] on link "Go to topic" at bounding box center [1091, 124] width 136 height 33
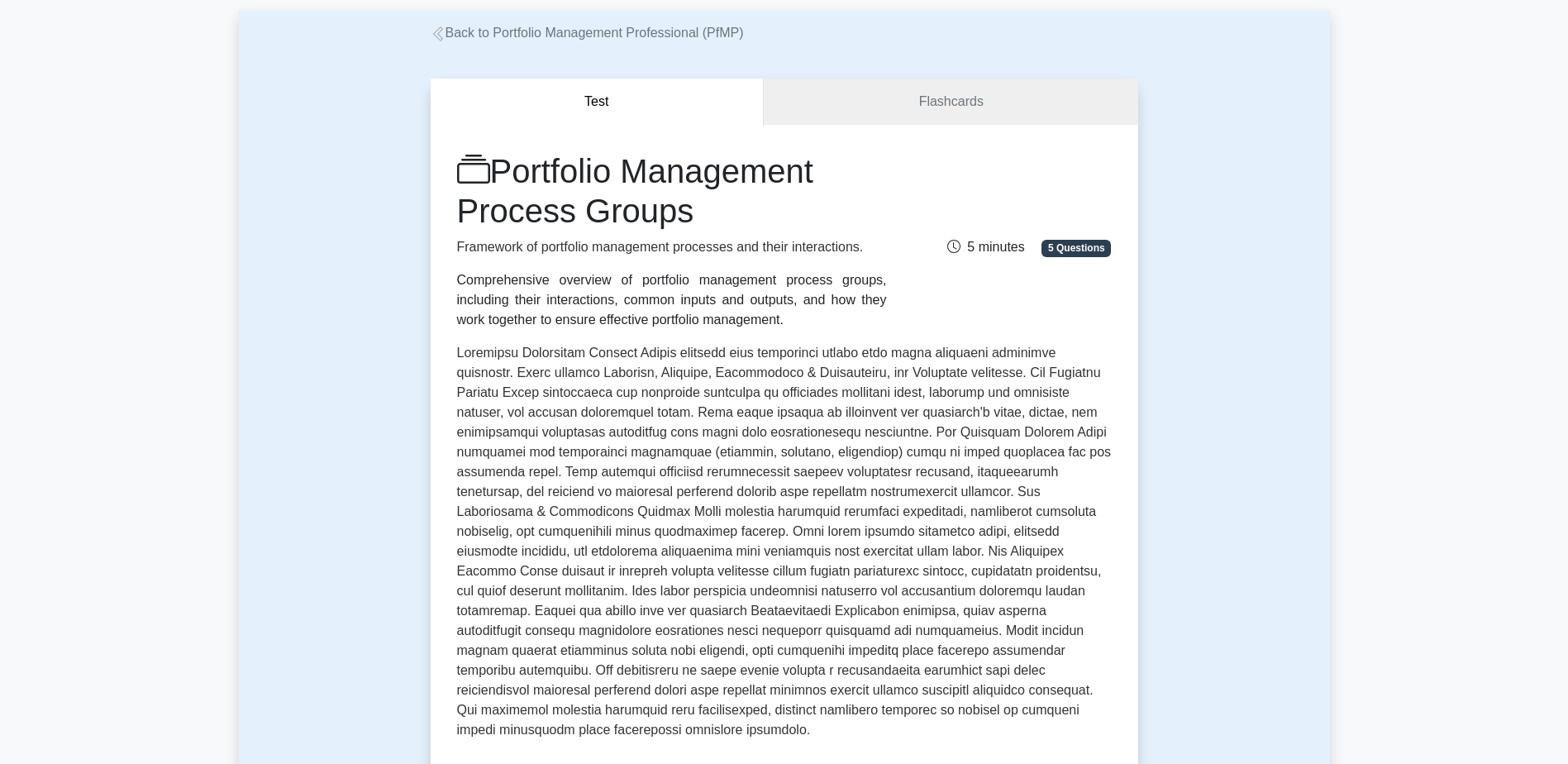
scroll to position [165, 0]
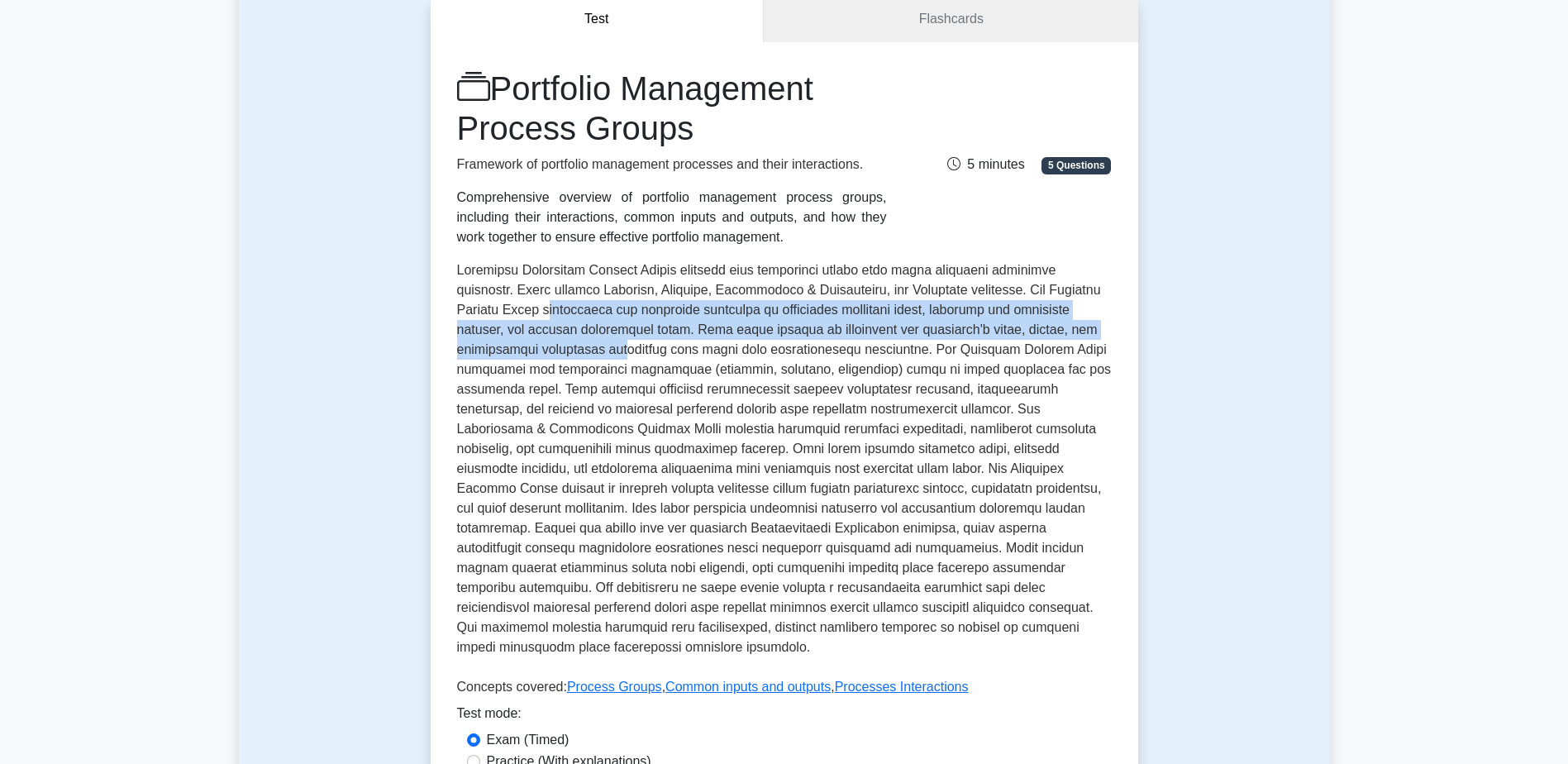
drag, startPoint x: 506, startPoint y: 313, endPoint x: 544, endPoint y: 348, distance: 51.7
click at [544, 348] on p at bounding box center [784, 462] width 655 height 404
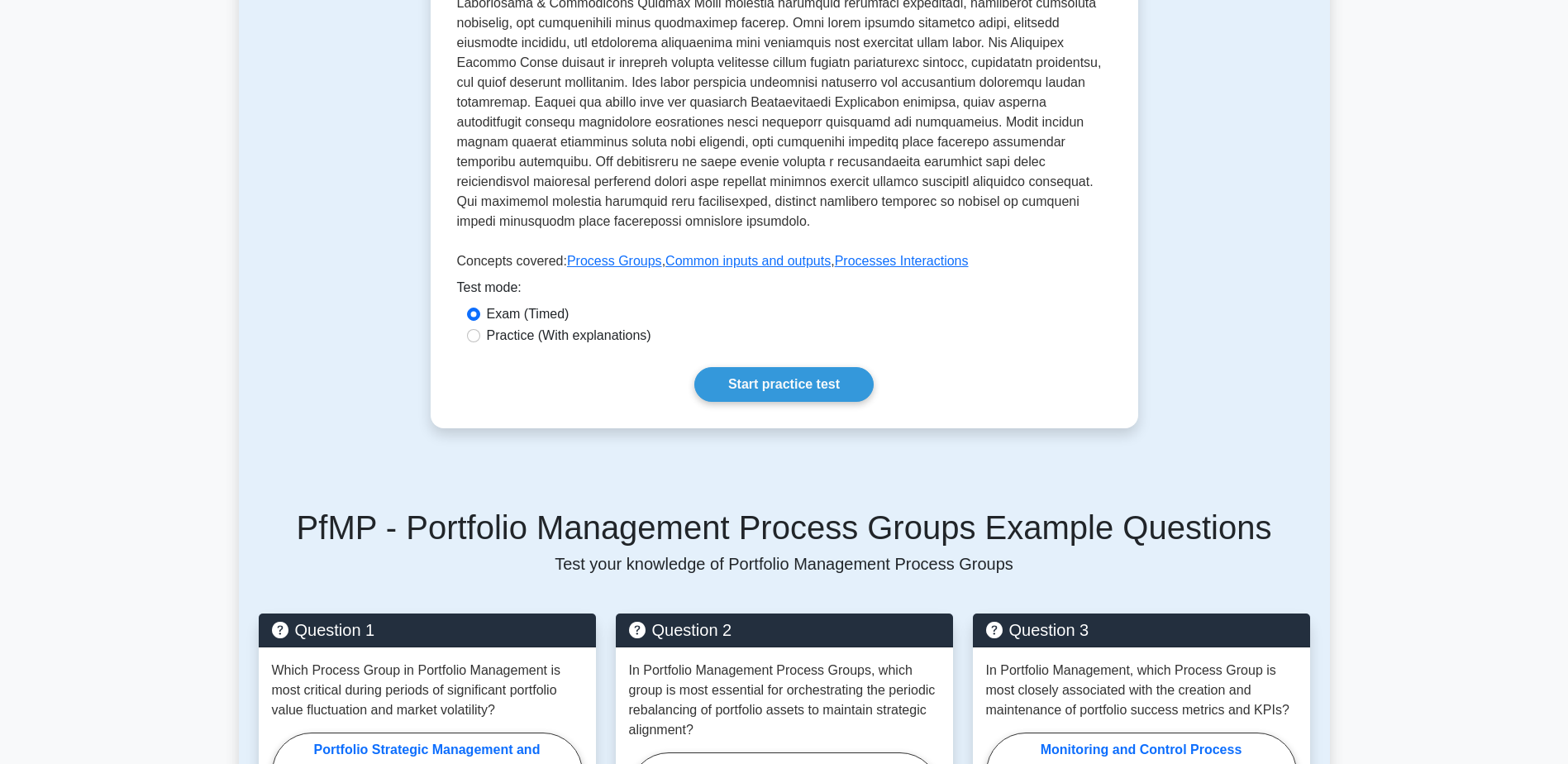
scroll to position [661, 0]
